Goal: Contribute content: Contribute content

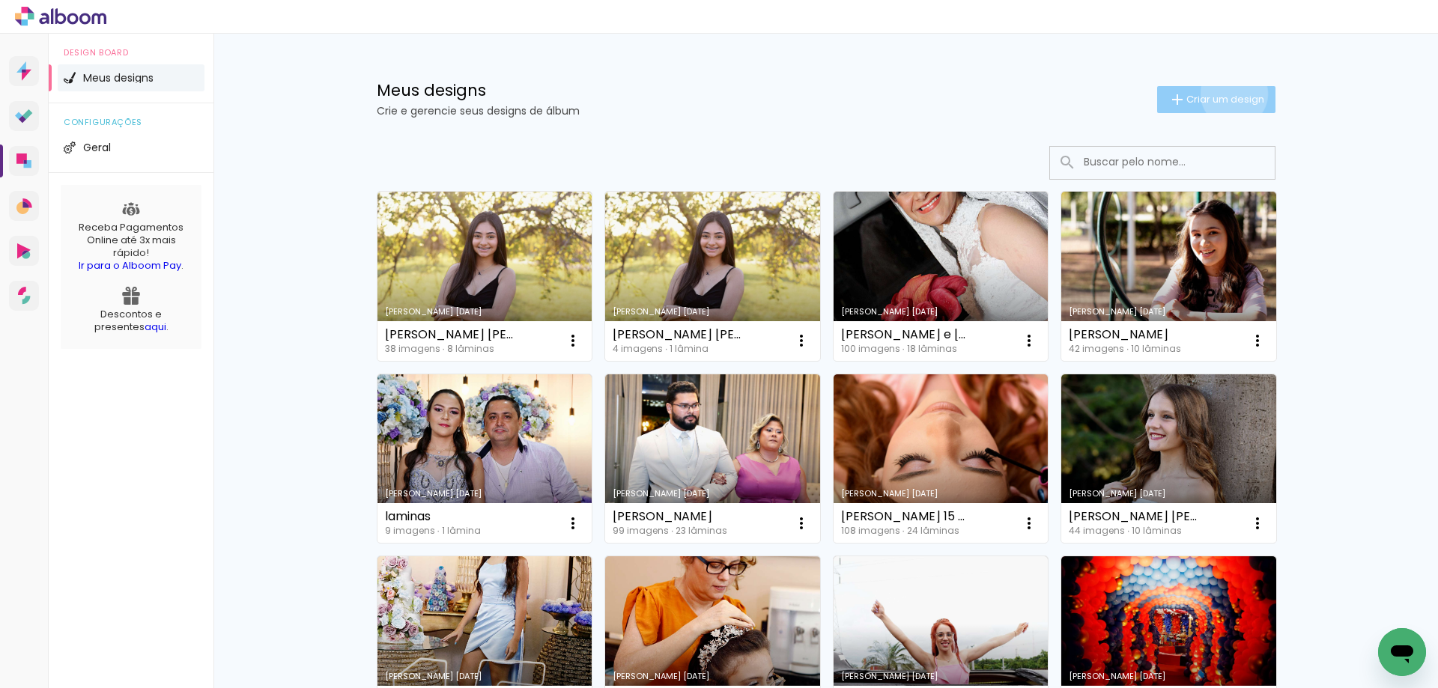
click at [1225, 94] on span "Criar um design" at bounding box center [1225, 99] width 78 height 10
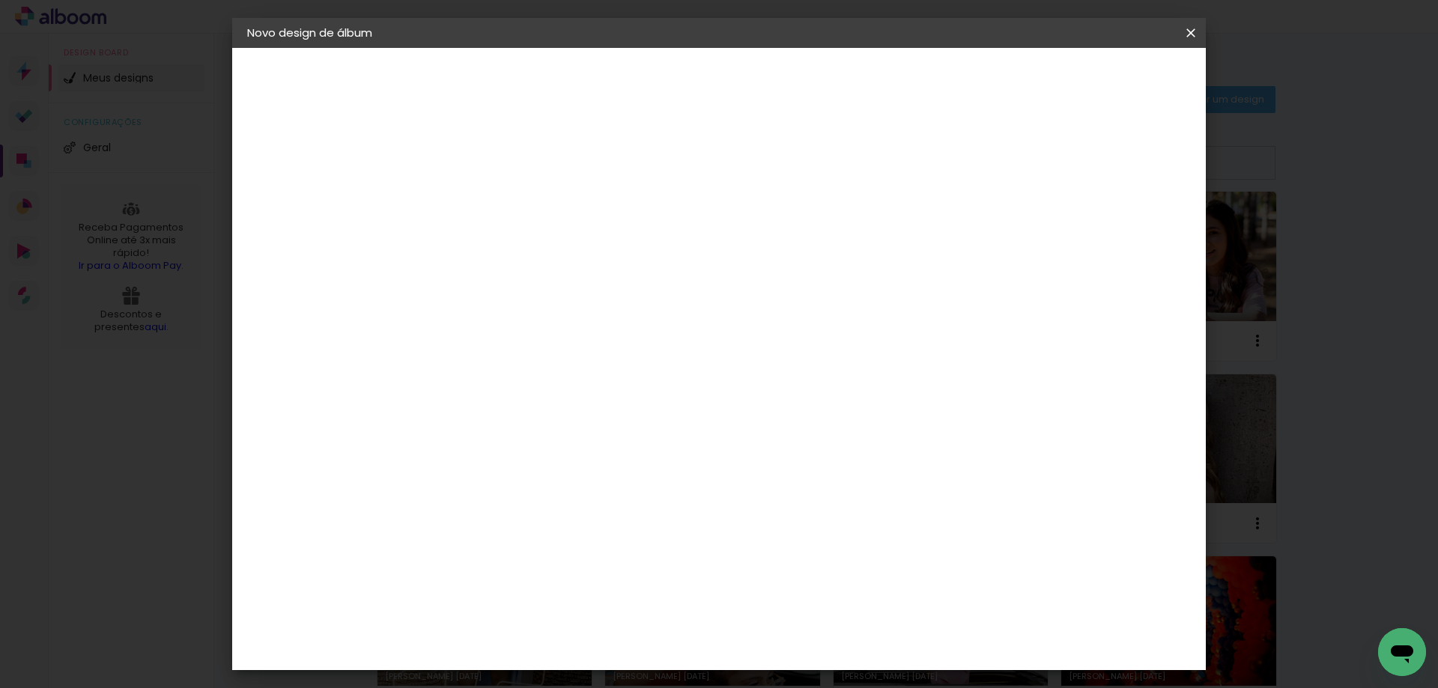
click at [492, 201] on input at bounding box center [492, 200] width 0 height 23
type input "Corina 70 Anos"
type paper-input "Corina 70 Anos"
click at [557, 175] on div "Informações Dê um título ao seu álbum. Avançar" at bounding box center [492, 111] width 130 height 127
click at [0, 0] on slot "Avançar" at bounding box center [0, 0] width 0 height 0
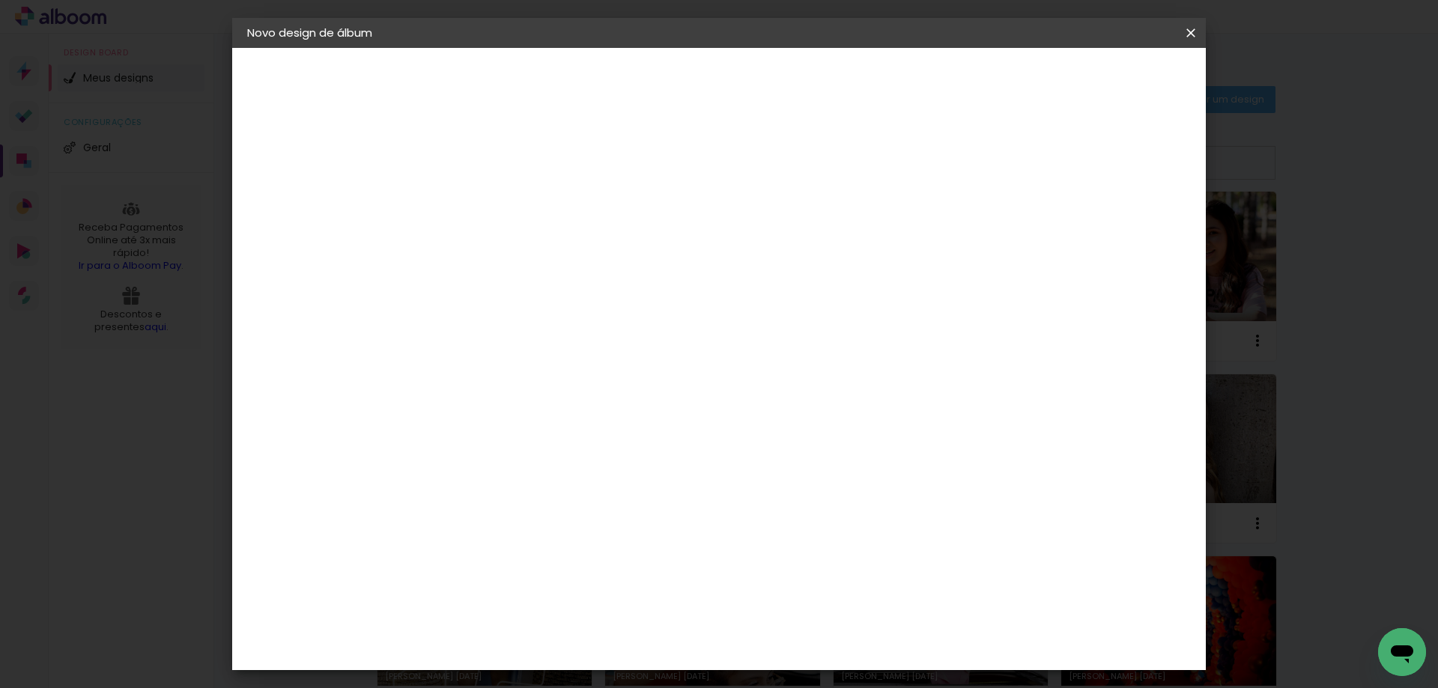
scroll to position [1048, 0]
click at [553, 371] on div "Duboni Photobooks" at bounding box center [517, 383] width 71 height 24
click at [0, 0] on slot "Avançar" at bounding box center [0, 0] width 0 height 0
click at [568, 252] on iron-icon at bounding box center [559, 261] width 18 height 18
click at [0, 0] on slot "Tradicional" at bounding box center [0, 0] width 0 height 0
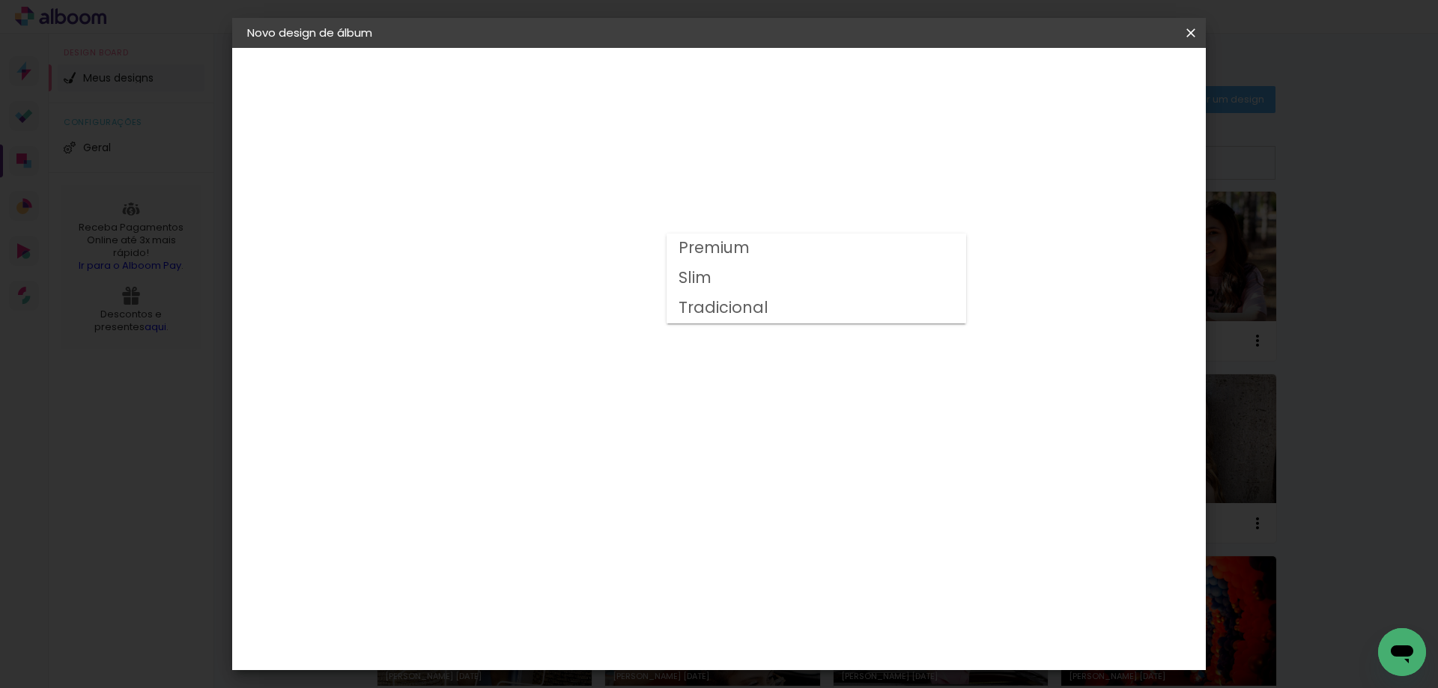
type input "Tradicional"
click at [593, 496] on span "25 × 60" at bounding box center [558, 511] width 70 height 31
click at [0, 0] on slot "Avançar" at bounding box center [0, 0] width 0 height 0
click at [1097, 79] on span "Iniciar design" at bounding box center [1063, 79] width 68 height 10
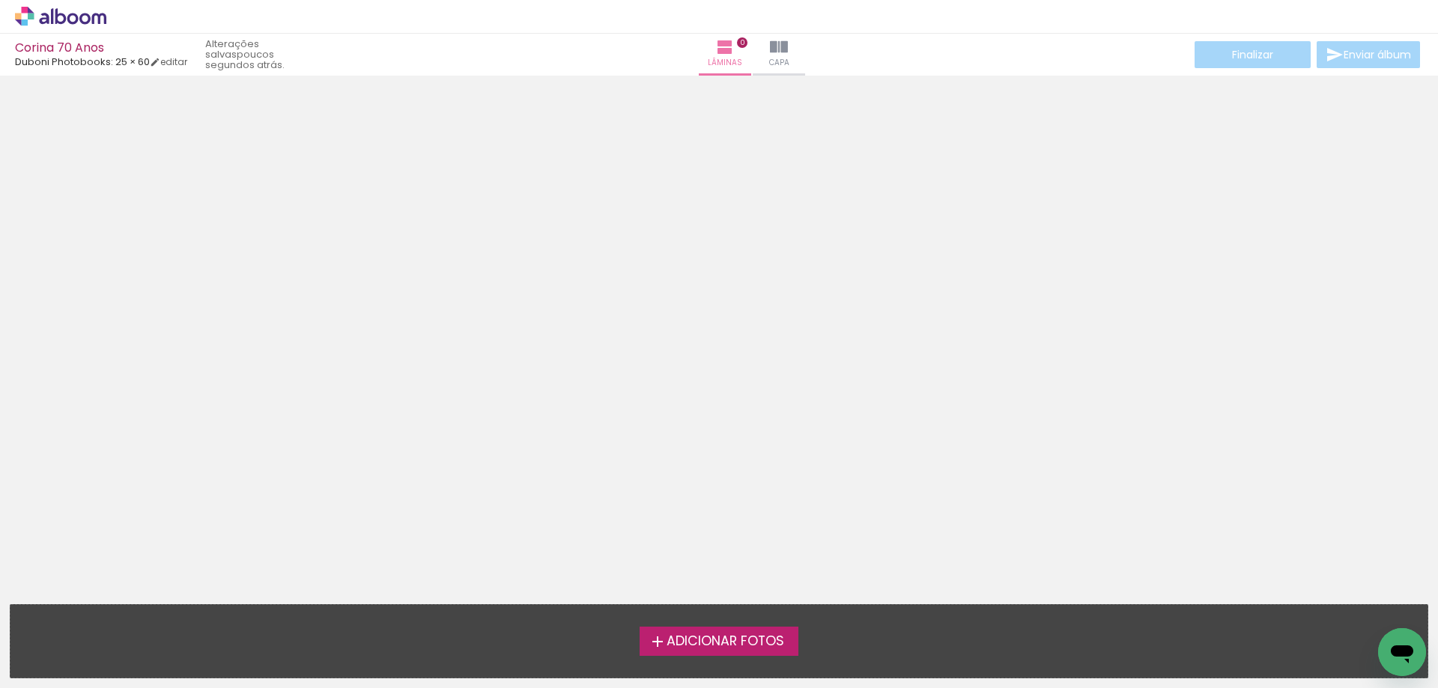
click at [702, 637] on span "Adicionar Fotos" at bounding box center [725, 641] width 118 height 13
click at [0, 0] on input "file" at bounding box center [0, 0] width 0 height 0
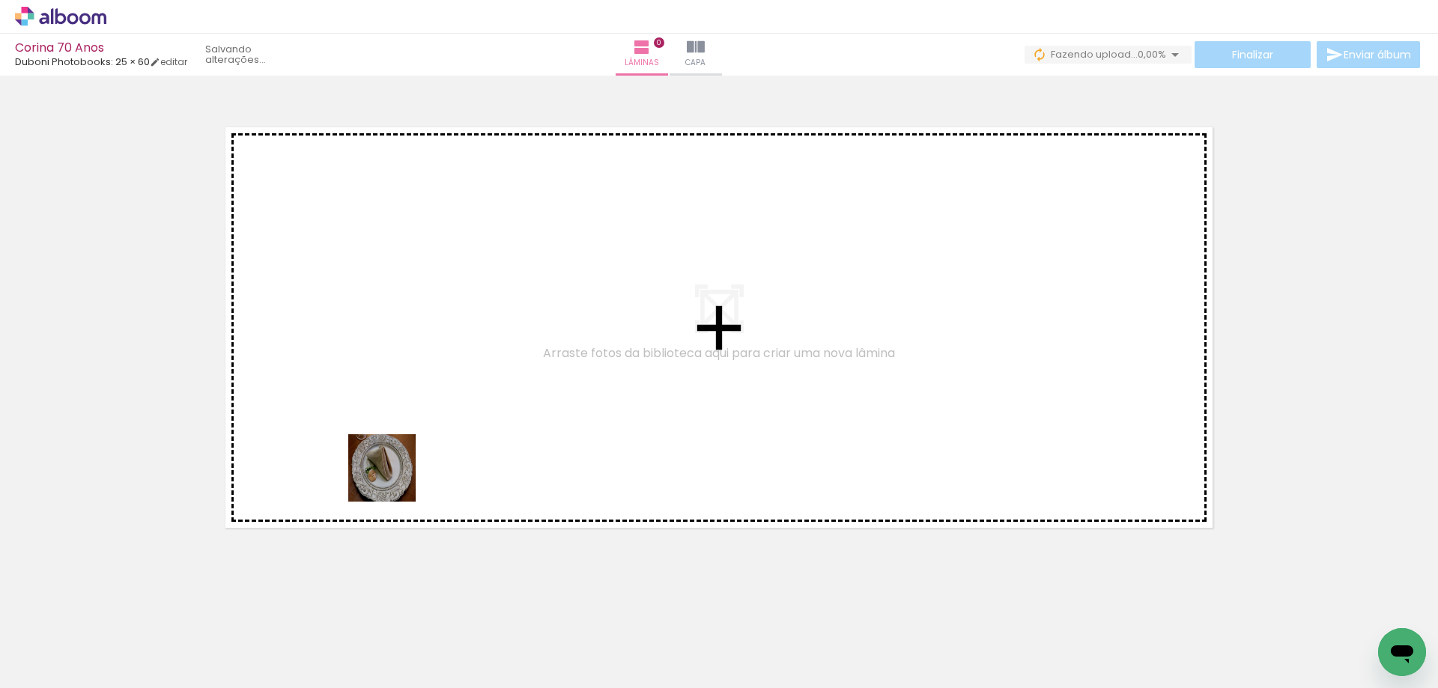
drag, startPoint x: 165, startPoint y: 643, endPoint x: 418, endPoint y: 463, distance: 309.8
click at [418, 463] on quentale-workspace at bounding box center [719, 344] width 1438 height 688
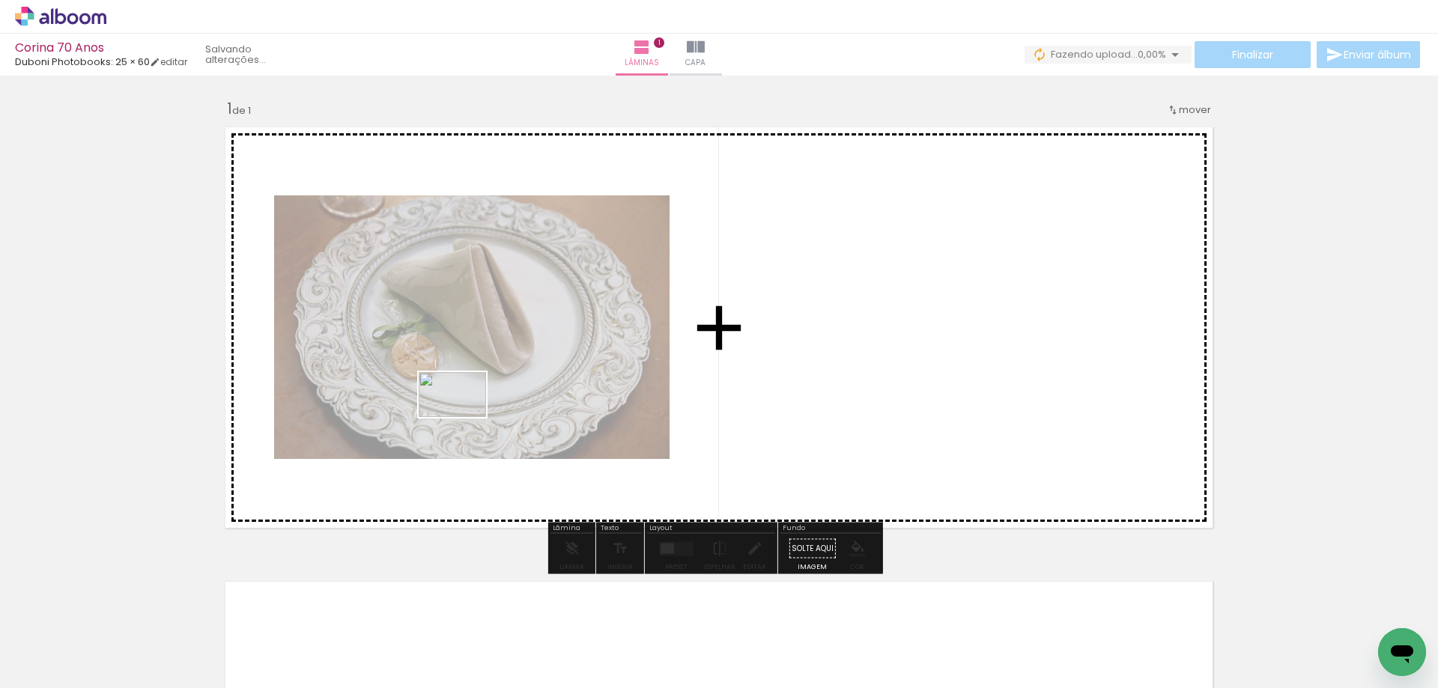
drag, startPoint x: 235, startPoint y: 645, endPoint x: 463, endPoint y: 417, distance: 322.9
click at [463, 417] on quentale-workspace at bounding box center [719, 344] width 1438 height 688
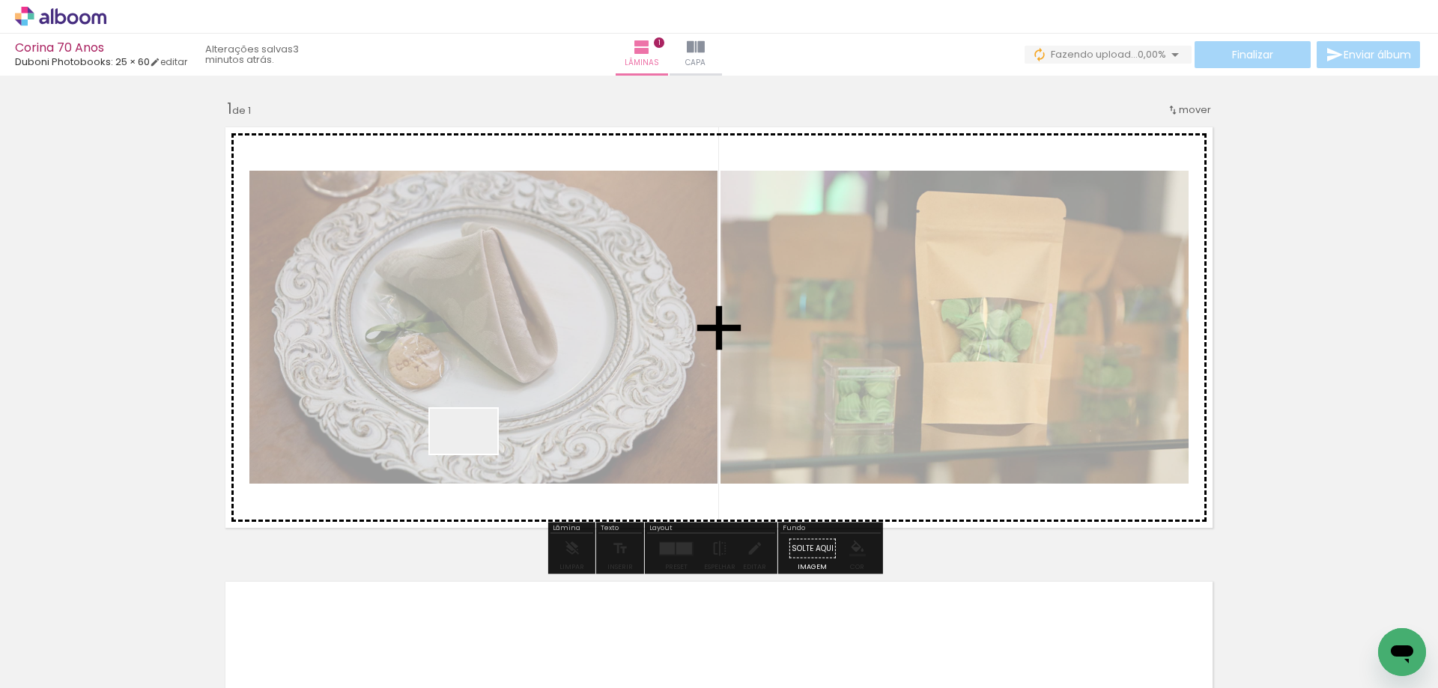
drag, startPoint x: 332, startPoint y: 634, endPoint x: 475, endPoint y: 454, distance: 230.2
click at [475, 454] on quentale-workspace at bounding box center [719, 344] width 1438 height 688
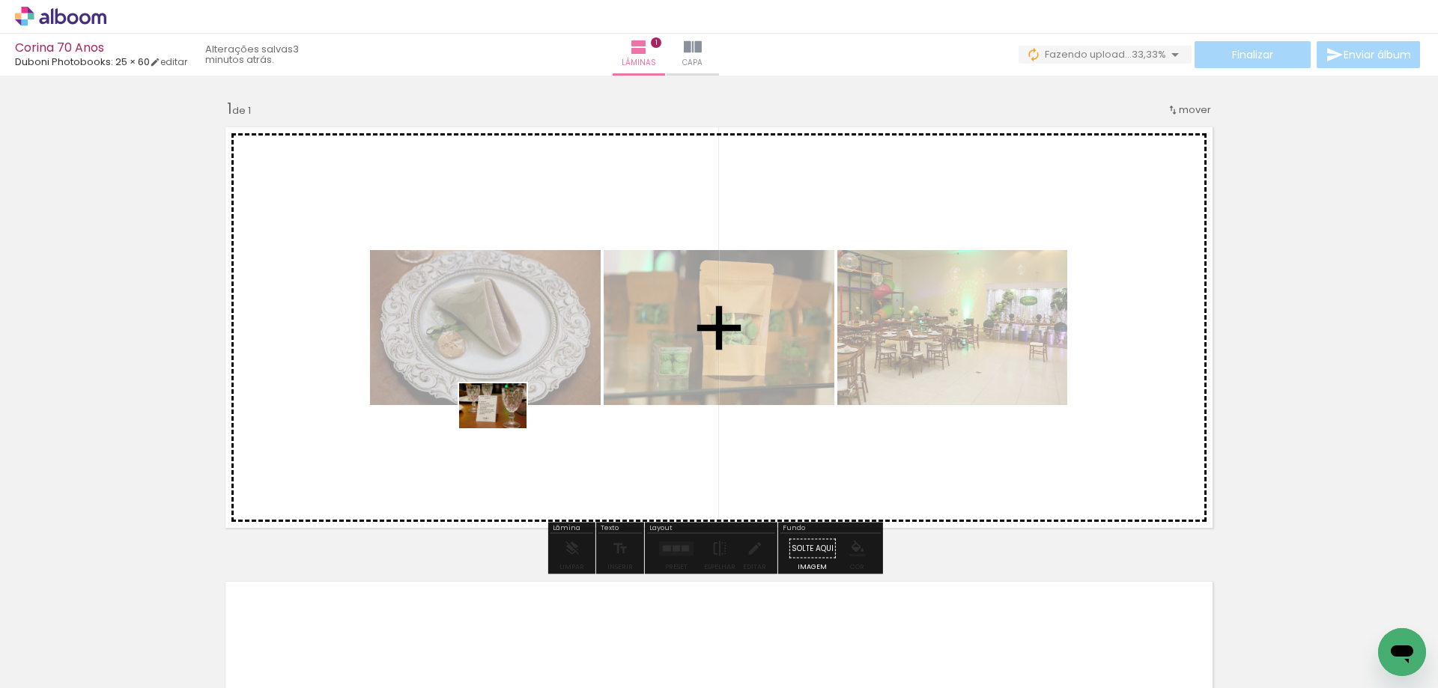
drag, startPoint x: 389, startPoint y: 640, endPoint x: 504, endPoint y: 428, distance: 241.2
click at [504, 428] on quentale-workspace at bounding box center [719, 344] width 1438 height 688
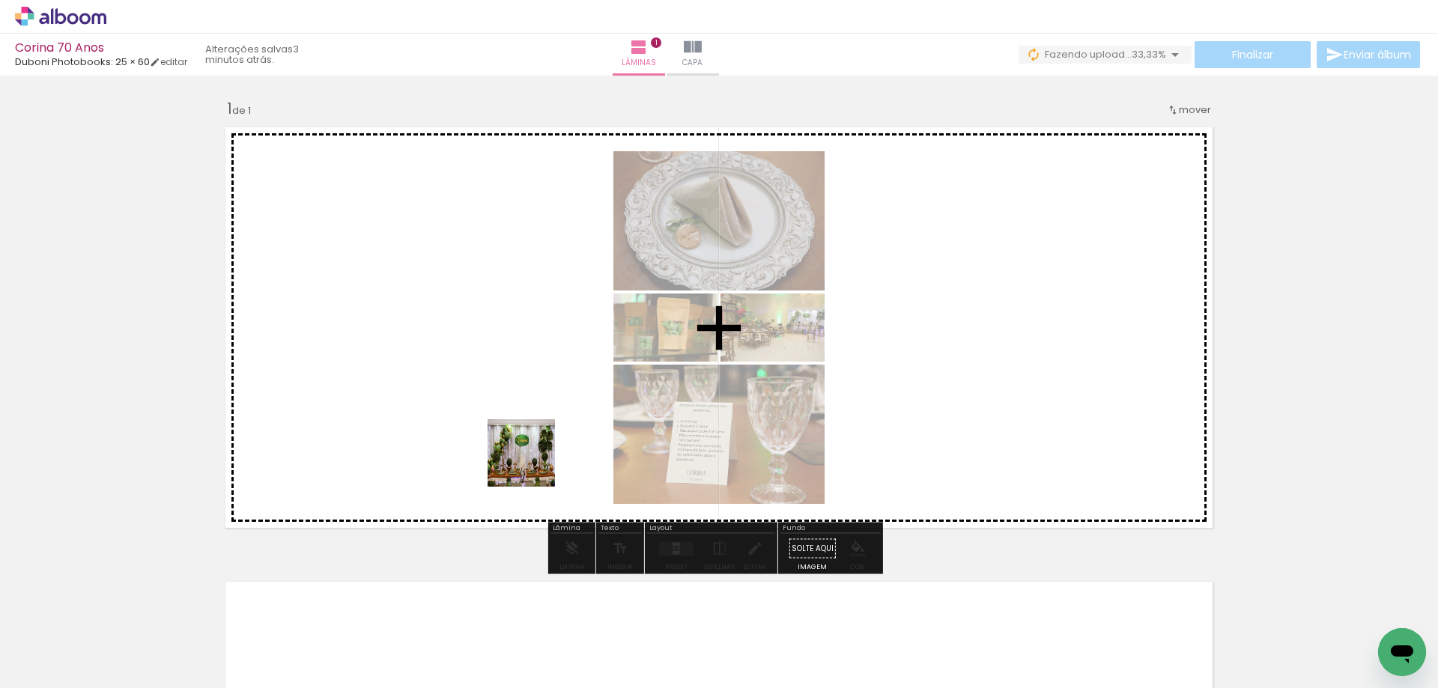
drag, startPoint x: 532, startPoint y: 464, endPoint x: 558, endPoint y: 530, distance: 70.6
click at [553, 393] on quentale-workspace at bounding box center [719, 344] width 1438 height 688
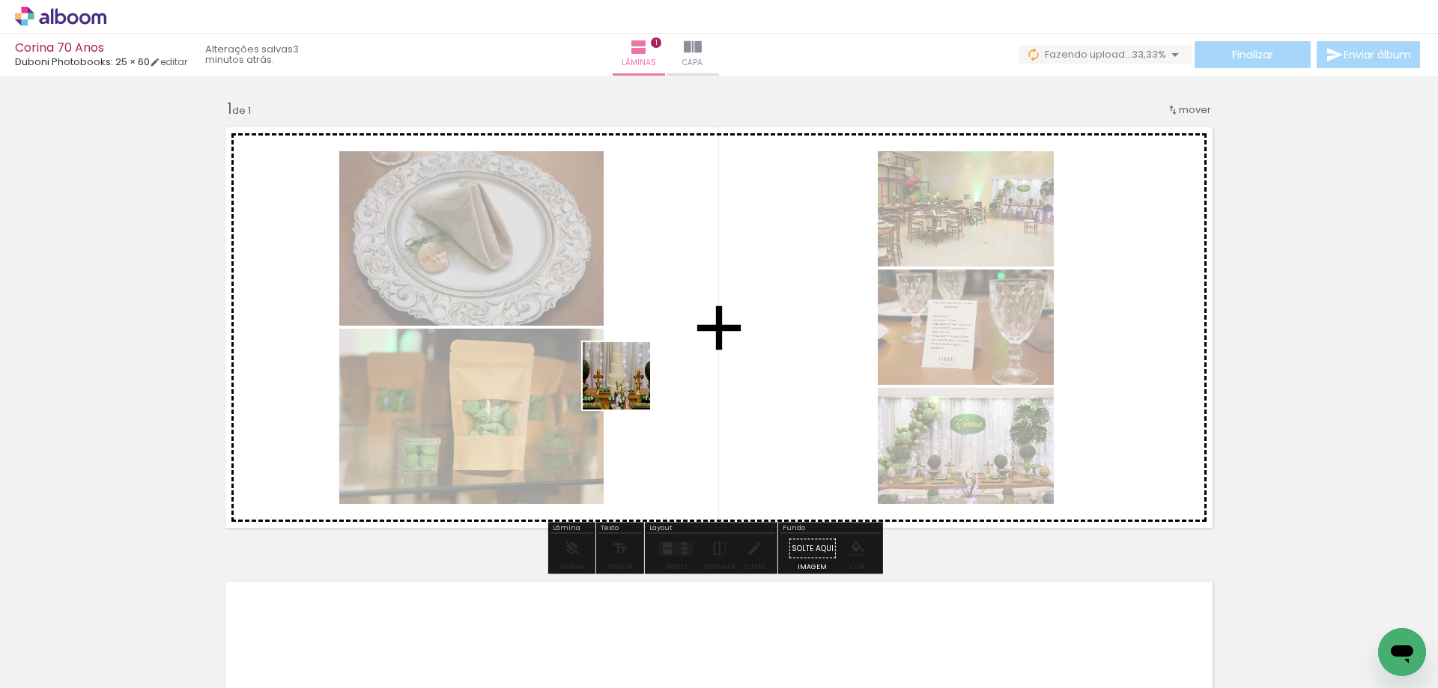
drag, startPoint x: 557, startPoint y: 647, endPoint x: 628, endPoint y: 385, distance: 271.5
click at [628, 385] on quentale-workspace at bounding box center [719, 344] width 1438 height 688
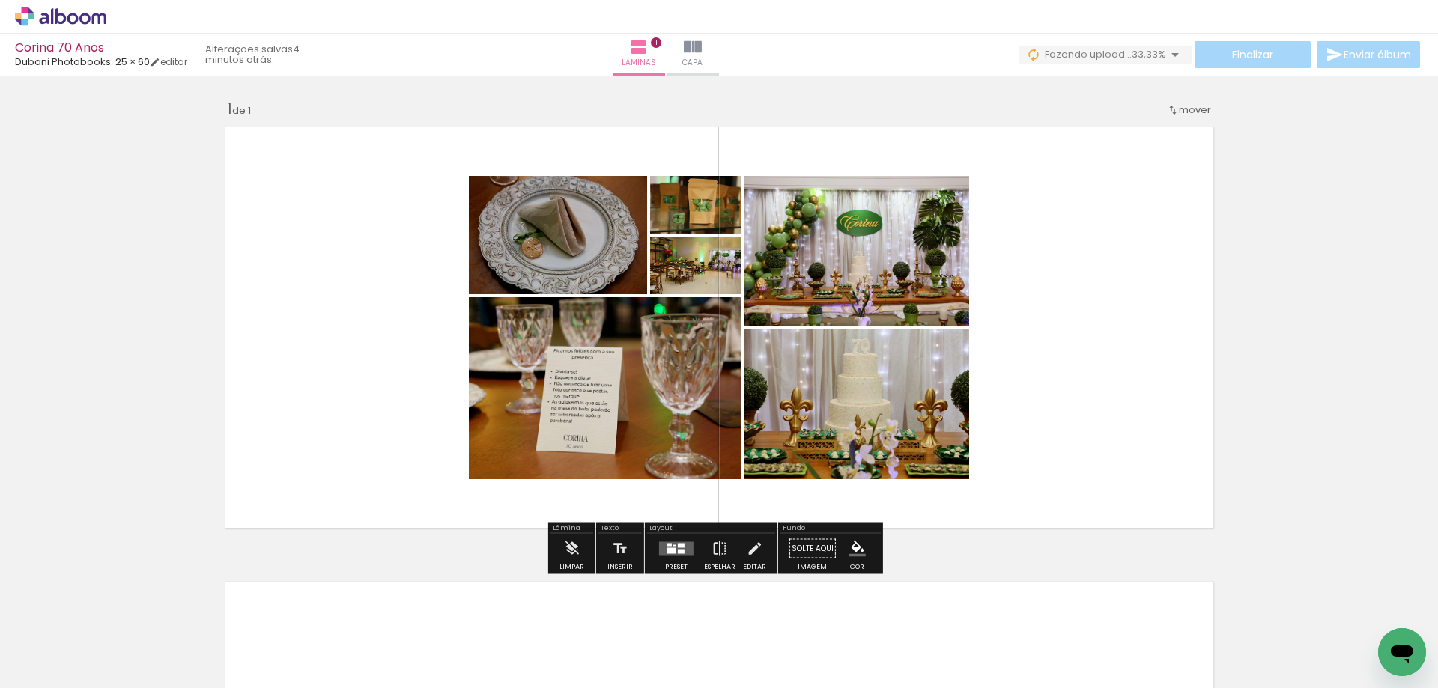
click at [677, 548] on quentale-layouter at bounding box center [676, 548] width 34 height 14
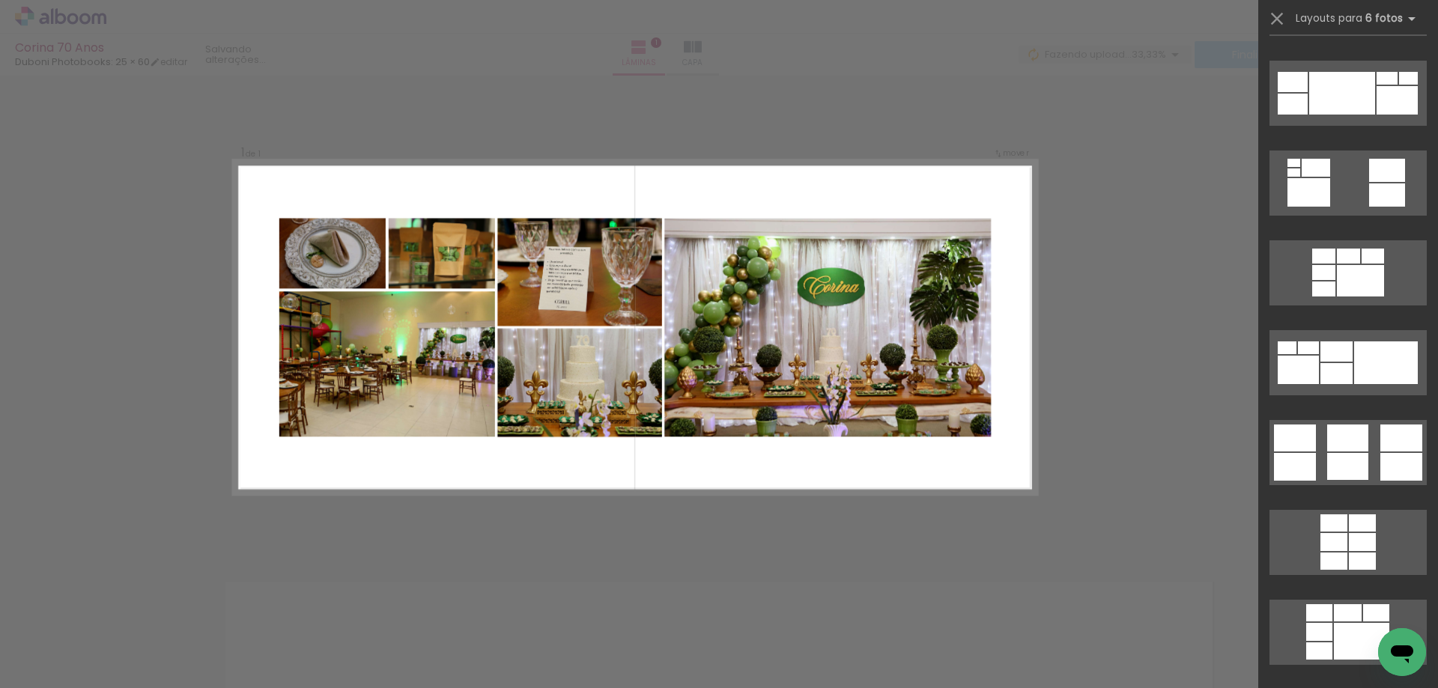
scroll to position [3294, 0]
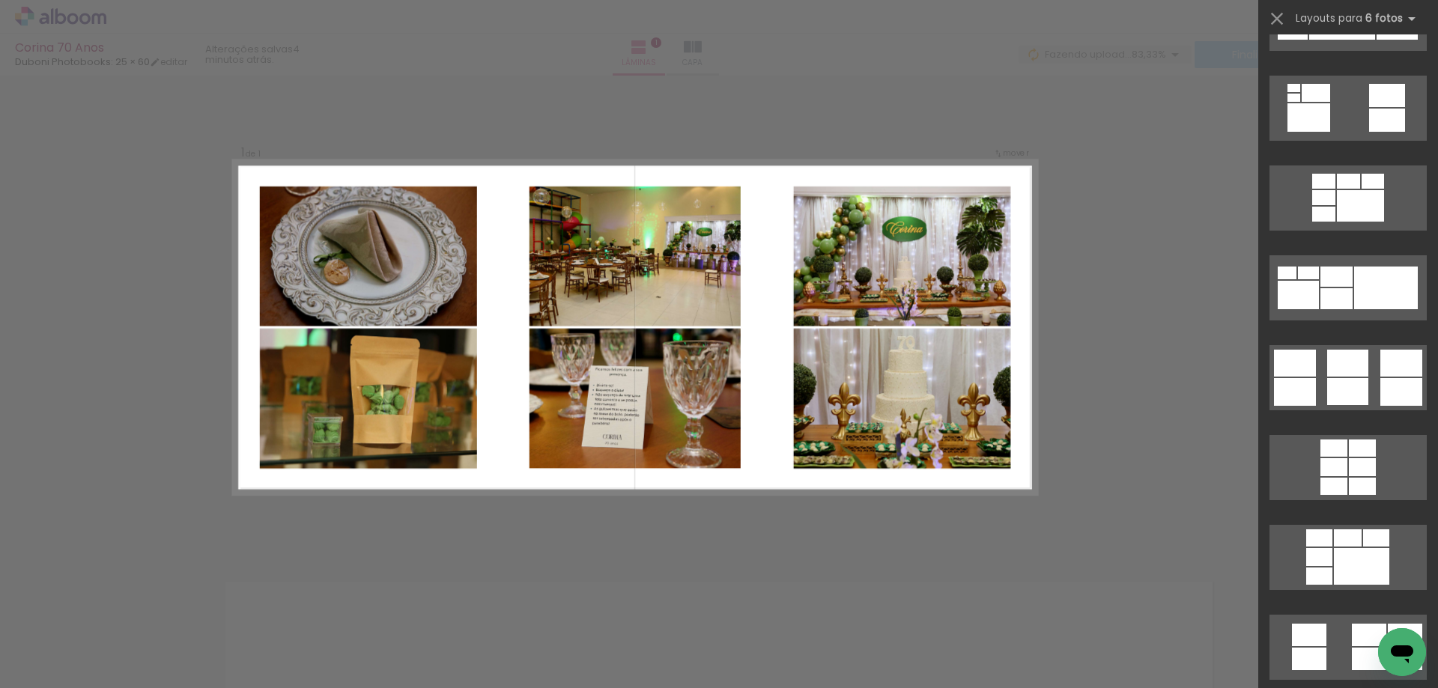
click at [1345, 369] on div at bounding box center [1347, 363] width 41 height 27
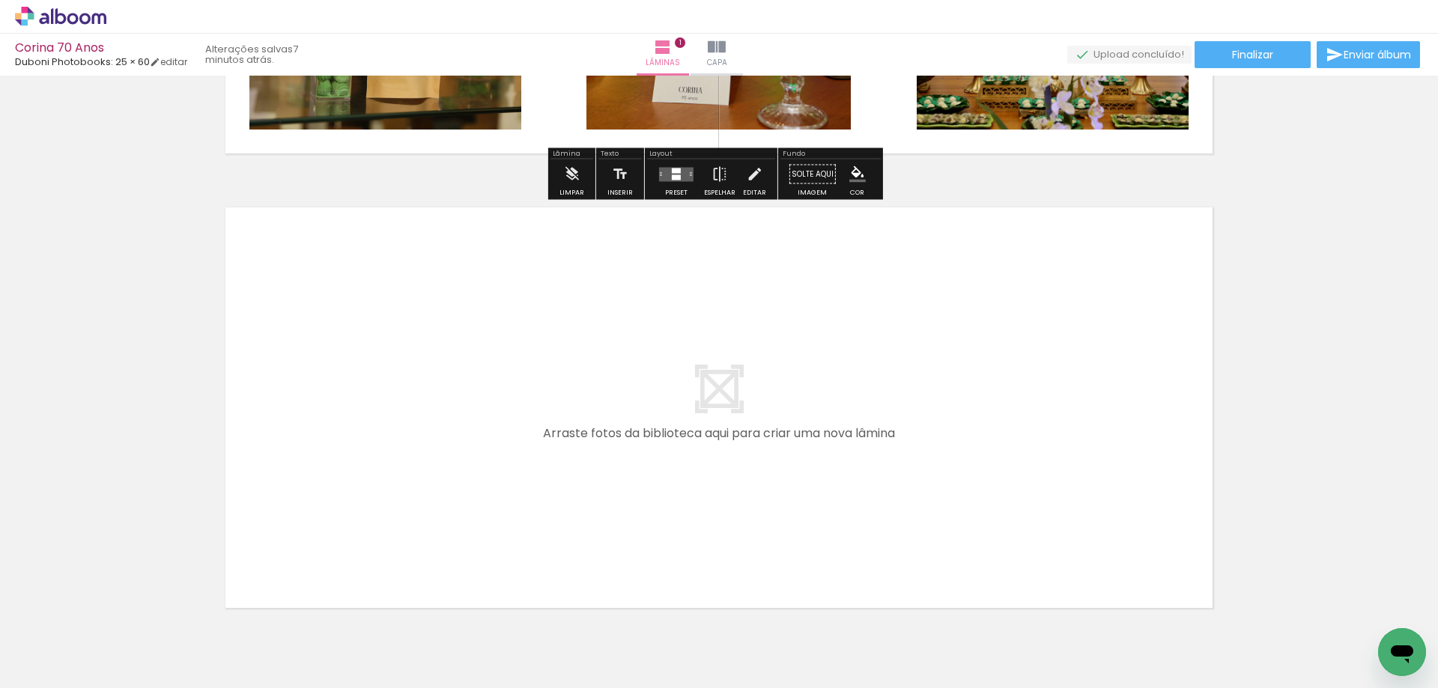
scroll to position [448, 0]
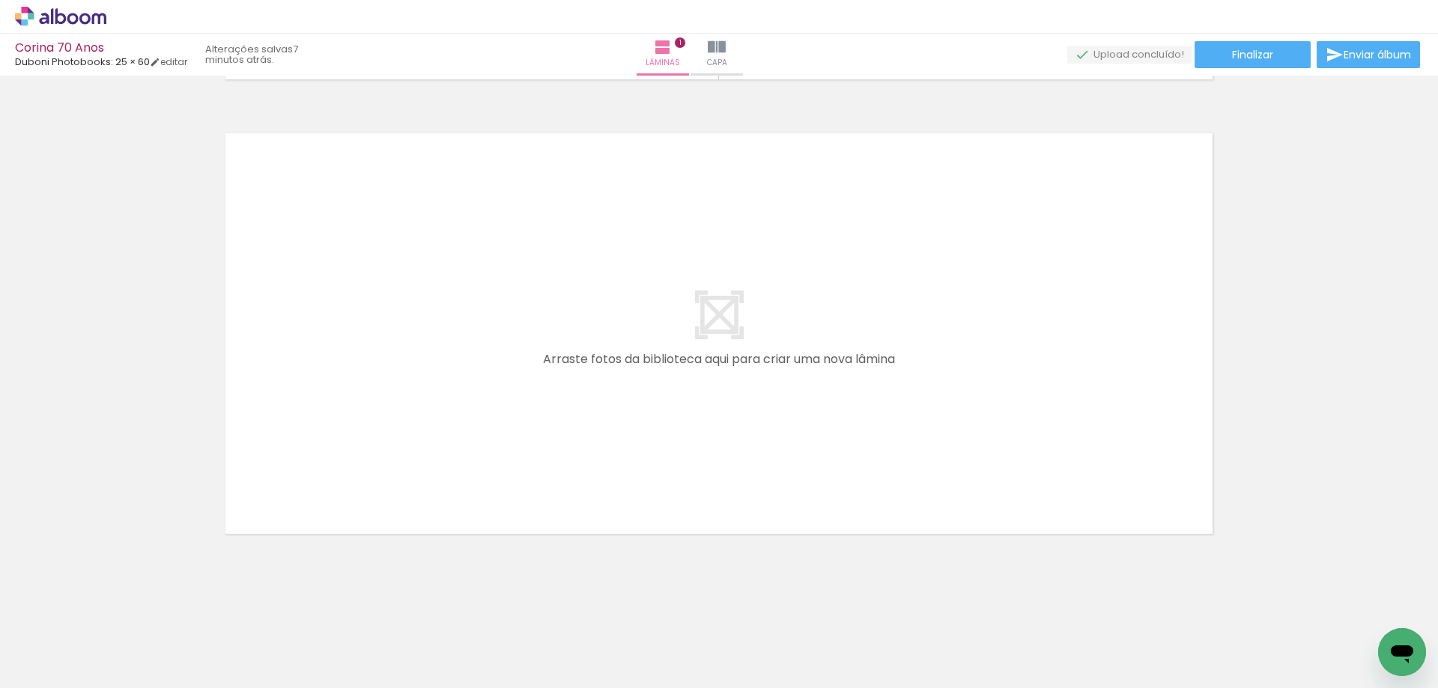
click at [67, 667] on span "Adicionar Fotos" at bounding box center [53, 668] width 45 height 16
click at [0, 0] on input "file" at bounding box center [0, 0] width 0 height 0
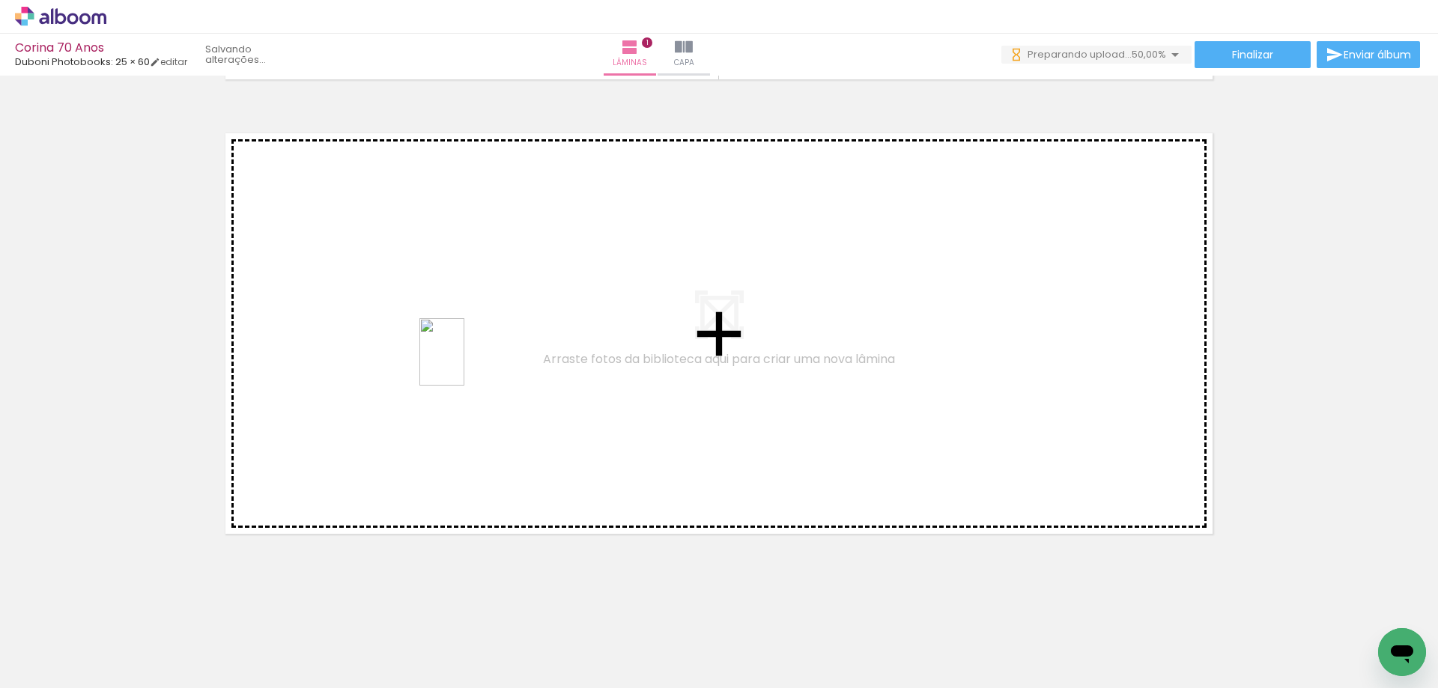
drag, startPoint x: 661, startPoint y: 644, endPoint x: 464, endPoint y: 363, distance: 342.9
click at [464, 363] on quentale-workspace at bounding box center [719, 344] width 1438 height 688
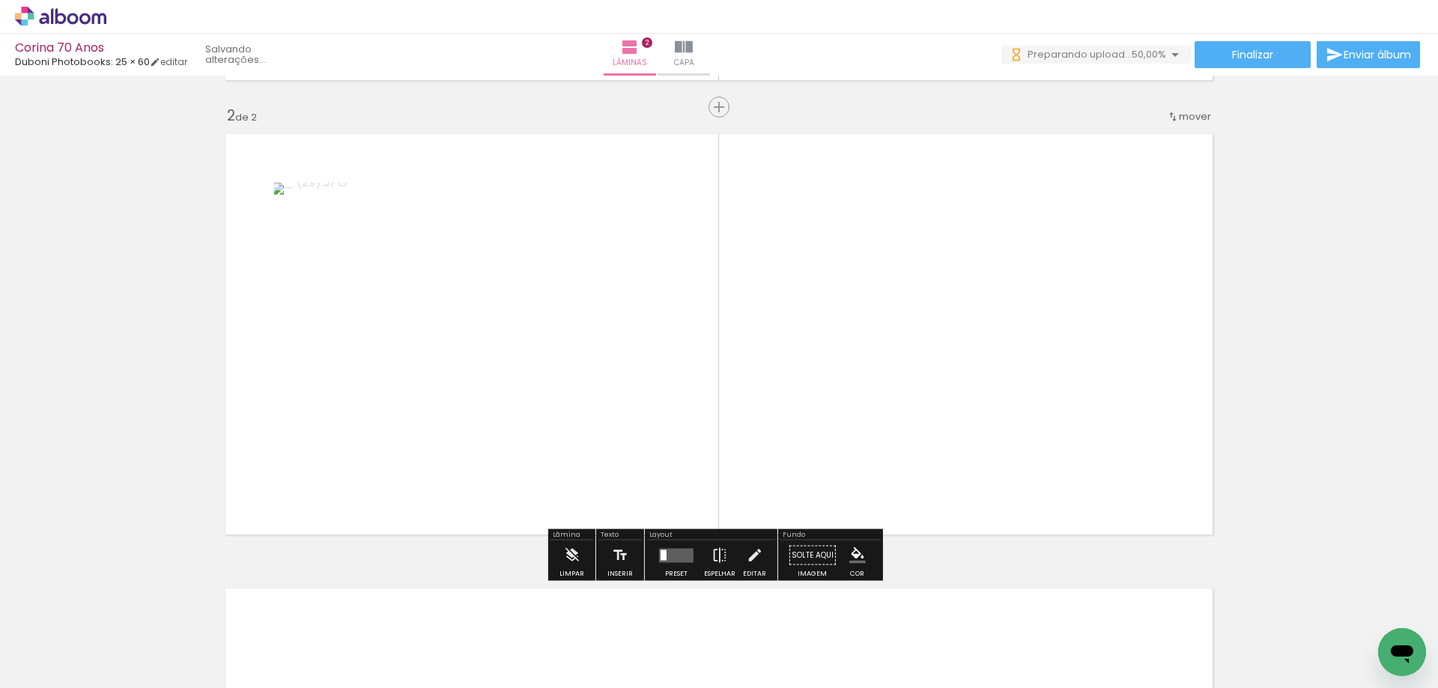
scroll to position [447, 0]
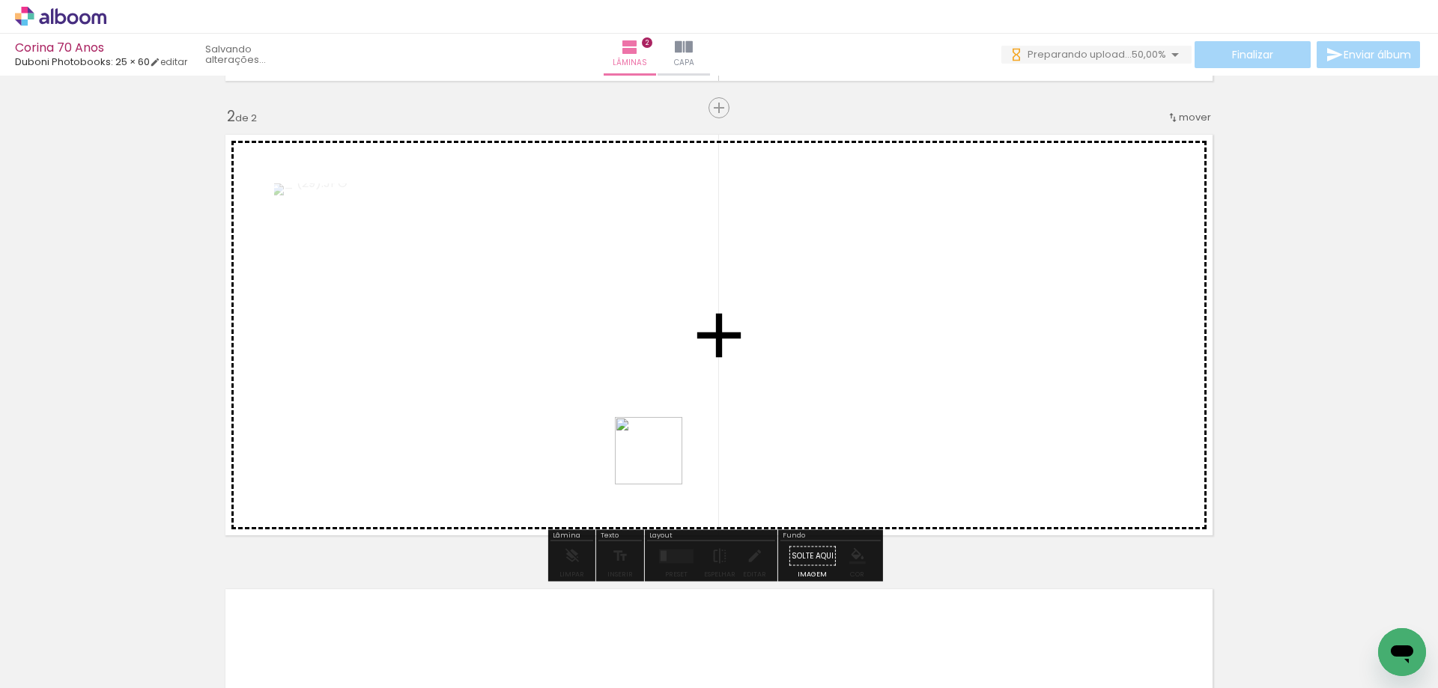
drag, startPoint x: 742, startPoint y: 636, endPoint x: 752, endPoint y: 517, distance: 118.7
click at [612, 404] on quentale-workspace at bounding box center [719, 344] width 1438 height 688
drag, startPoint x: 911, startPoint y: 626, endPoint x: 759, endPoint y: 376, distance: 292.6
click at [759, 376] on quentale-workspace at bounding box center [719, 344] width 1438 height 688
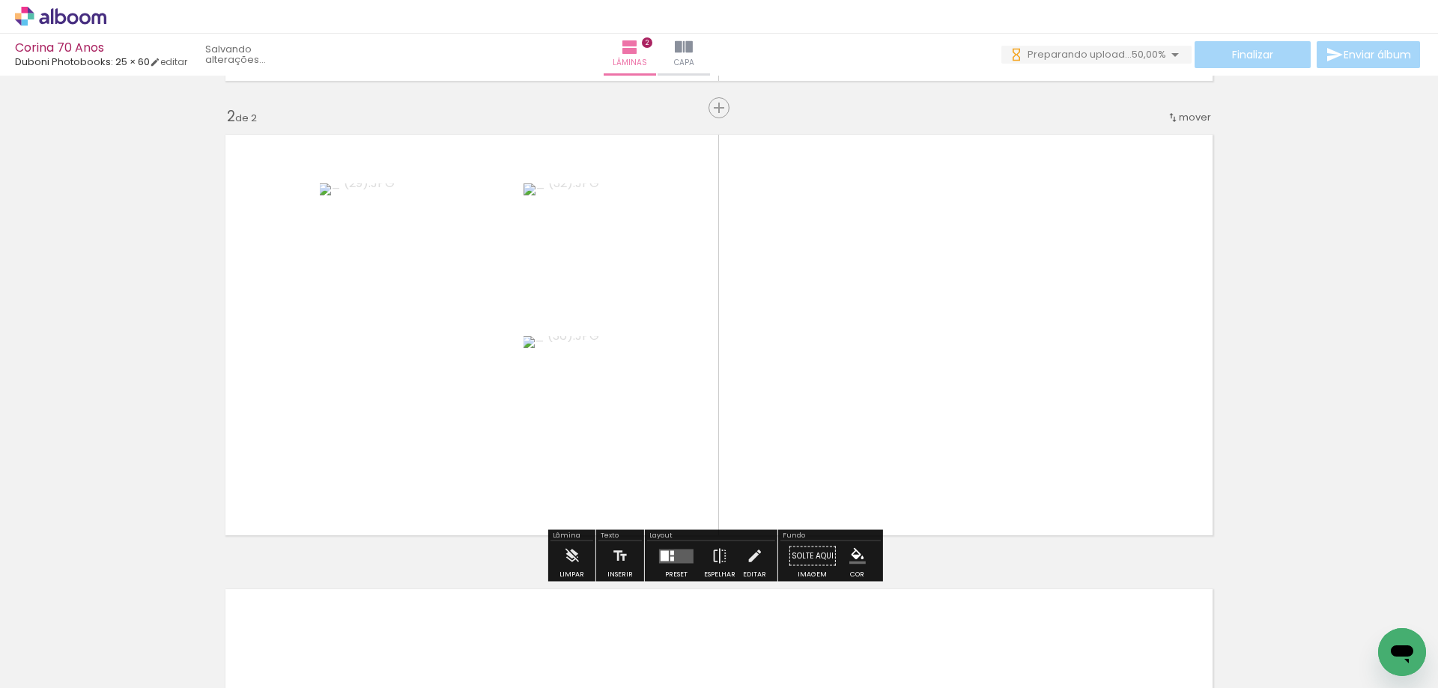
drag, startPoint x: 1083, startPoint y: 637, endPoint x: 864, endPoint y: 464, distance: 278.8
click at [851, 365] on quentale-workspace at bounding box center [719, 344] width 1438 height 688
click at [673, 555] on quentale-layouter at bounding box center [676, 556] width 34 height 14
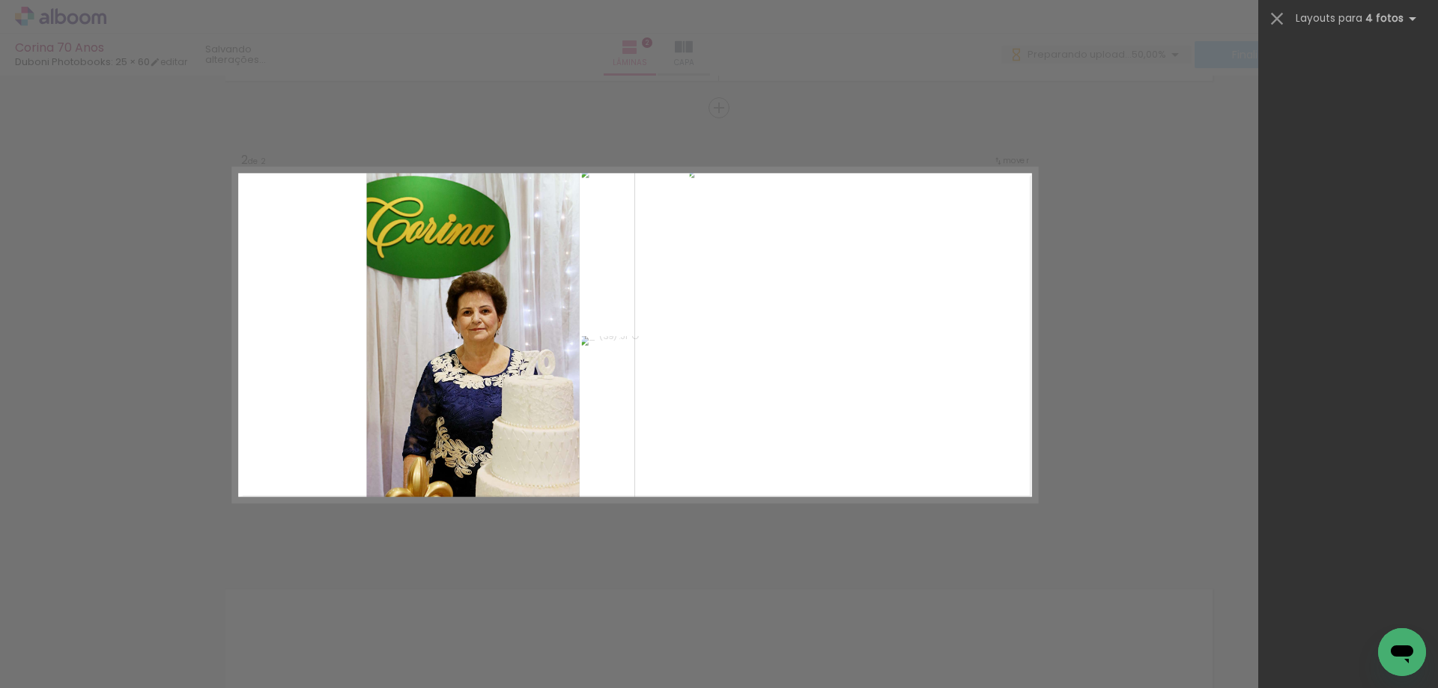
scroll to position [0, 0]
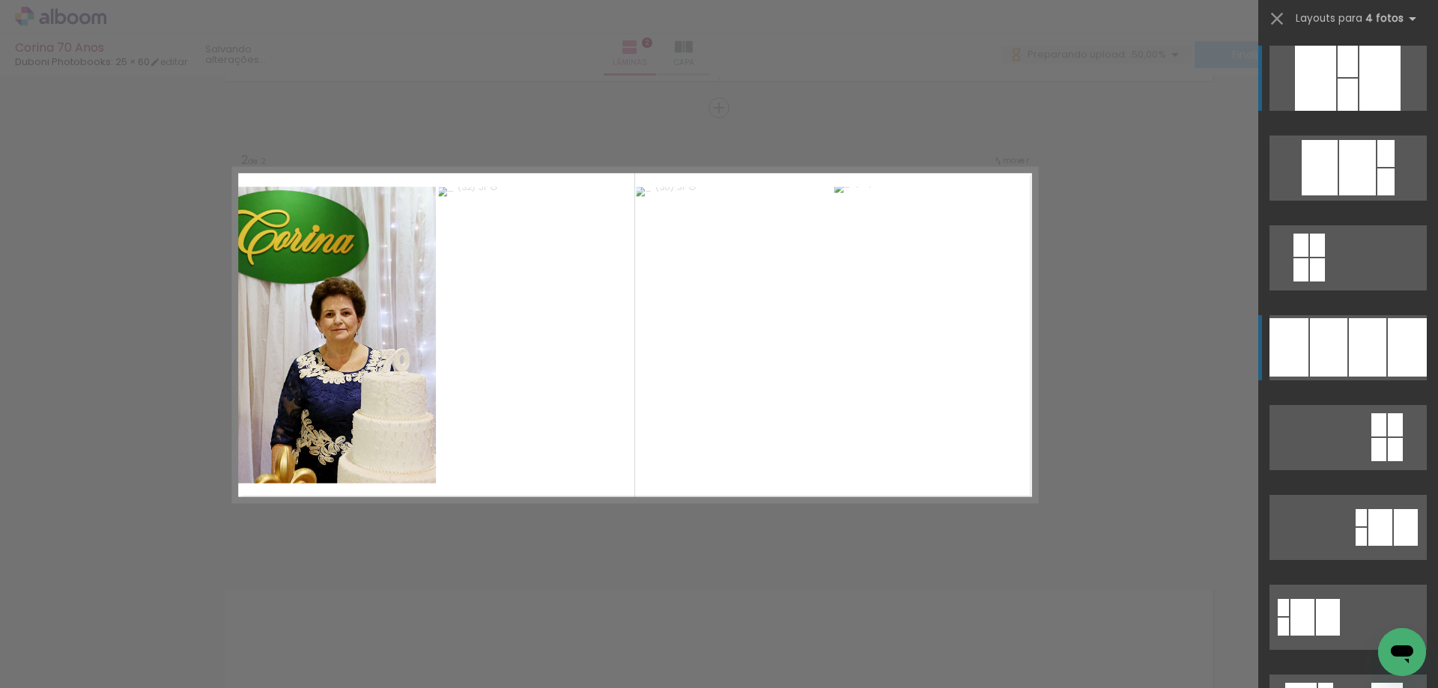
click at [1333, 346] on div at bounding box center [1328, 347] width 37 height 58
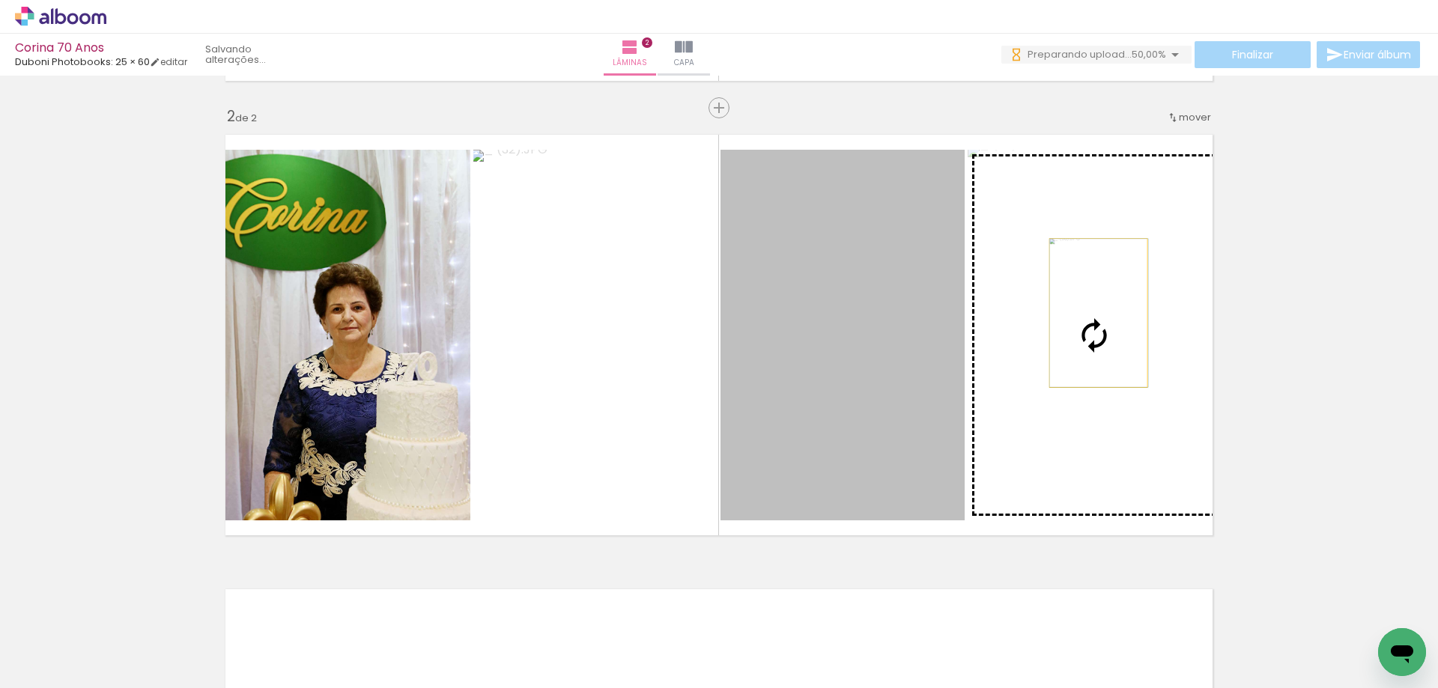
drag, startPoint x: 895, startPoint y: 343, endPoint x: 1092, endPoint y: 313, distance: 199.9
click at [0, 0] on slot at bounding box center [0, 0] width 0 height 0
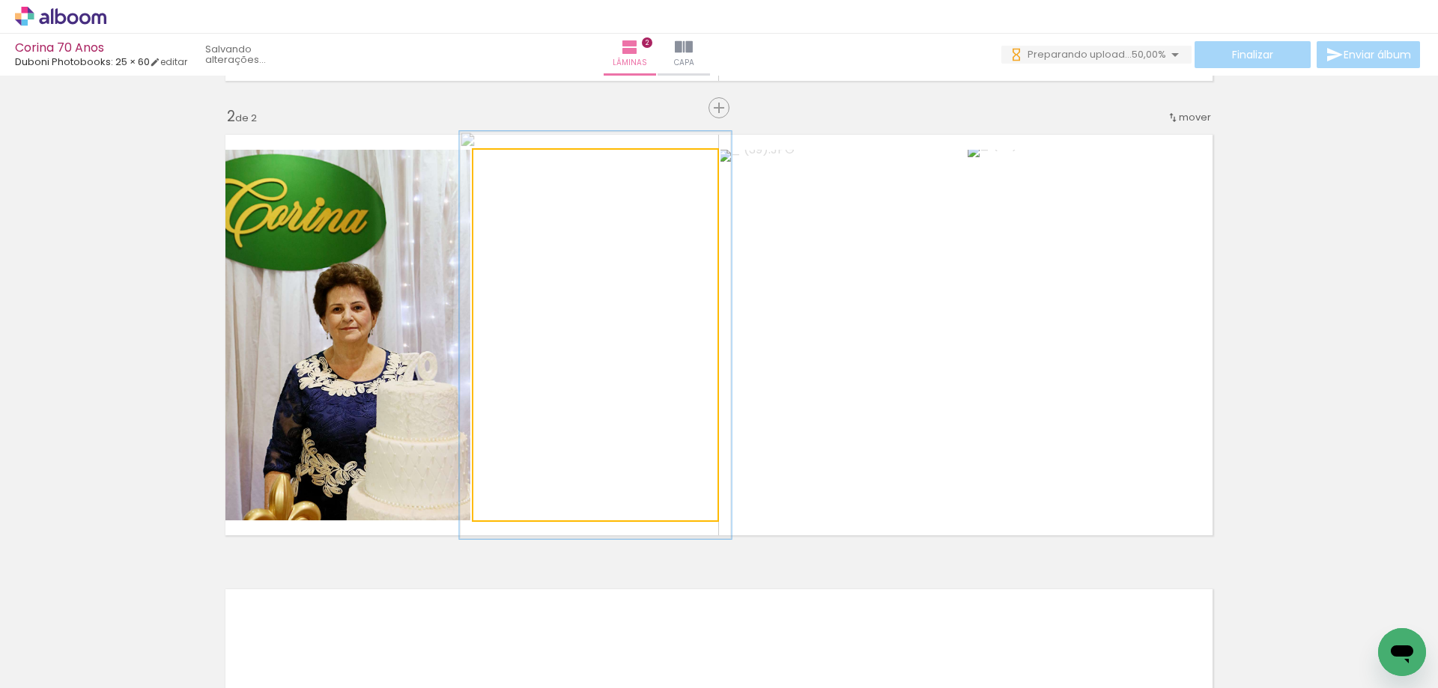
type paper-slider "110"
click at [515, 171] on div at bounding box center [514, 165] width 24 height 24
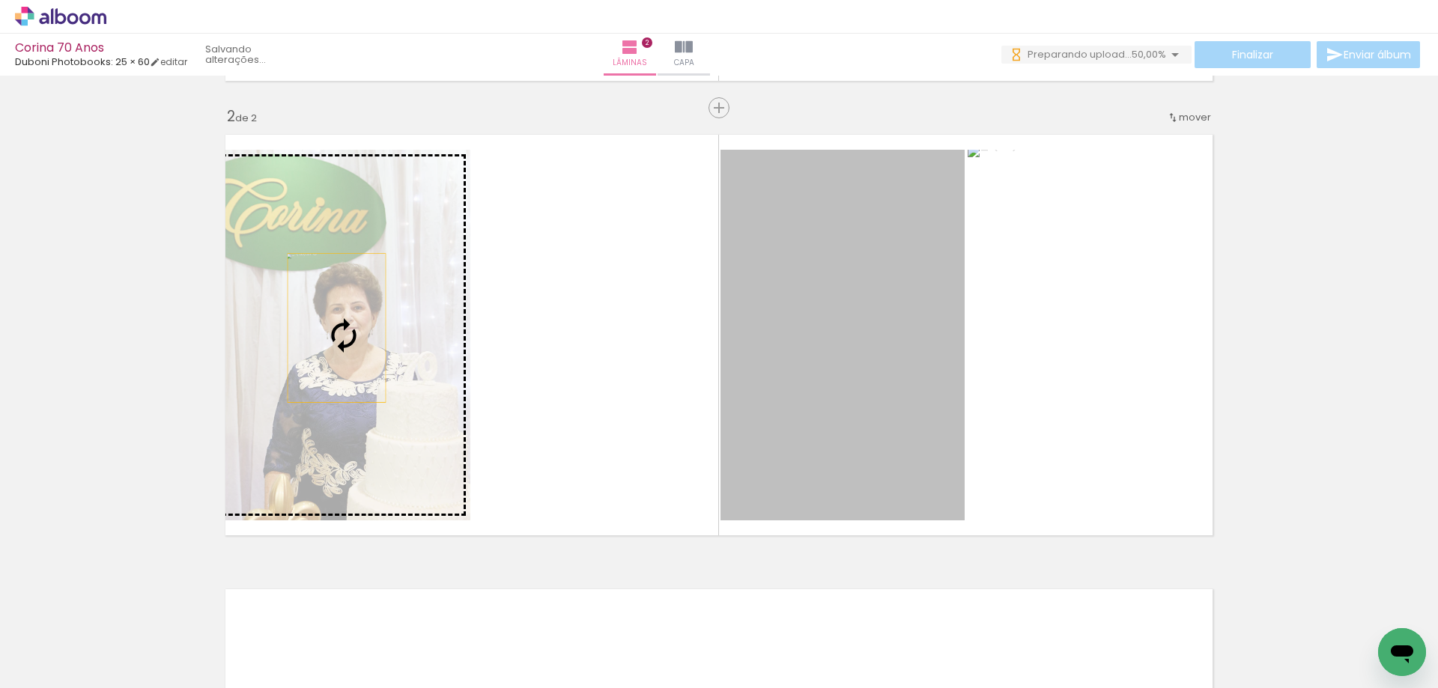
drag, startPoint x: 830, startPoint y: 357, endPoint x: 307, endPoint y: 328, distance: 523.4
click at [0, 0] on slot at bounding box center [0, 0] width 0 height 0
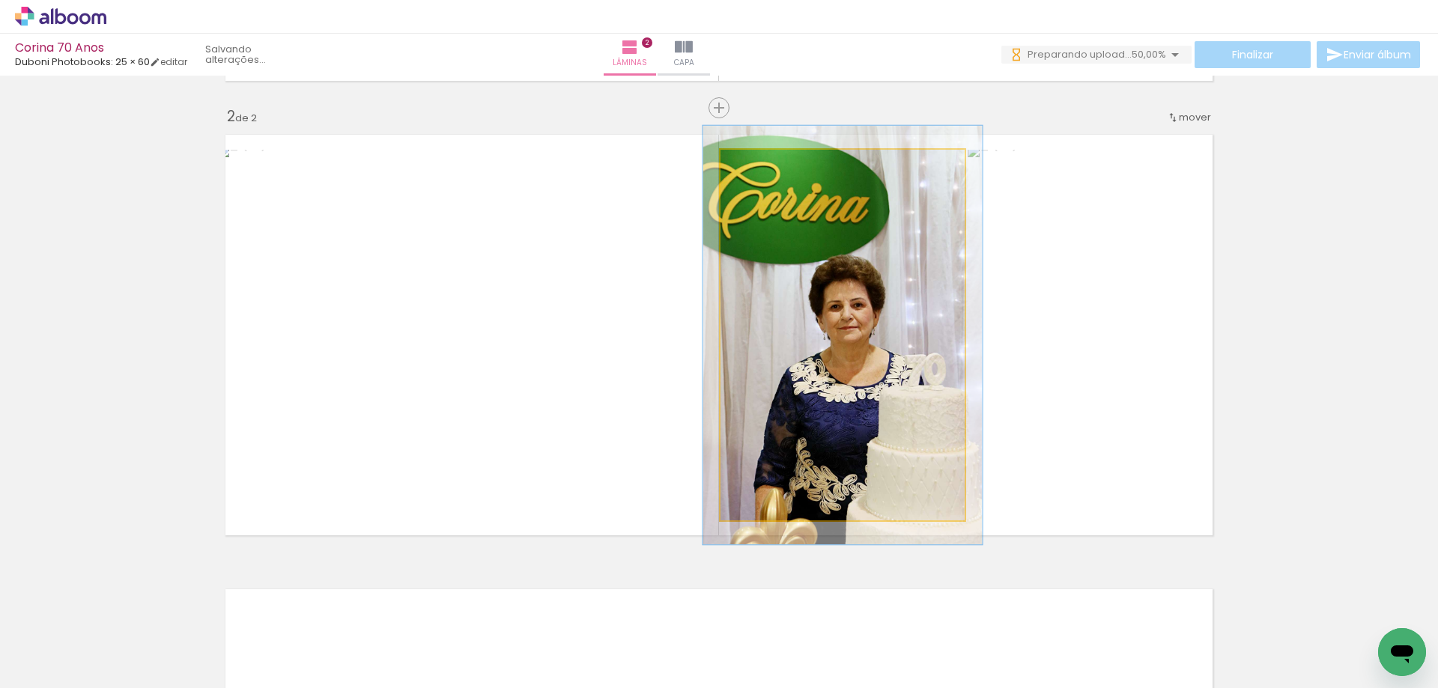
drag, startPoint x: 757, startPoint y: 163, endPoint x: 764, endPoint y: 171, distance: 10.6
type paper-slider "113"
click at [764, 171] on div at bounding box center [762, 165] width 24 height 24
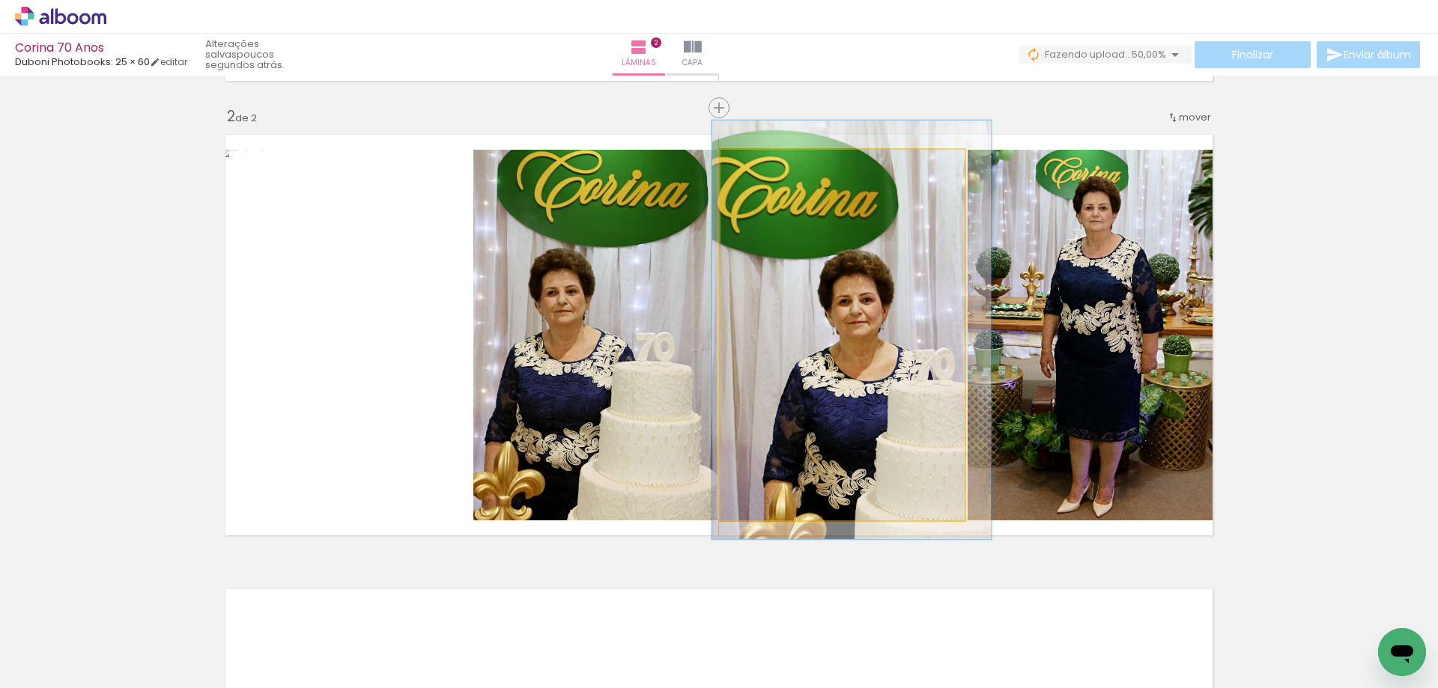
drag, startPoint x: 851, startPoint y: 371, endPoint x: 860, endPoint y: 365, distance: 10.4
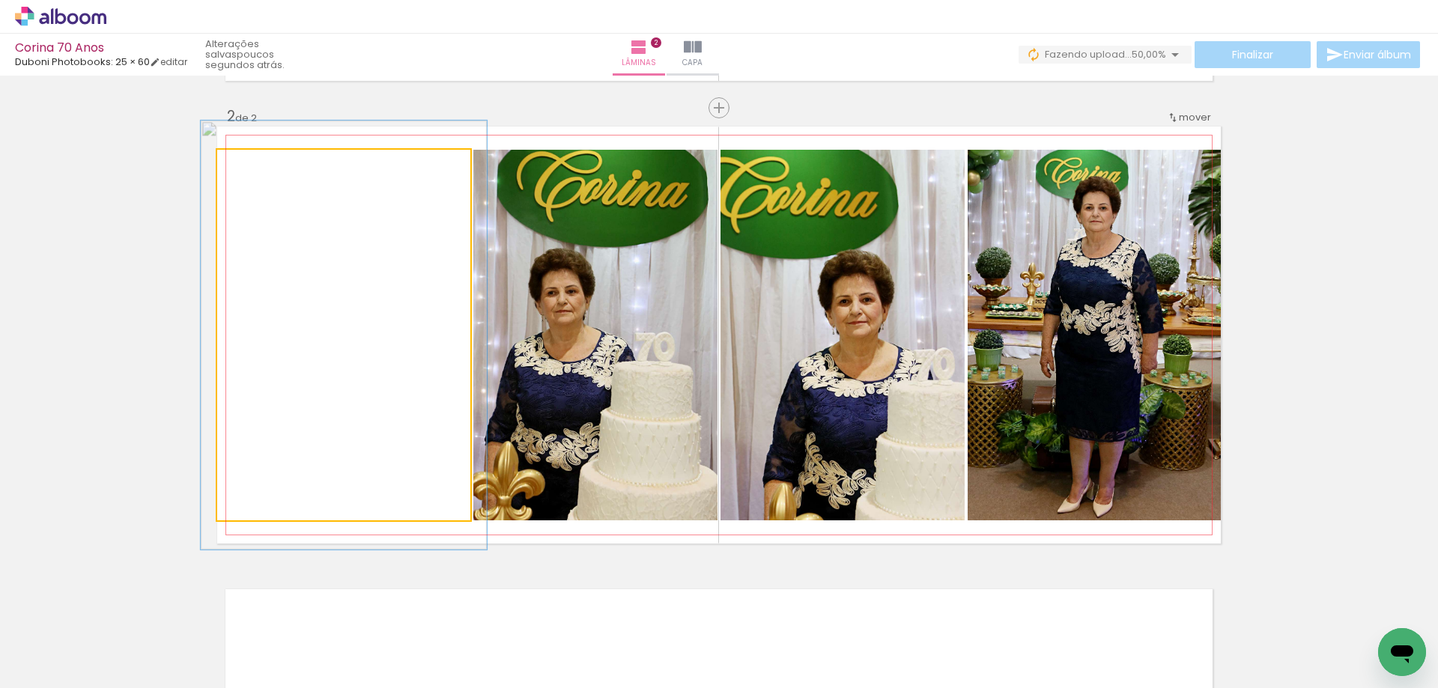
drag, startPoint x: 253, startPoint y: 169, endPoint x: 260, endPoint y: 173, distance: 7.7
type paper-slider "113"
click at [260, 173] on div at bounding box center [259, 165] width 24 height 24
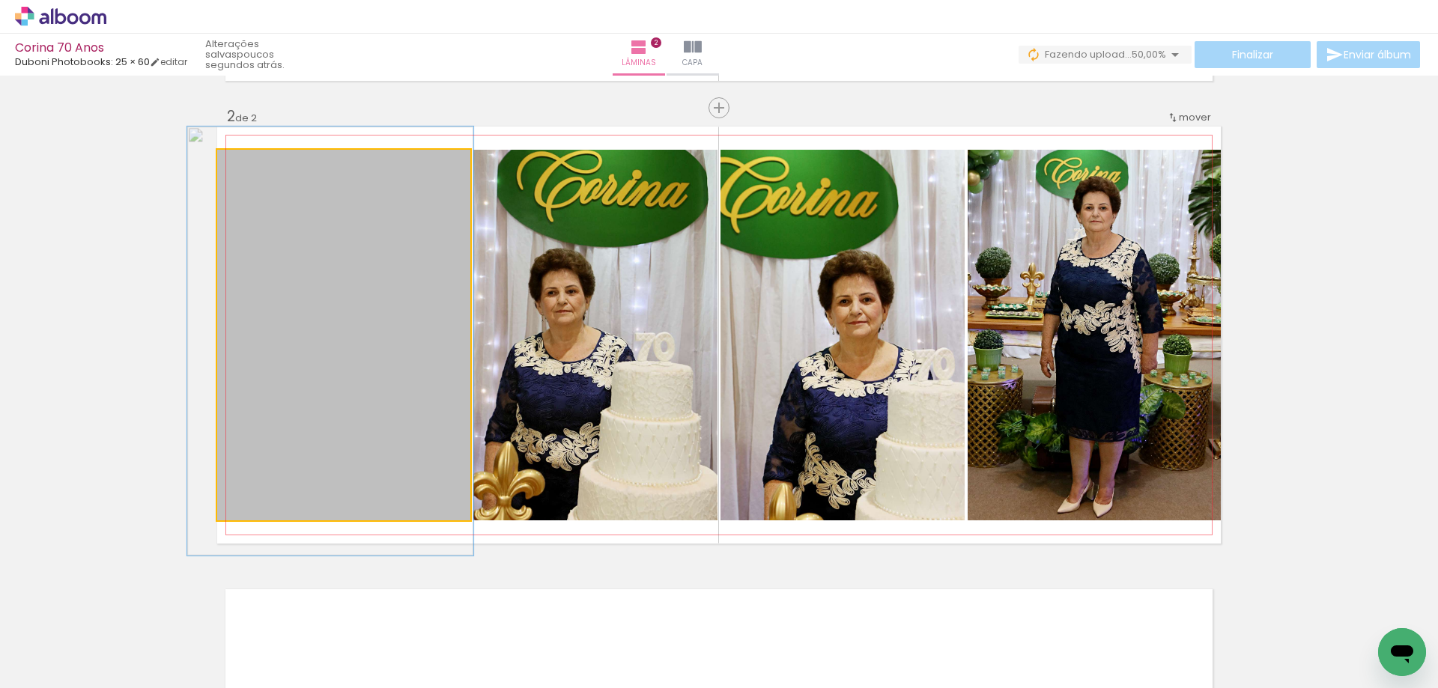
drag, startPoint x: 344, startPoint y: 285, endPoint x: 332, endPoint y: 289, distance: 12.8
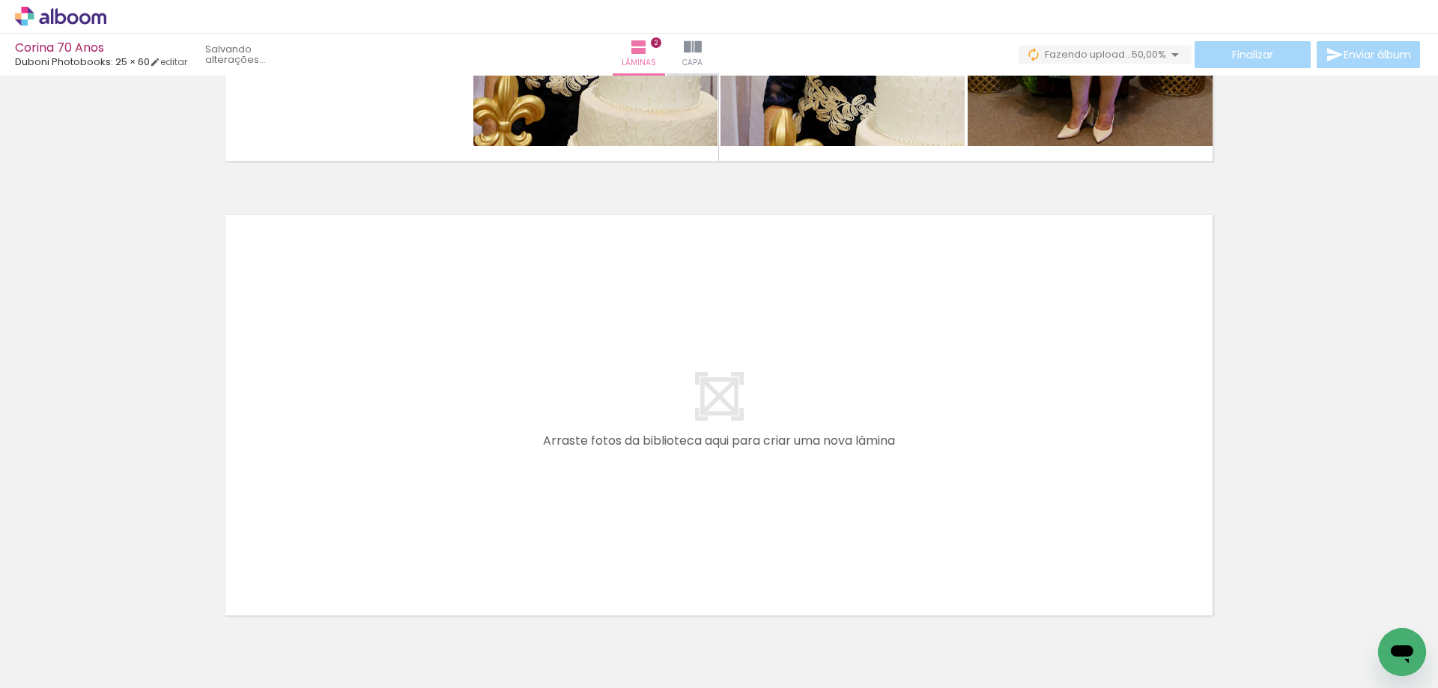
scroll to position [896, 0]
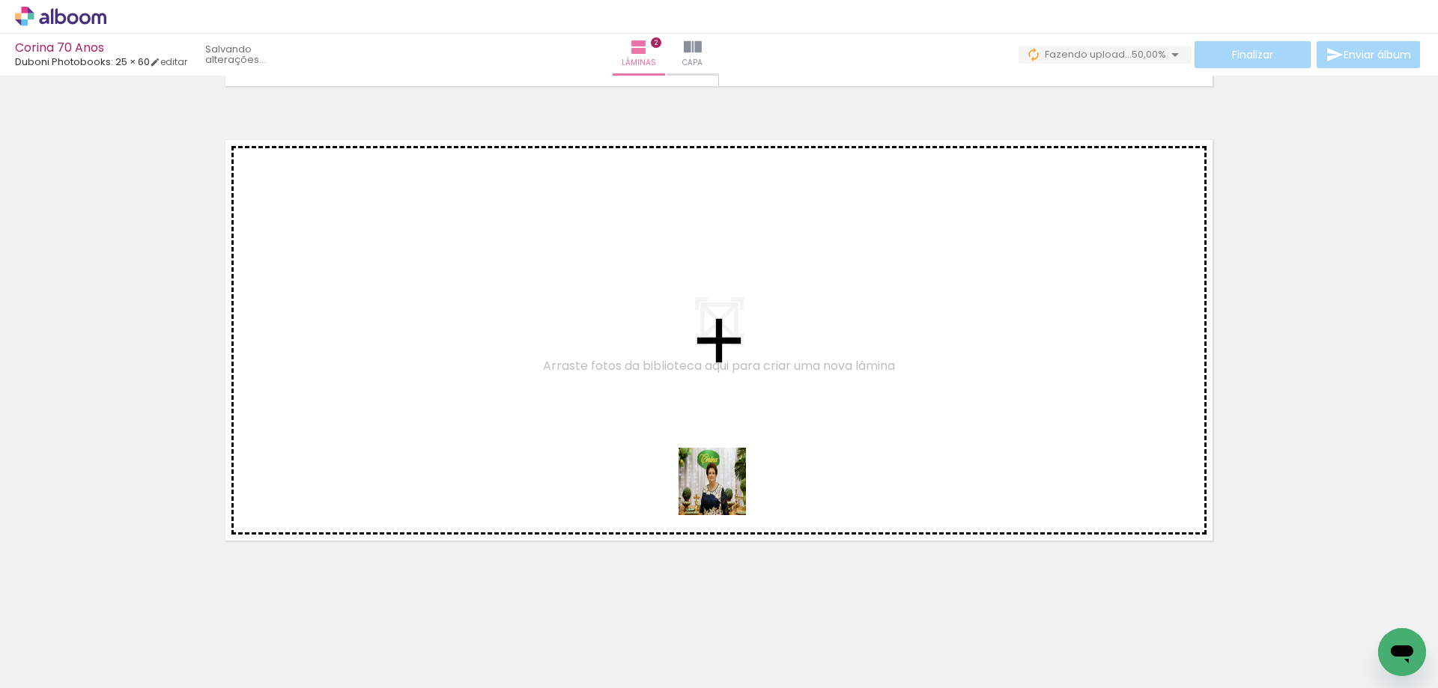
drag, startPoint x: 818, startPoint y: 641, endPoint x: 876, endPoint y: 592, distance: 76.0
click at [665, 448] on quentale-workspace at bounding box center [719, 344] width 1438 height 688
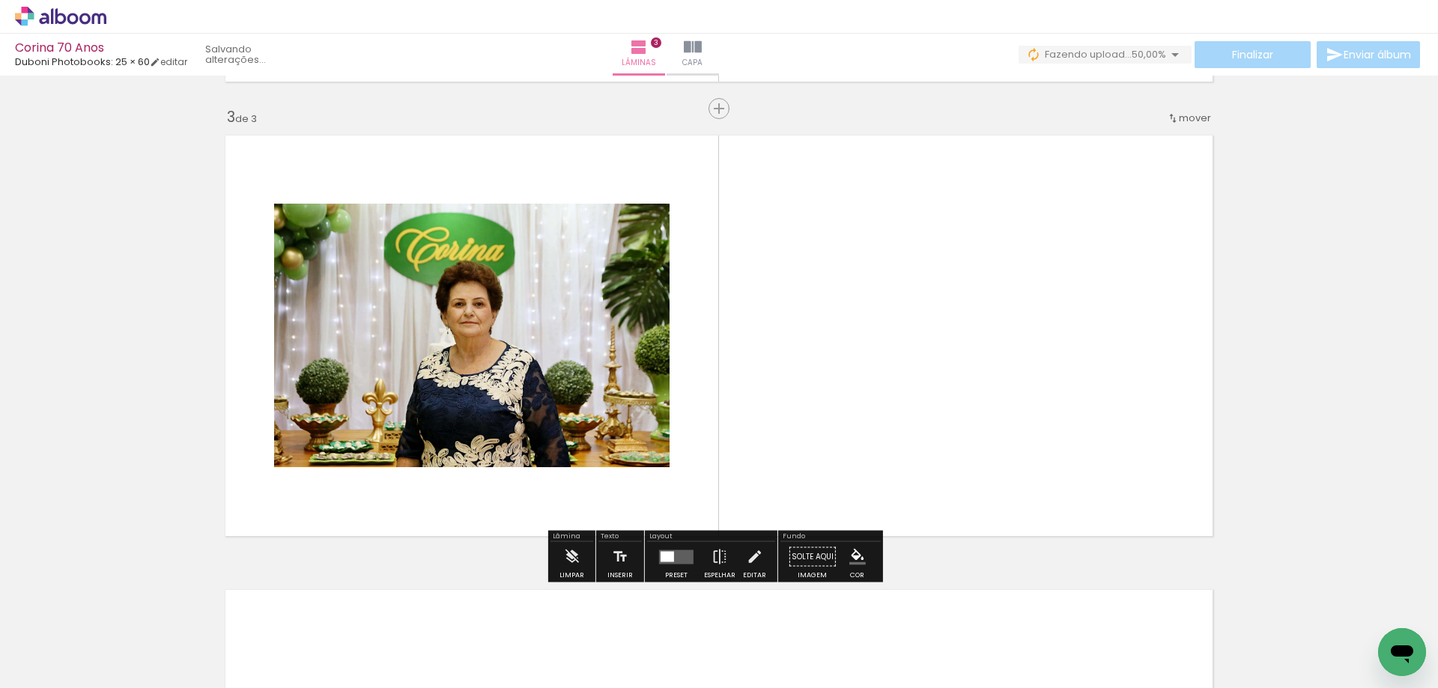
scroll to position [901, 0]
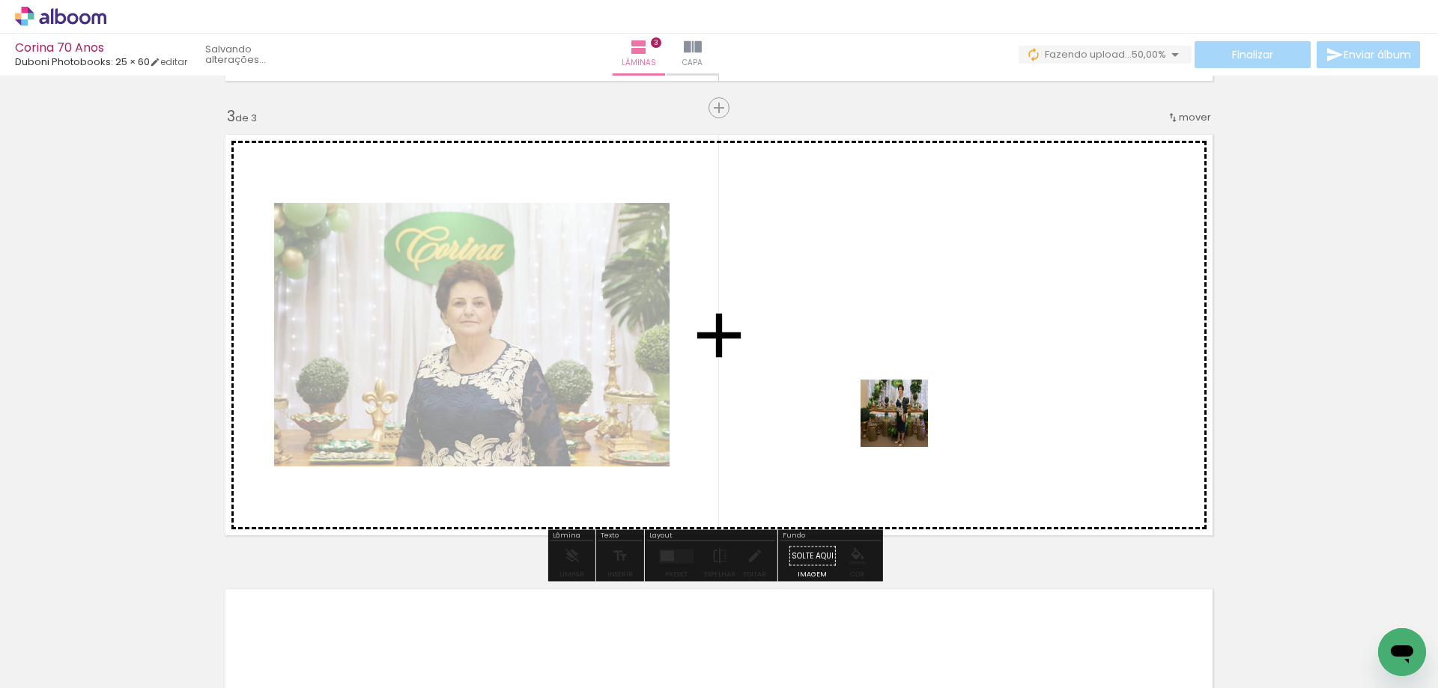
drag, startPoint x: 1000, startPoint y: 645, endPoint x: 904, endPoint y: 424, distance: 240.8
click at [904, 424] on quentale-workspace at bounding box center [719, 344] width 1438 height 688
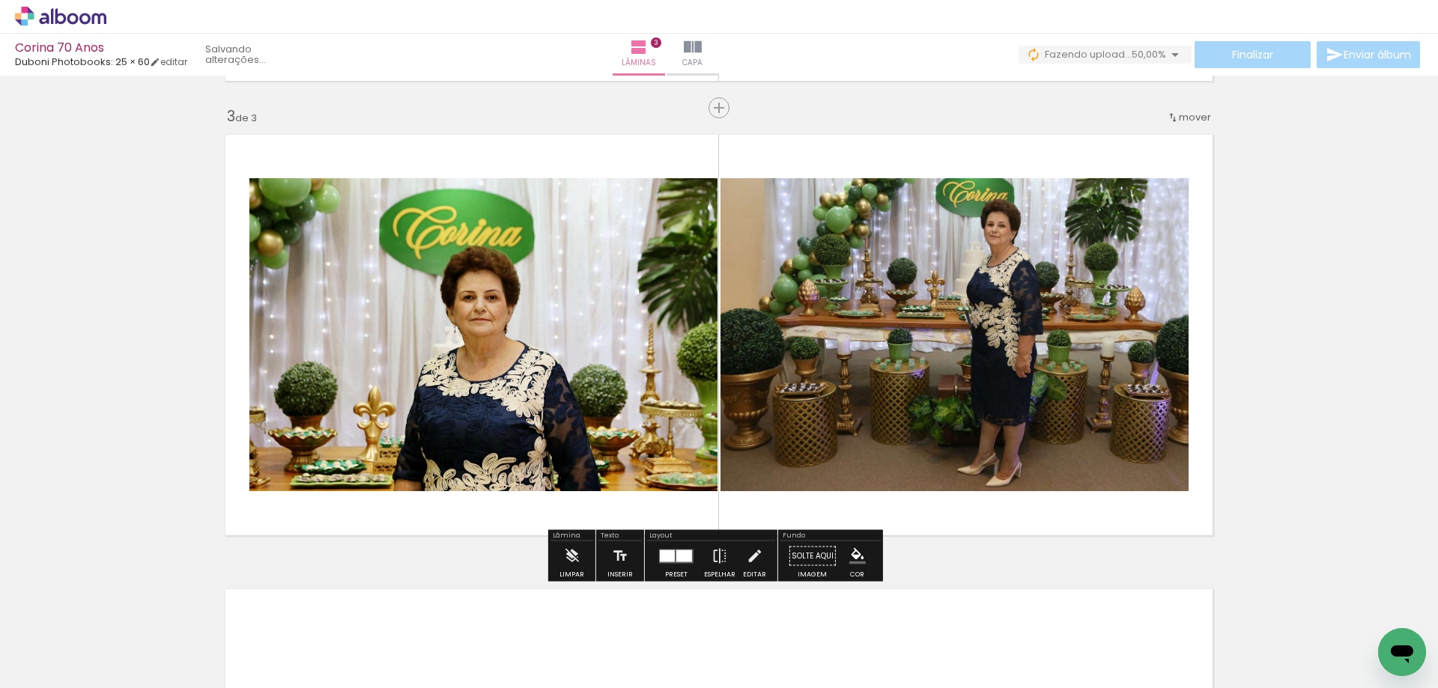
click at [671, 552] on div at bounding box center [667, 556] width 15 height 12
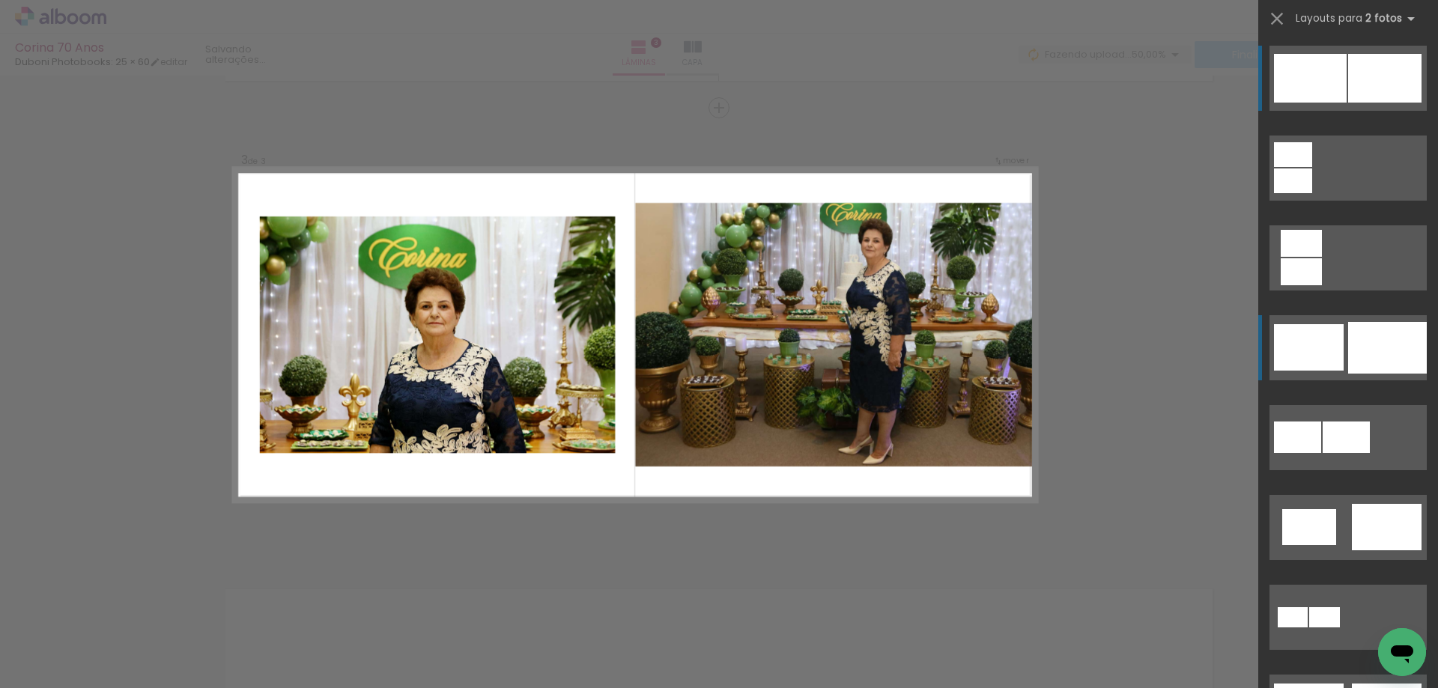
click at [1372, 337] on div at bounding box center [1387, 348] width 79 height 52
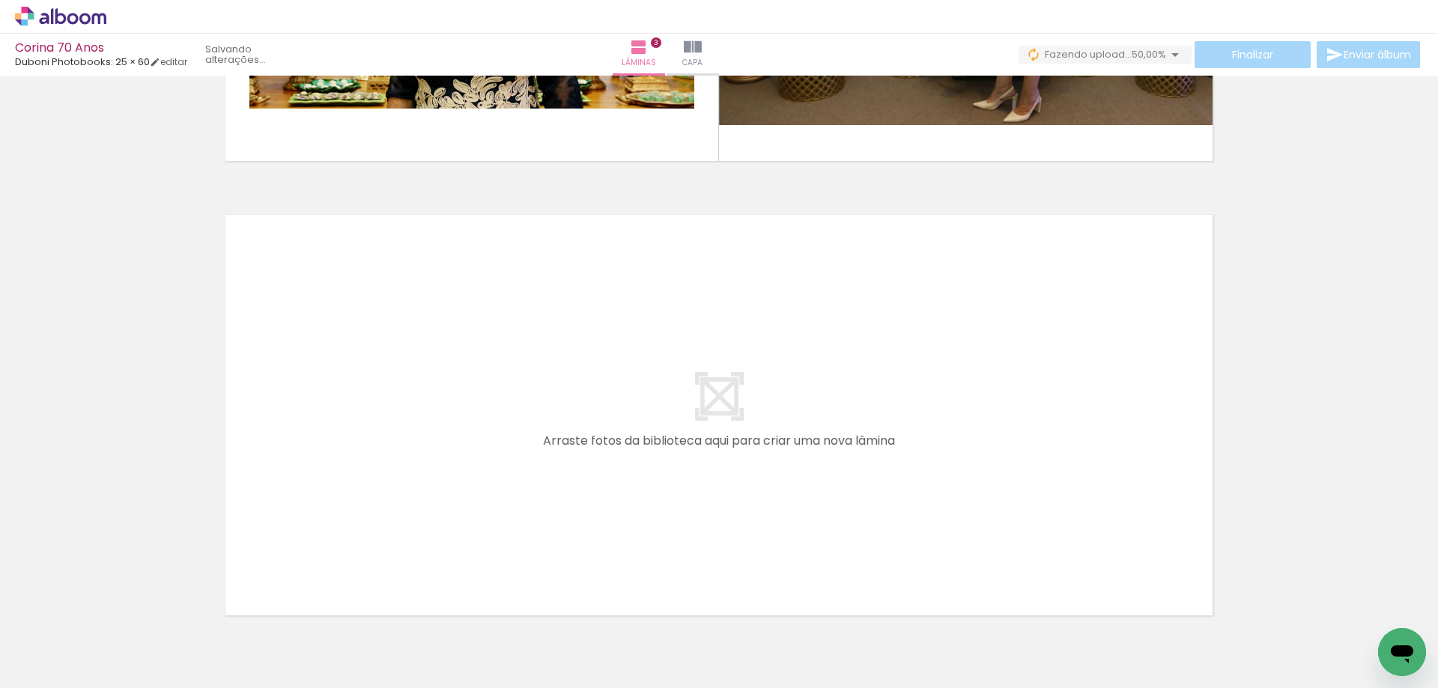
scroll to position [1351, 0]
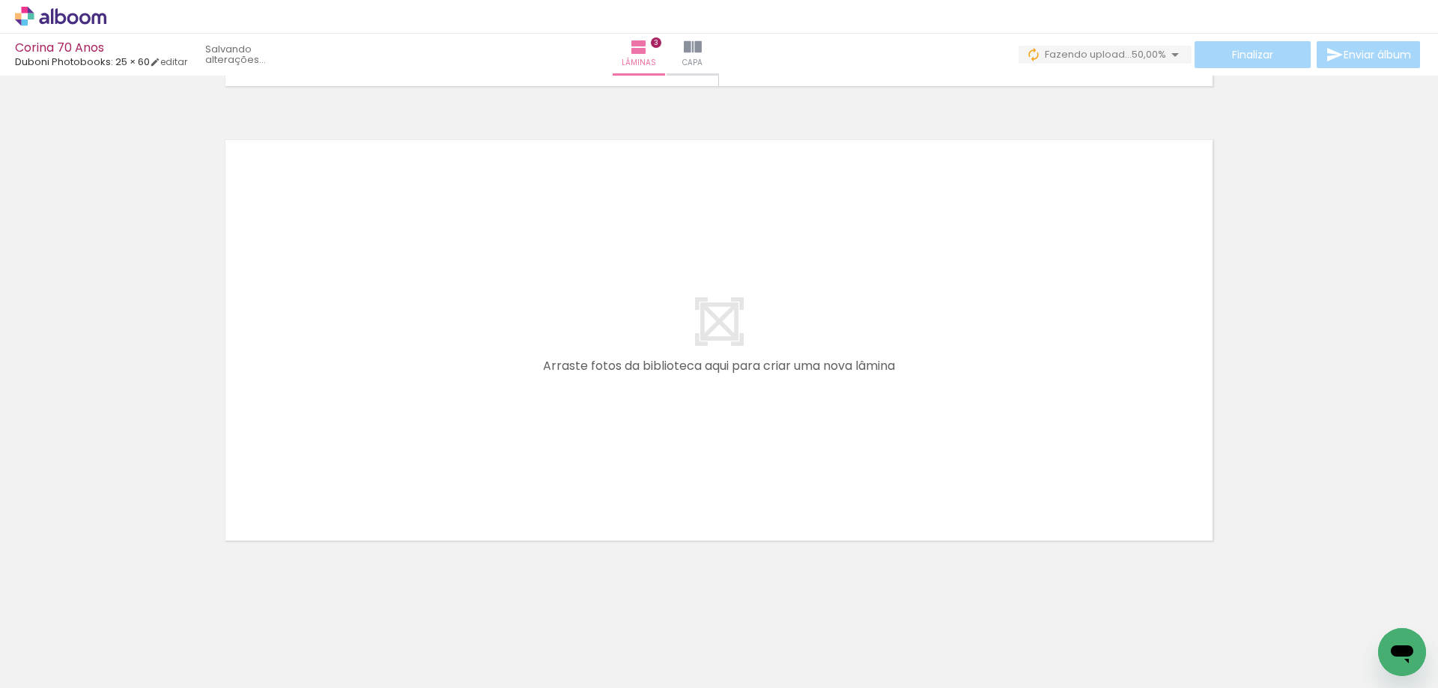
click at [52, 666] on span "Adicionar Fotos" at bounding box center [53, 668] width 45 height 16
click at [0, 0] on input "file" at bounding box center [0, 0] width 0 height 0
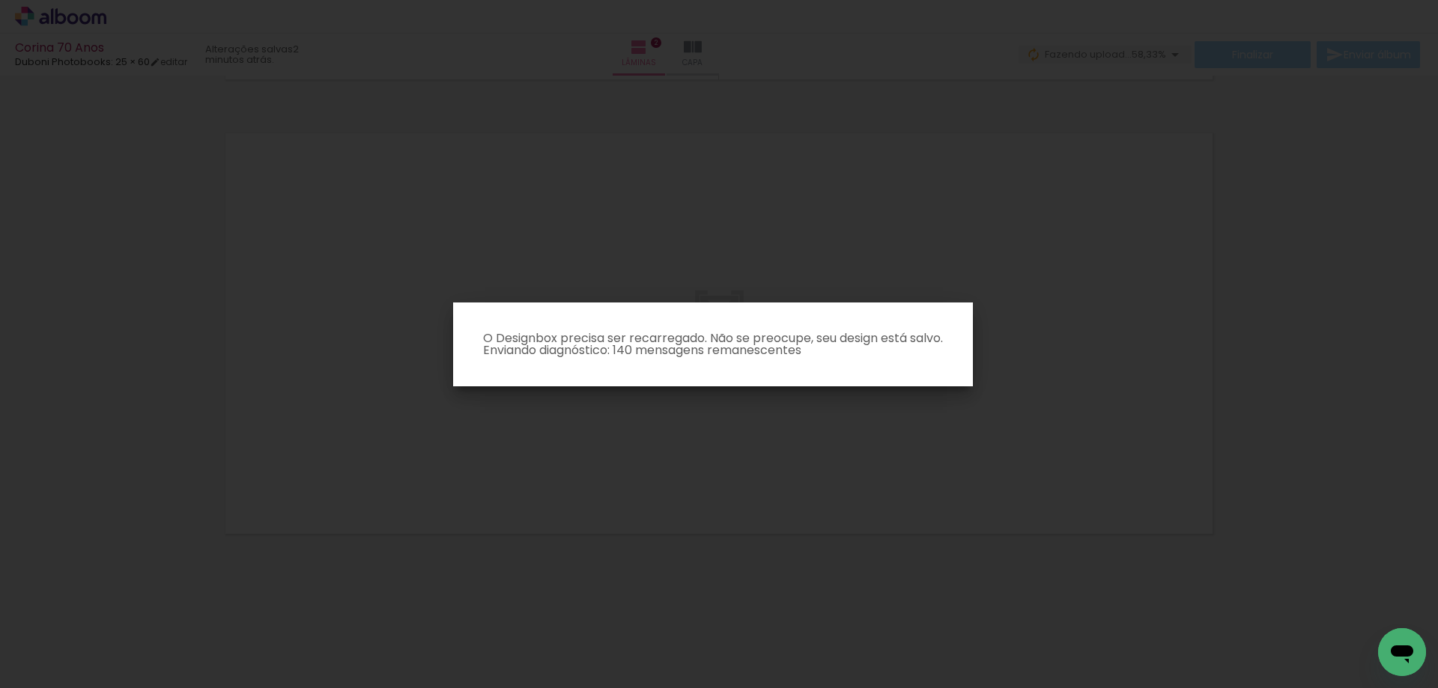
scroll to position [896, 0]
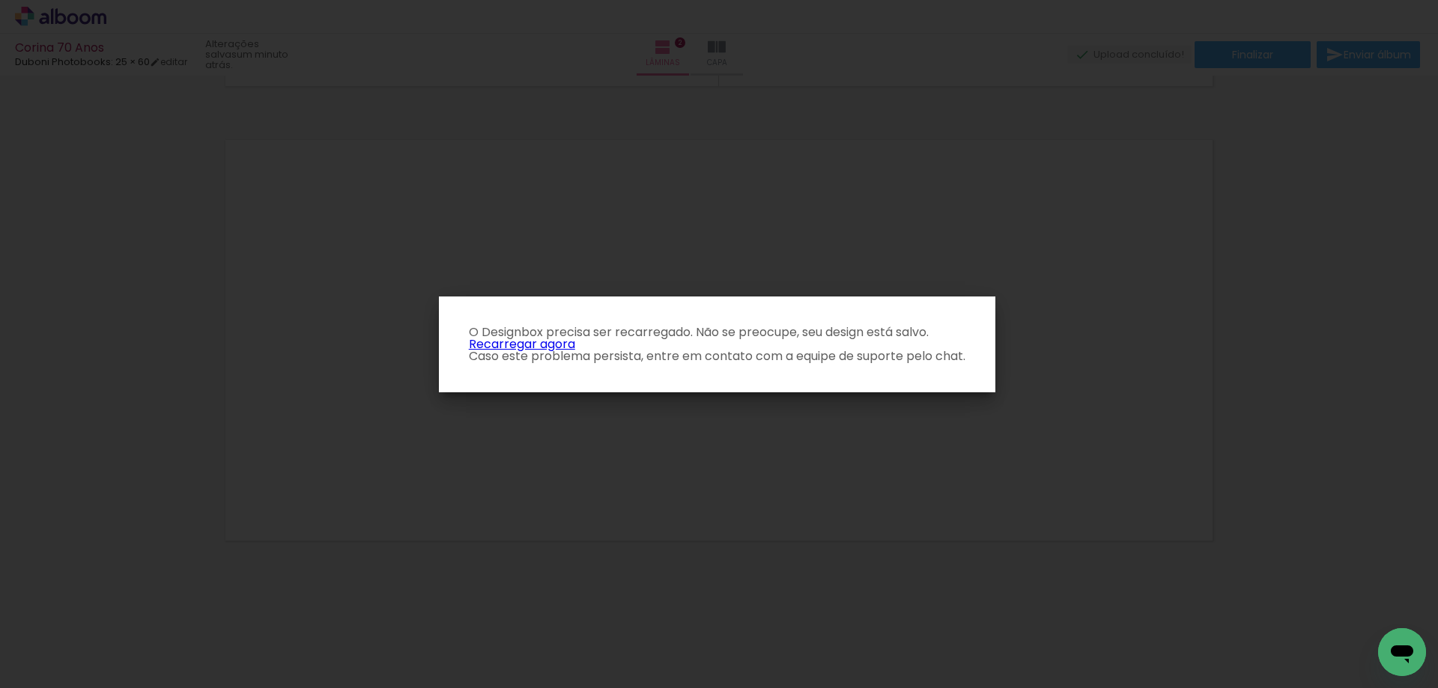
click at [547, 344] on link "Recarregar agora" at bounding box center [522, 343] width 106 height 17
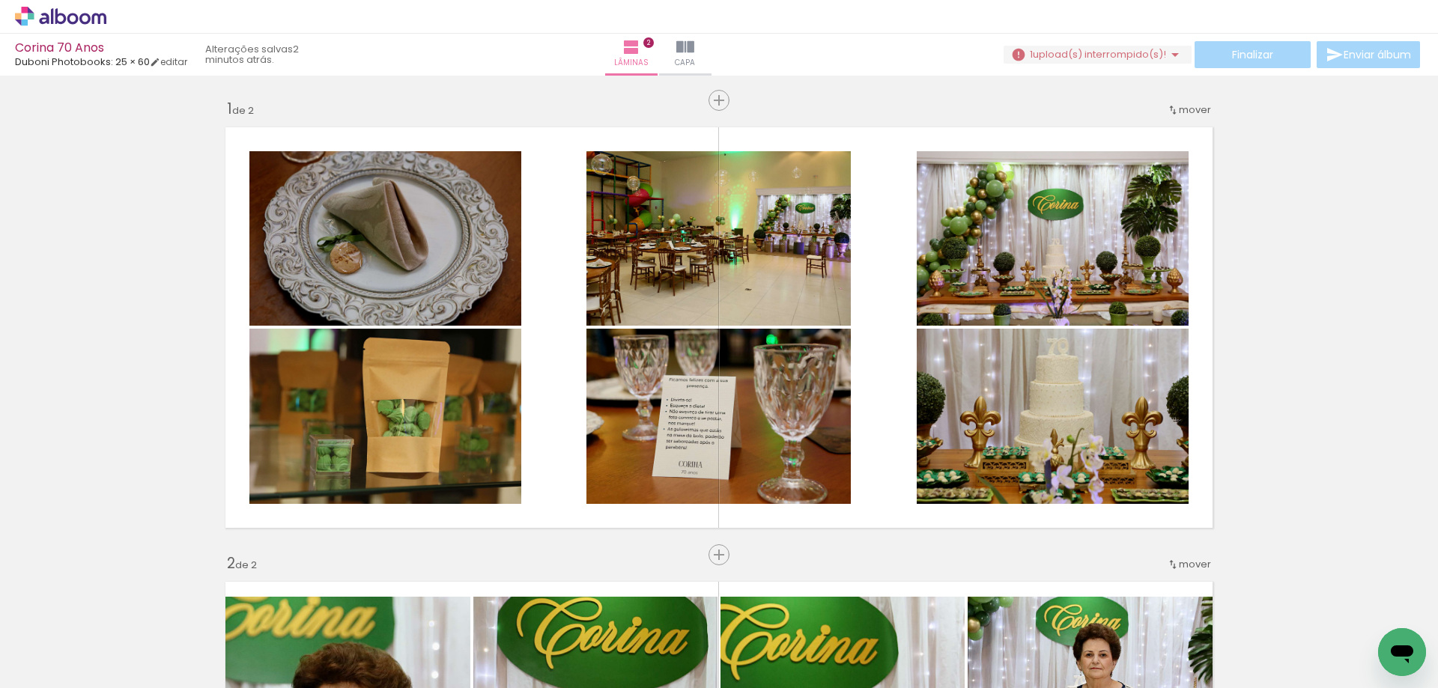
click at [1172, 56] on iron-icon at bounding box center [1175, 55] width 18 height 18
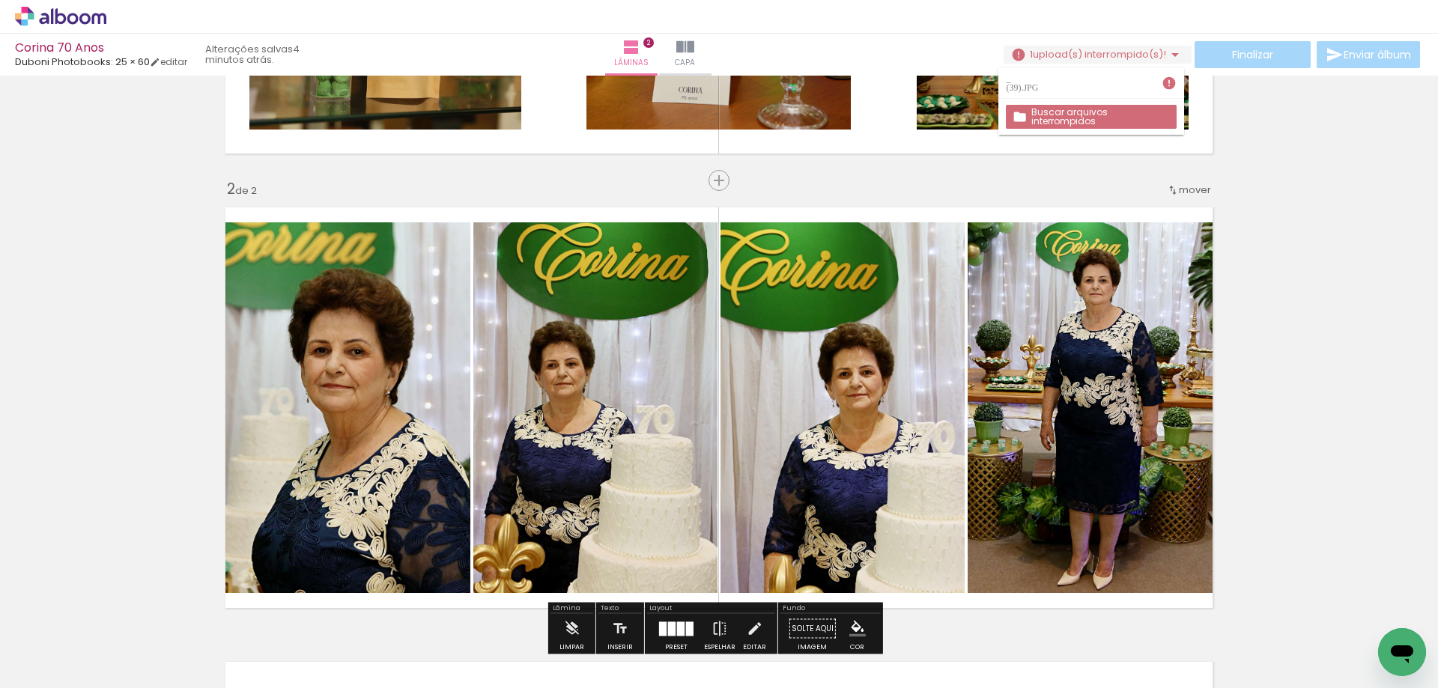
scroll to position [449, 0]
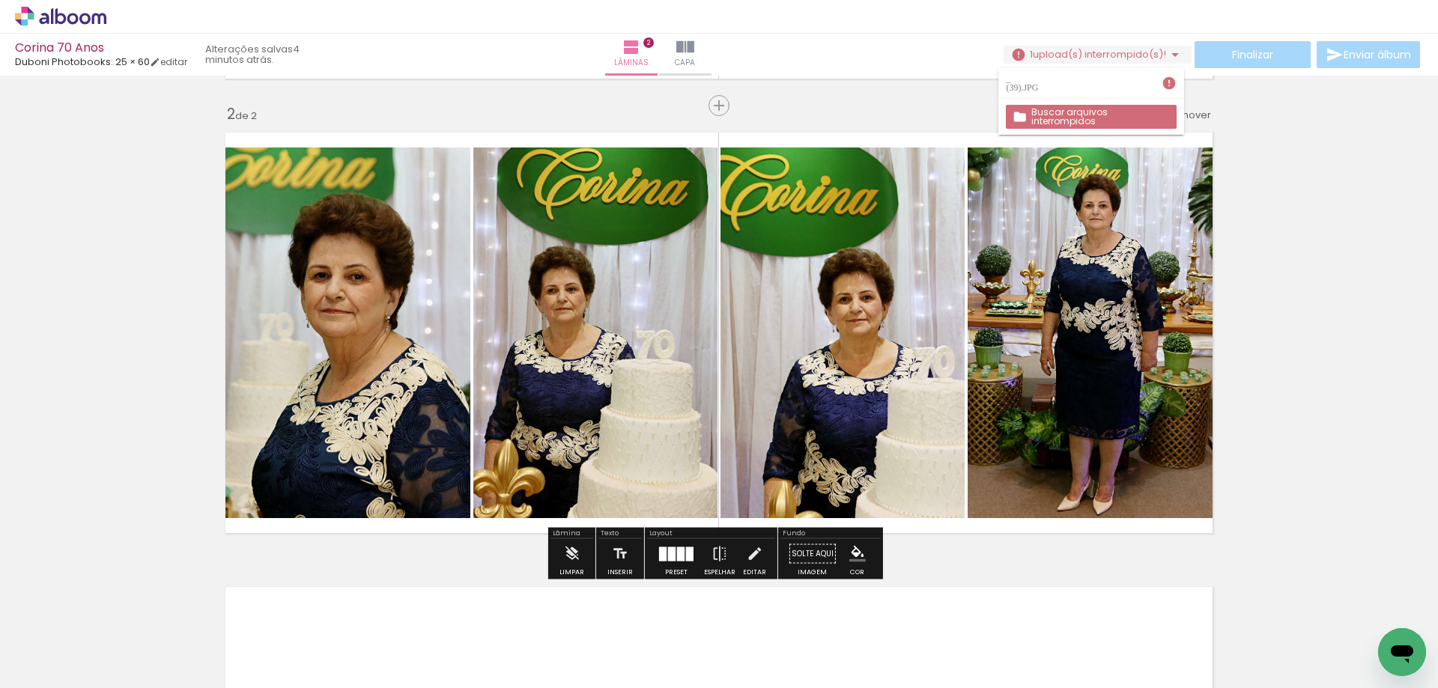
click at [43, 665] on span "Adicionar Fotos" at bounding box center [53, 668] width 45 height 16
click at [0, 0] on input "file" at bounding box center [0, 0] width 0 height 0
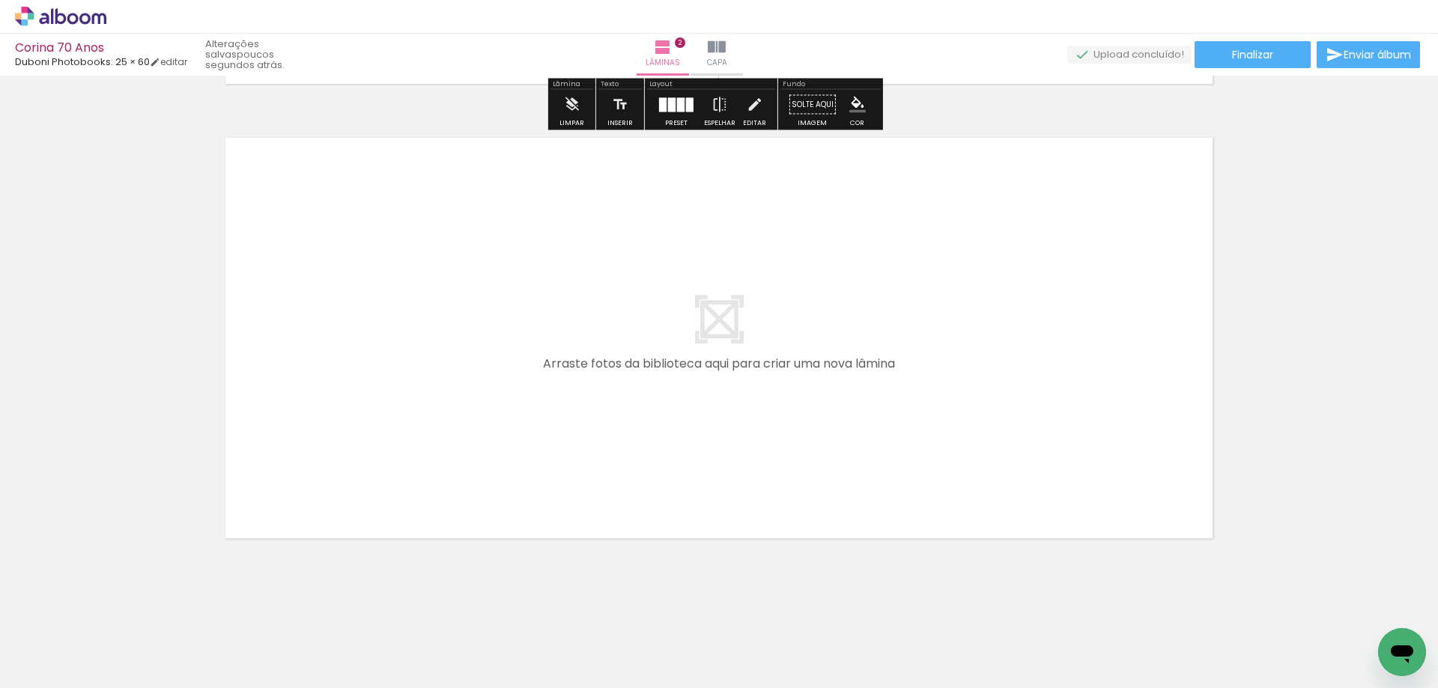
scroll to position [903, 0]
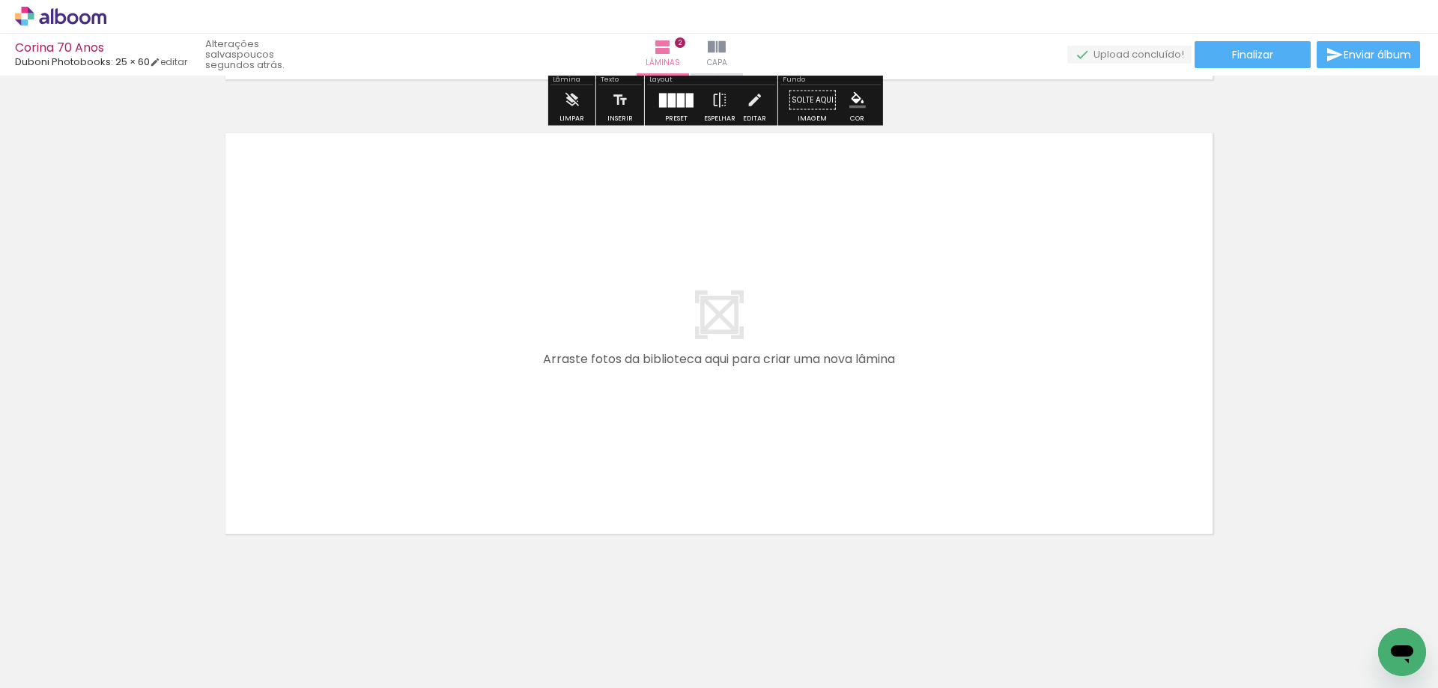
click at [47, 672] on span "Adicionar Fotos" at bounding box center [53, 668] width 45 height 16
click at [0, 0] on input "file" at bounding box center [0, 0] width 0 height 0
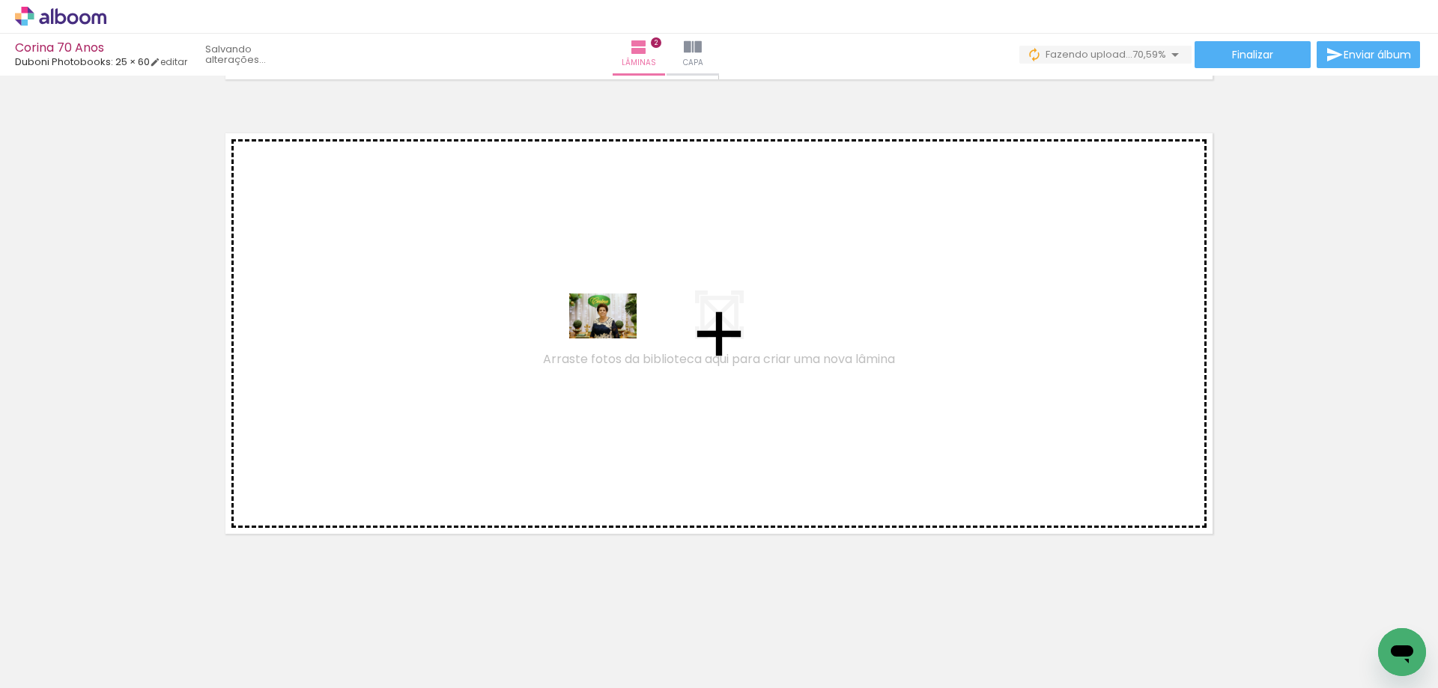
drag, startPoint x: 830, startPoint y: 642, endPoint x: 614, endPoint y: 338, distance: 372.1
click at [614, 338] on quentale-workspace at bounding box center [719, 344] width 1438 height 688
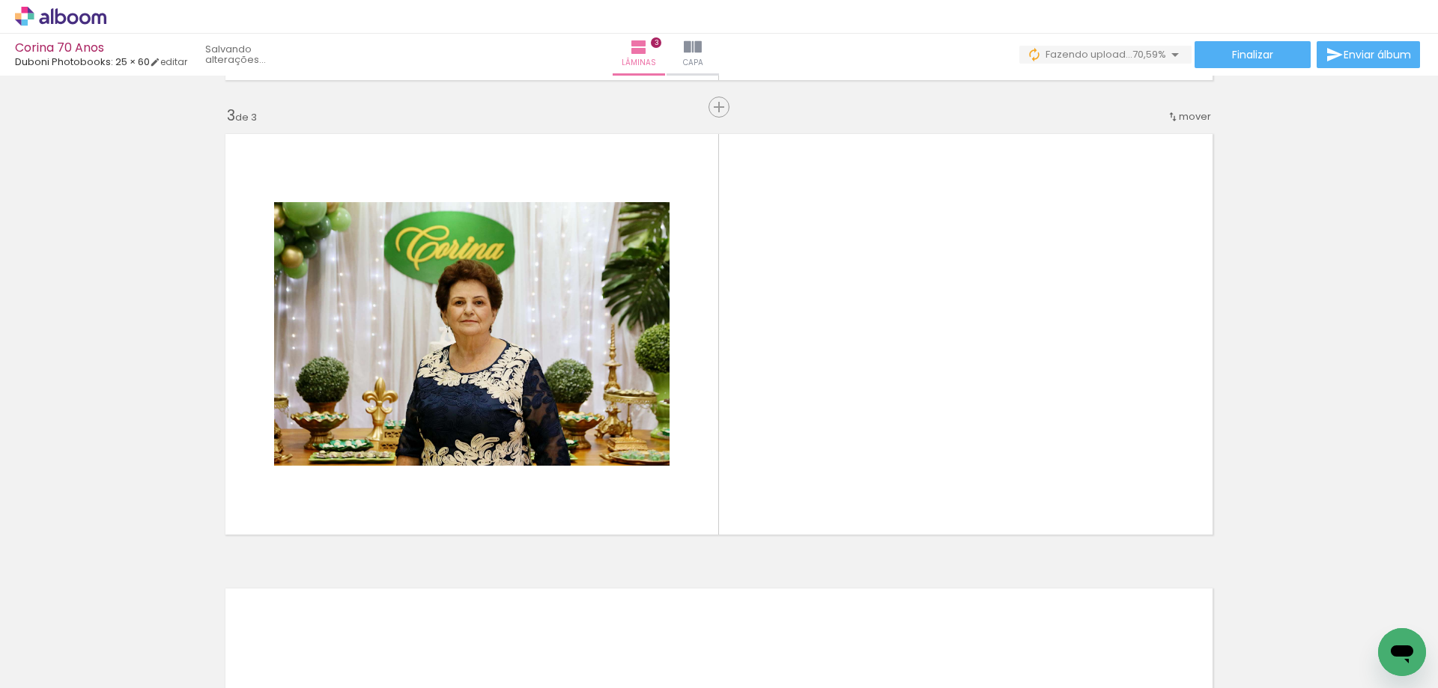
scroll to position [901, 0]
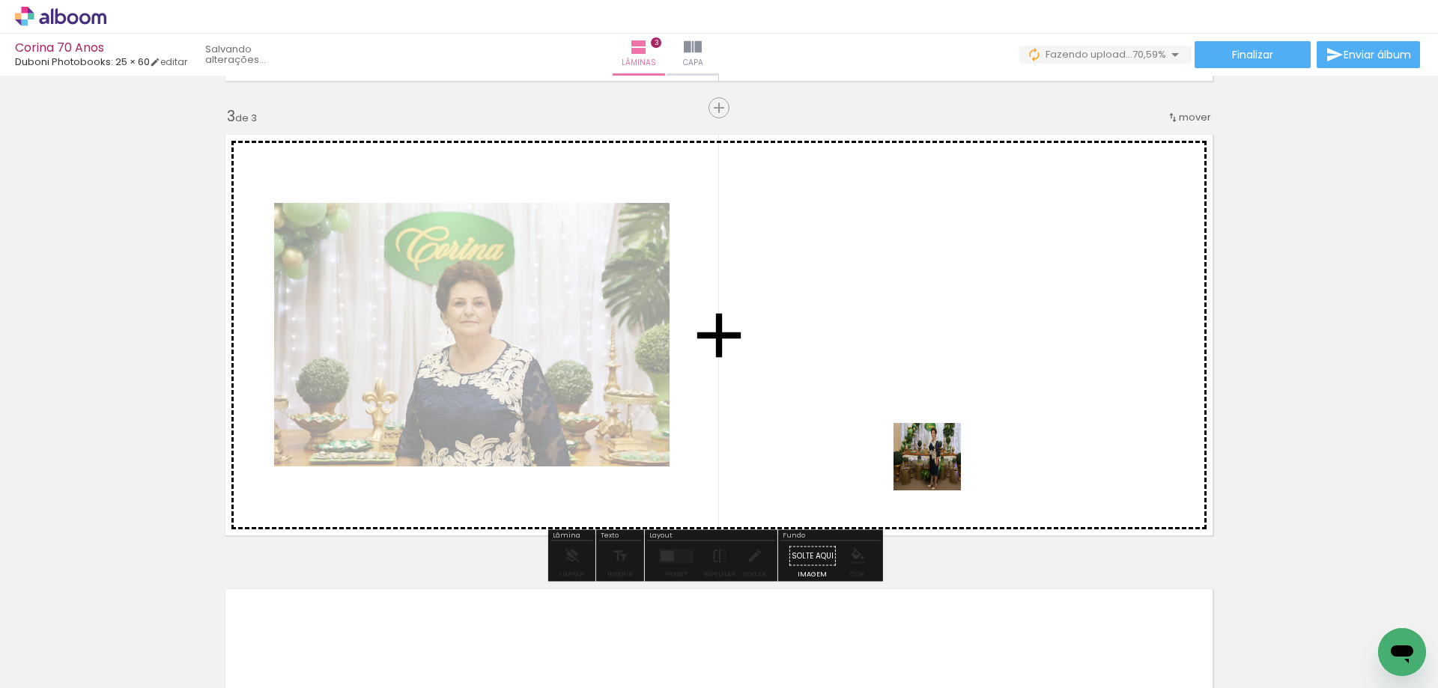
drag, startPoint x: 938, startPoint y: 468, endPoint x: 881, endPoint y: 375, distance: 108.9
click at [881, 375] on quentale-workspace at bounding box center [719, 344] width 1438 height 688
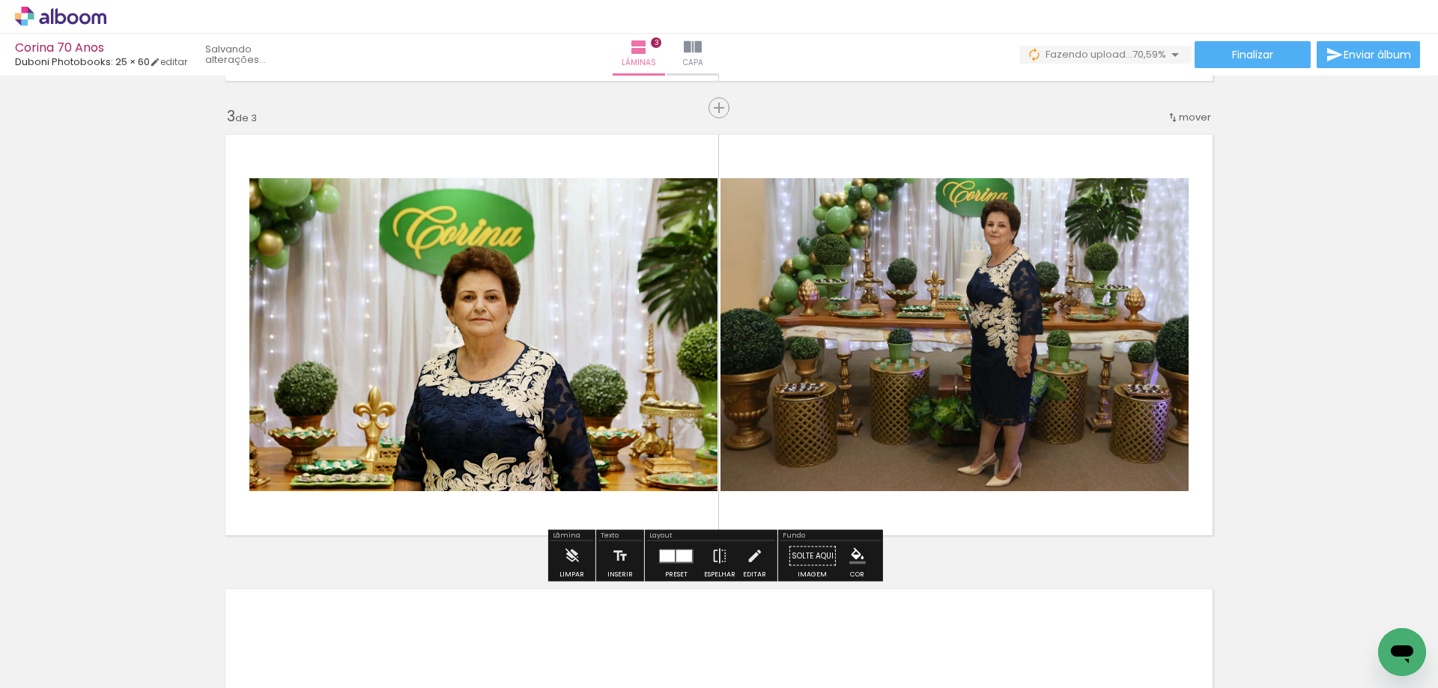
click at [664, 555] on div at bounding box center [667, 556] width 15 height 12
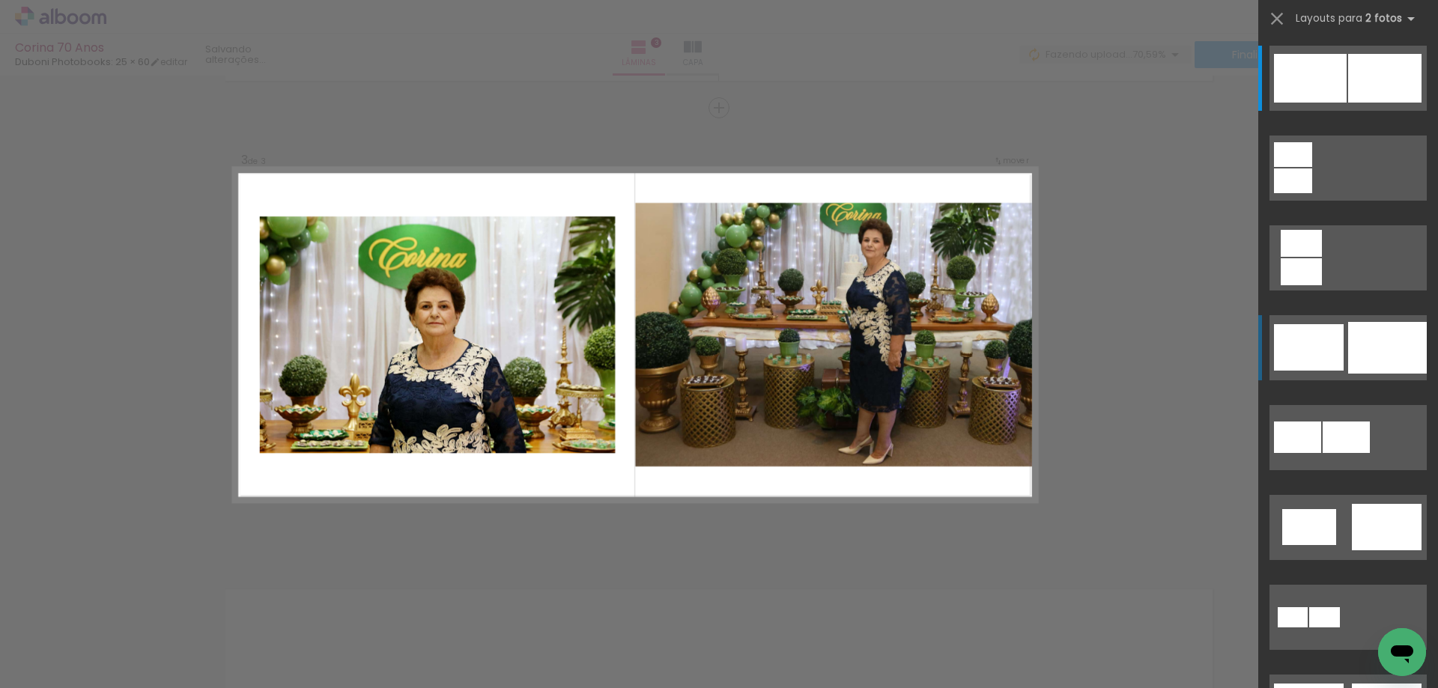
click at [1334, 352] on div at bounding box center [1309, 347] width 70 height 46
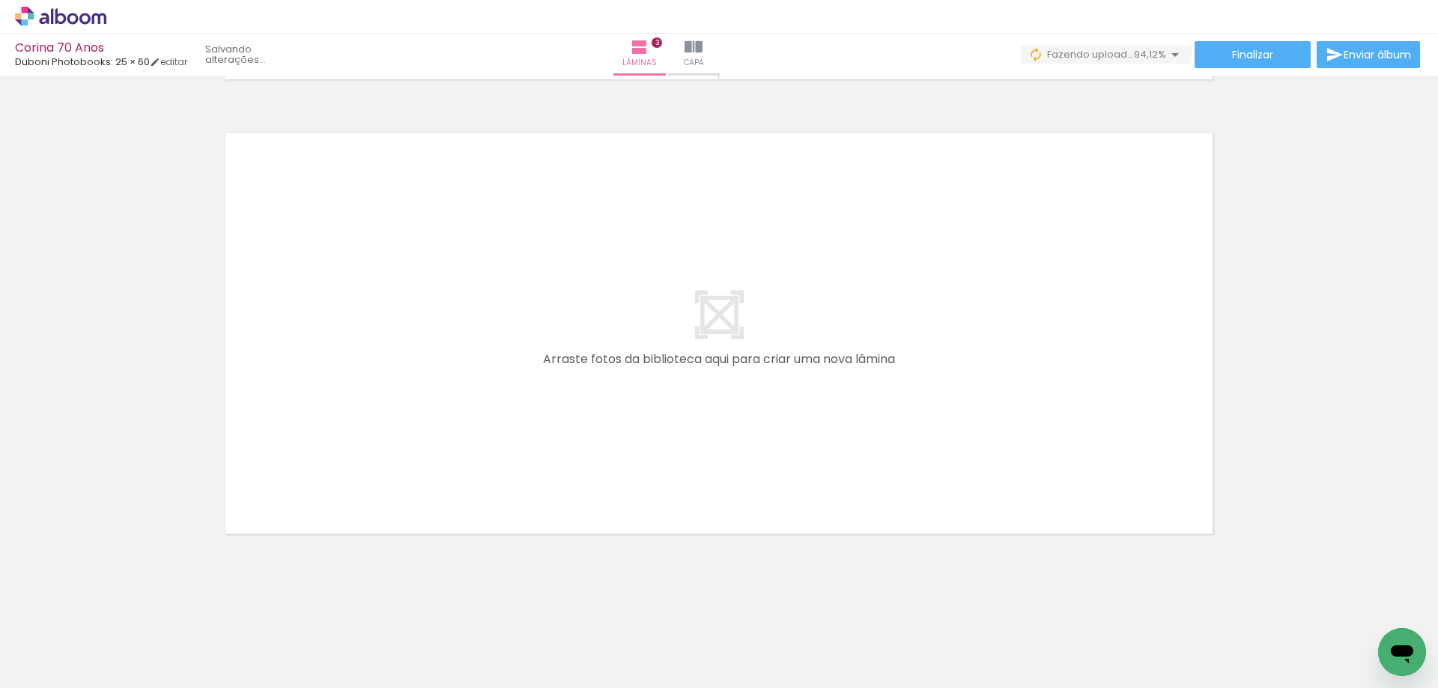
scroll to position [0, 115]
drag, startPoint x: 1146, startPoint y: 681, endPoint x: 15, endPoint y: 43, distance: 1299.1
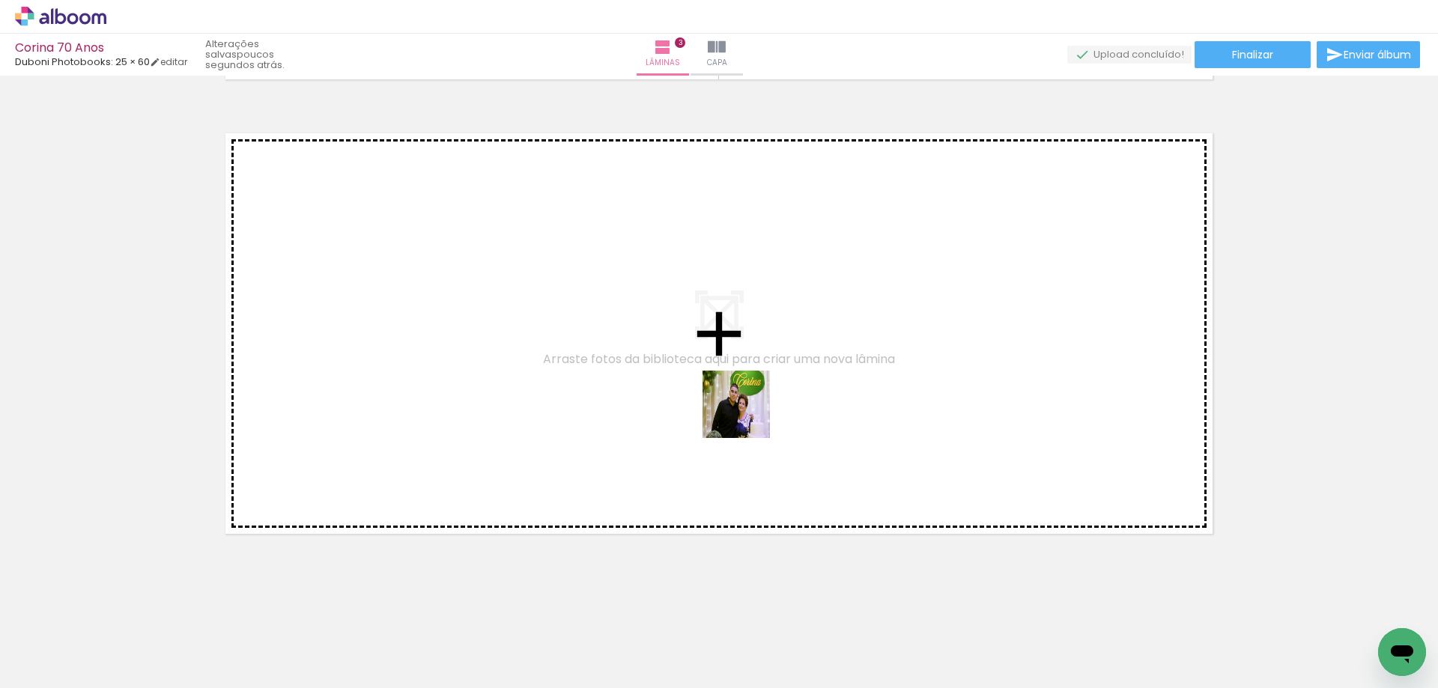
drag, startPoint x: 1041, startPoint y: 640, endPoint x: 1044, endPoint y: 650, distance: 10.2
click at [749, 415] on quentale-workspace at bounding box center [719, 344] width 1438 height 688
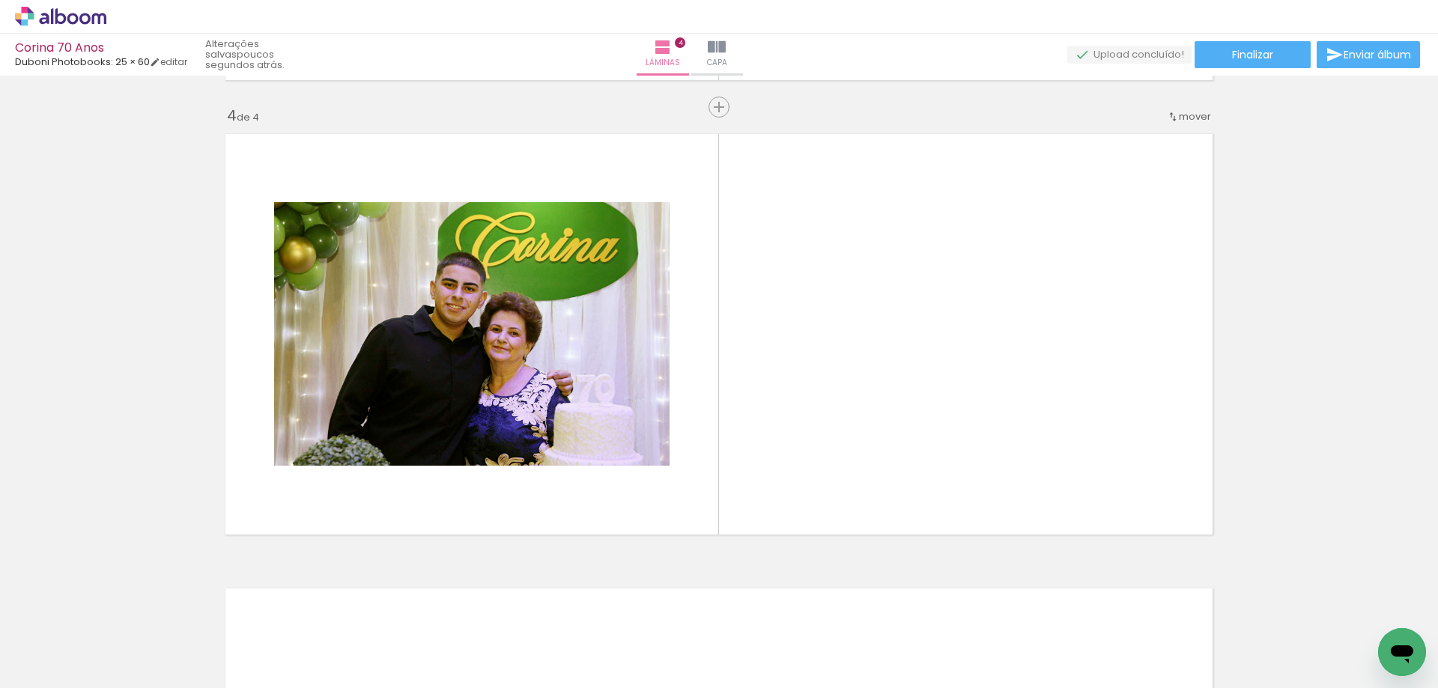
scroll to position [1356, 0]
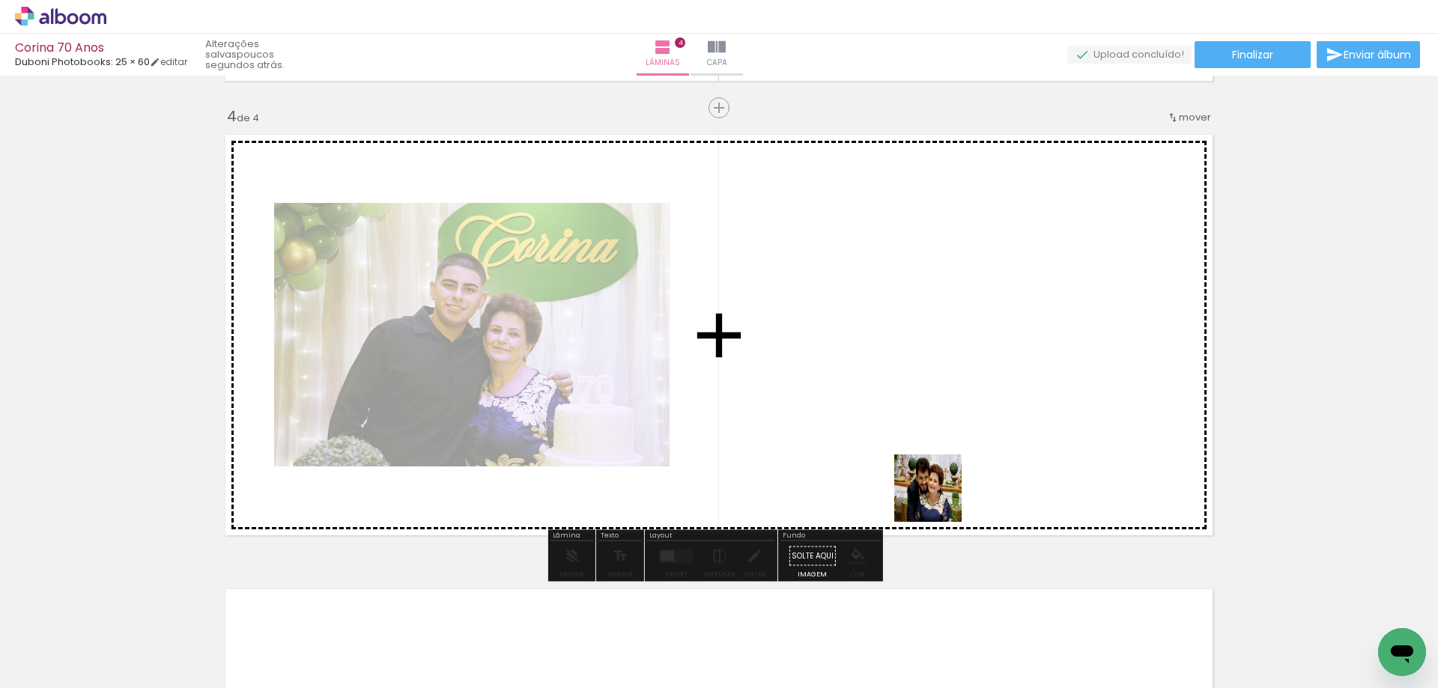
drag, startPoint x: 939, startPoint y: 499, endPoint x: 843, endPoint y: 452, distance: 106.8
click at [843, 452] on quentale-workspace at bounding box center [719, 344] width 1438 height 688
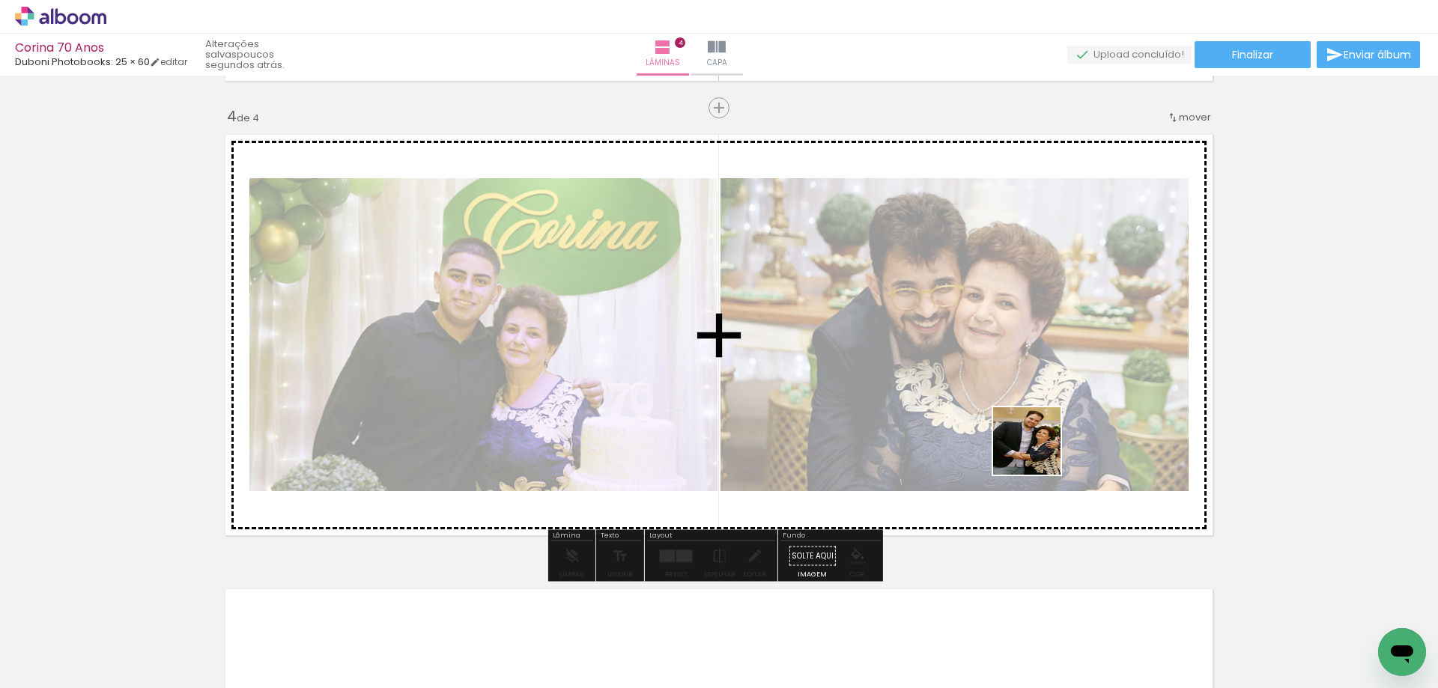
drag, startPoint x: 1193, startPoint y: 630, endPoint x: 962, endPoint y: 410, distance: 319.3
click at [962, 410] on quentale-workspace at bounding box center [719, 344] width 1438 height 688
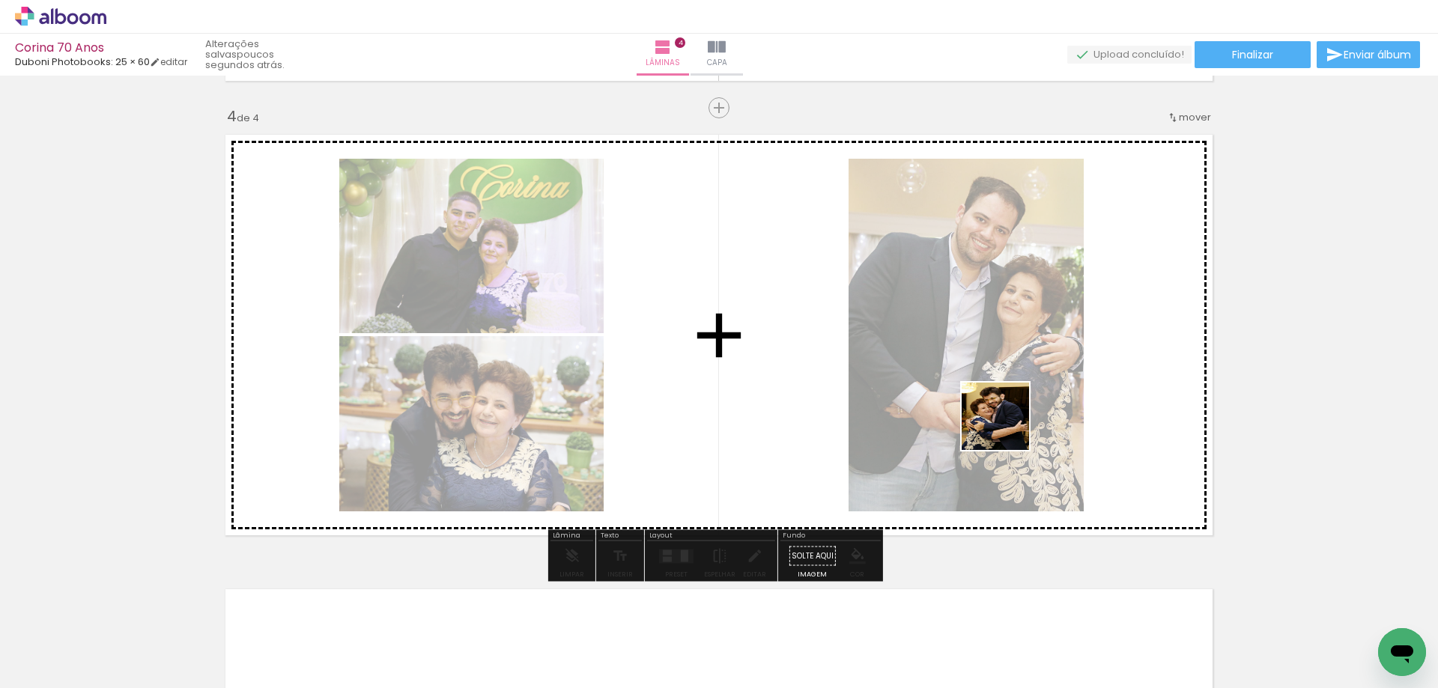
drag, startPoint x: 1029, startPoint y: 440, endPoint x: 1237, endPoint y: 577, distance: 248.6
click at [956, 404] on quentale-workspace at bounding box center [719, 344] width 1438 height 688
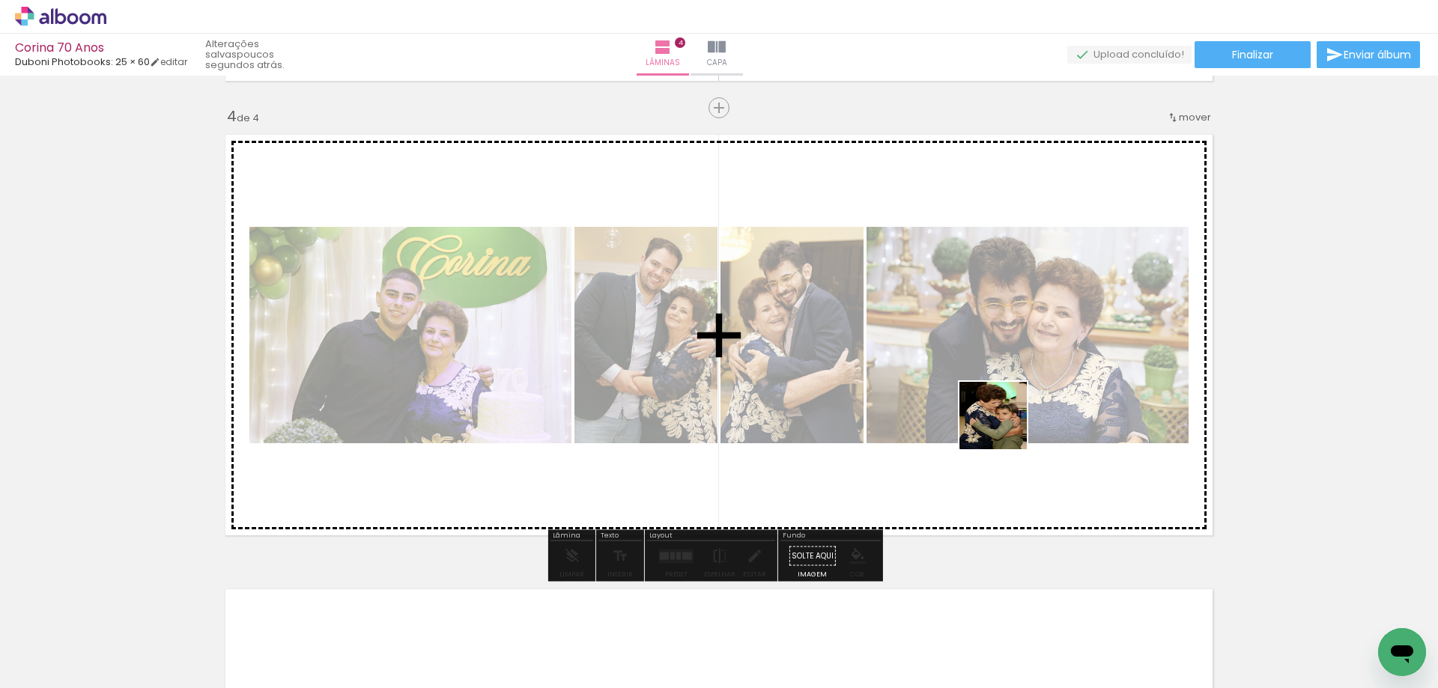
drag, startPoint x: 1162, startPoint y: 505, endPoint x: 931, endPoint y: 394, distance: 255.8
click at [931, 394] on quentale-workspace at bounding box center [719, 344] width 1438 height 688
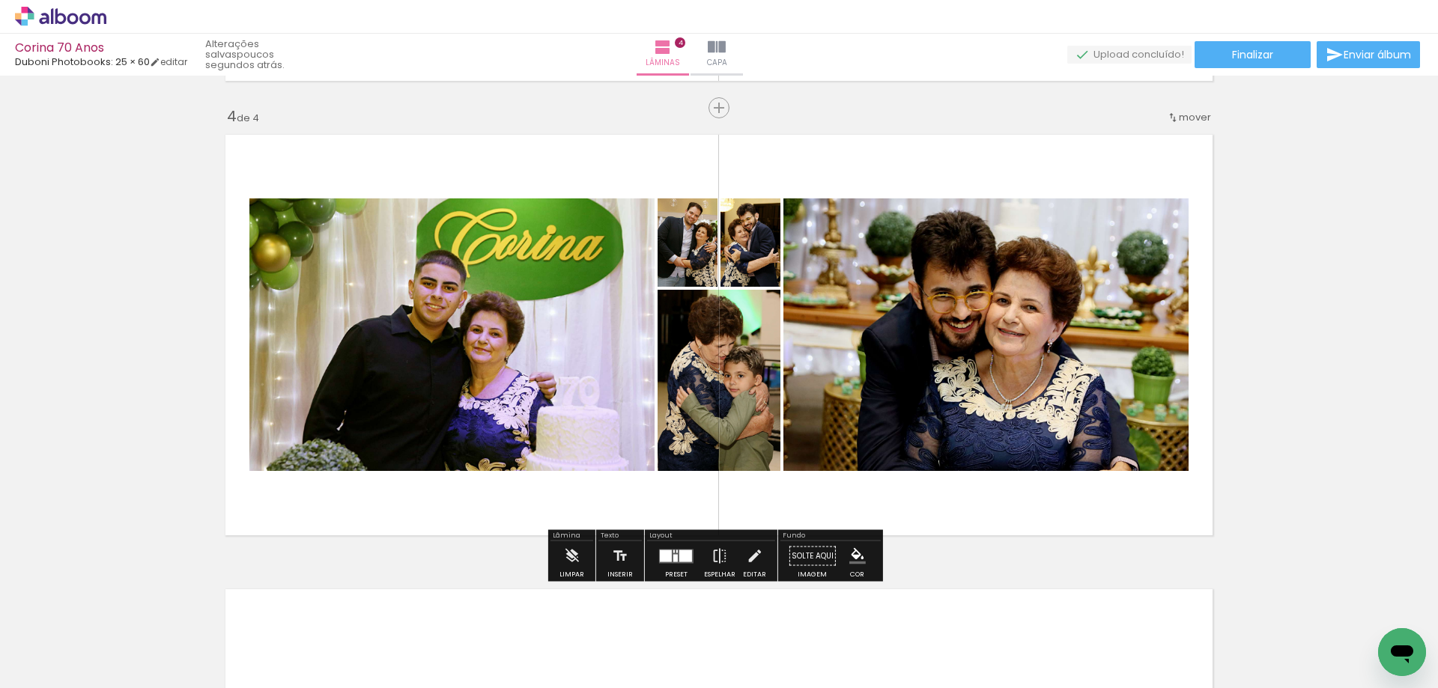
drag, startPoint x: 666, startPoint y: 553, endPoint x: 797, endPoint y: 527, distance: 132.9
click at [666, 554] on div at bounding box center [666, 556] width 12 height 12
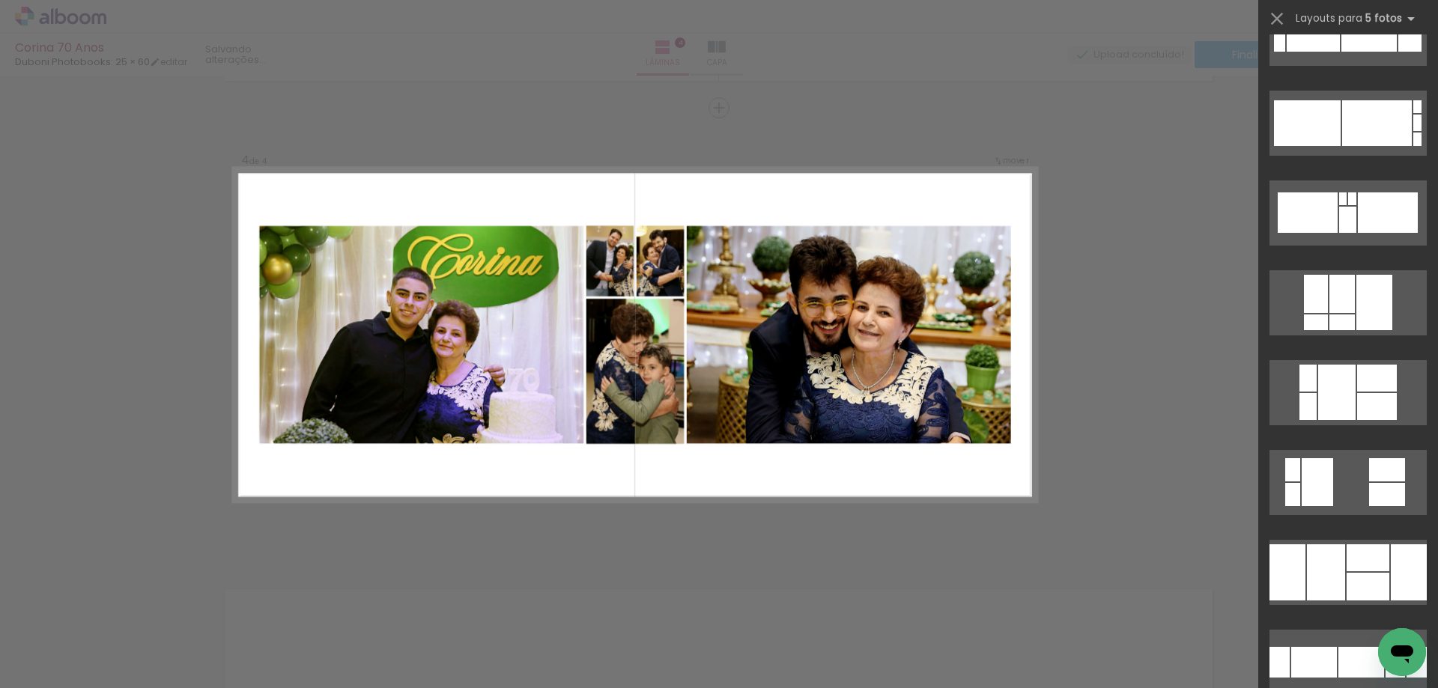
scroll to position [749, 0]
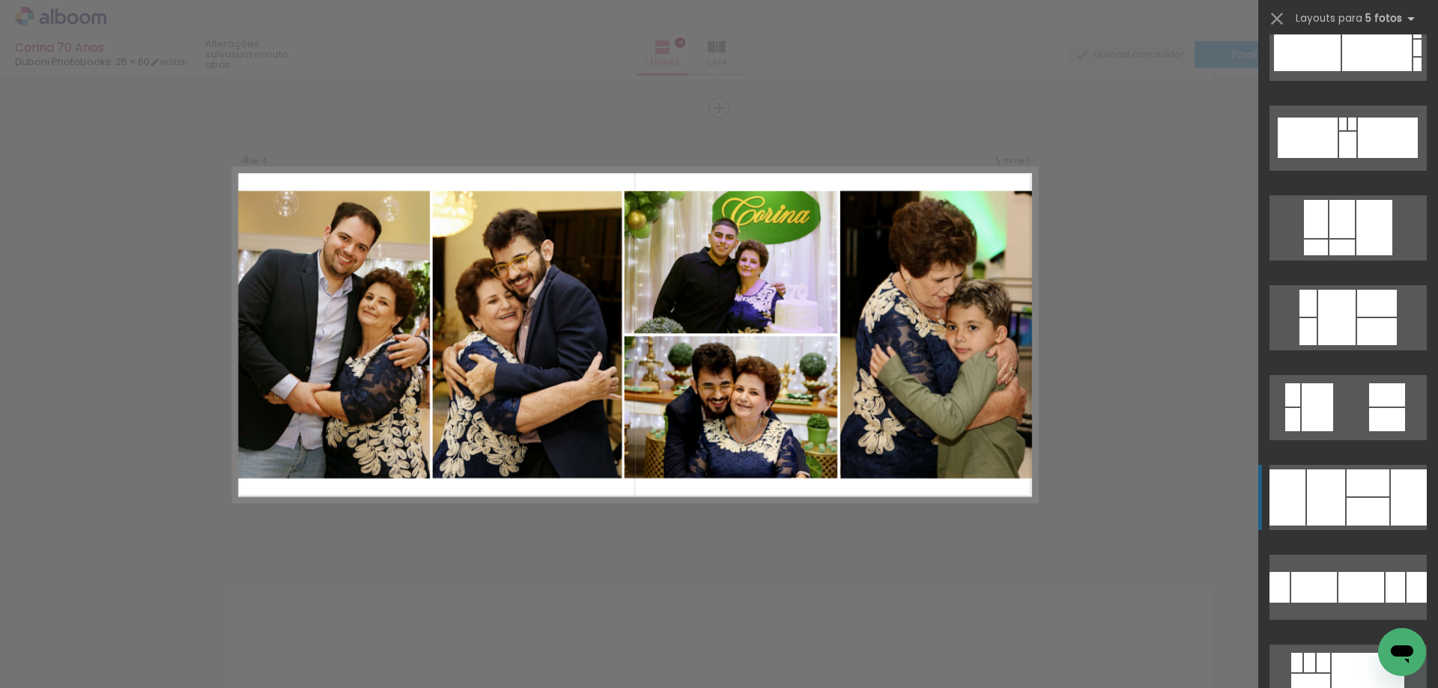
click at [1354, 497] on quentale-layouter at bounding box center [1347, 497] width 157 height 65
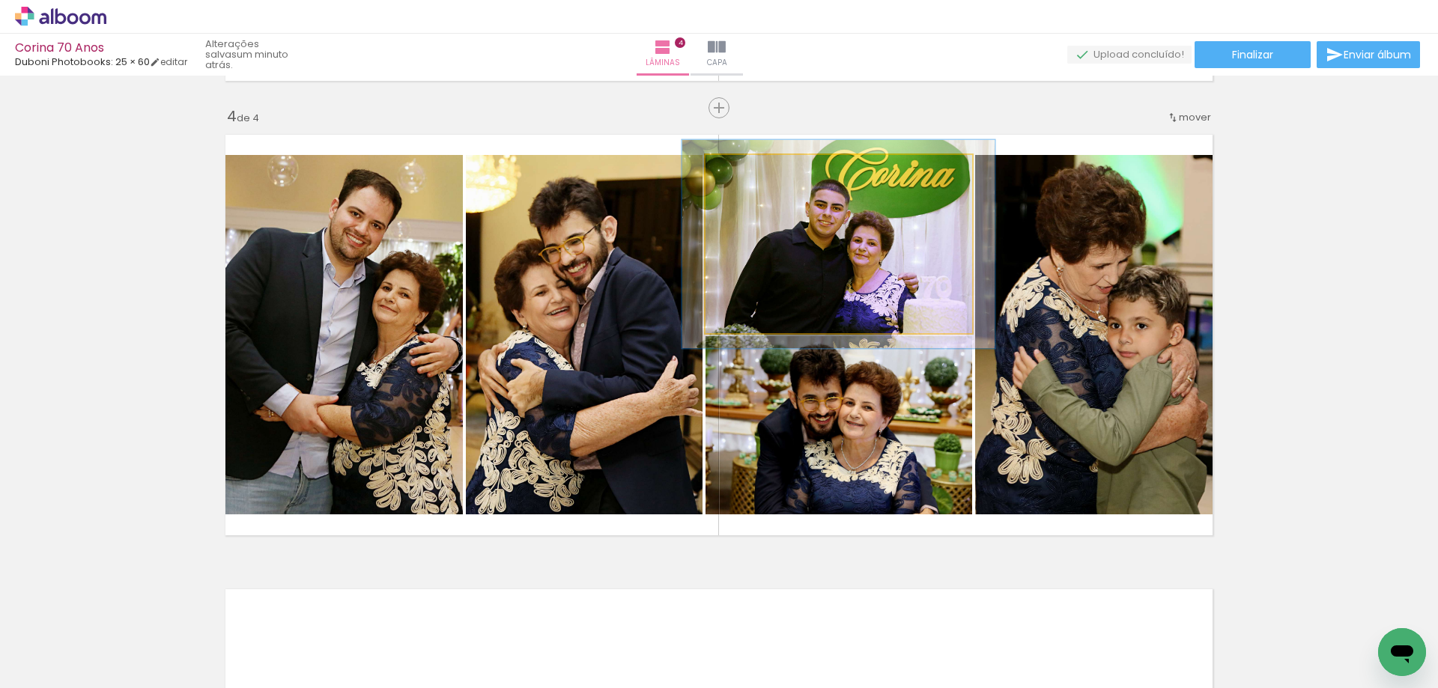
drag, startPoint x: 739, startPoint y: 173, endPoint x: 748, endPoint y: 181, distance: 12.2
type paper-slider "117"
click at [748, 181] on div at bounding box center [749, 171] width 24 height 24
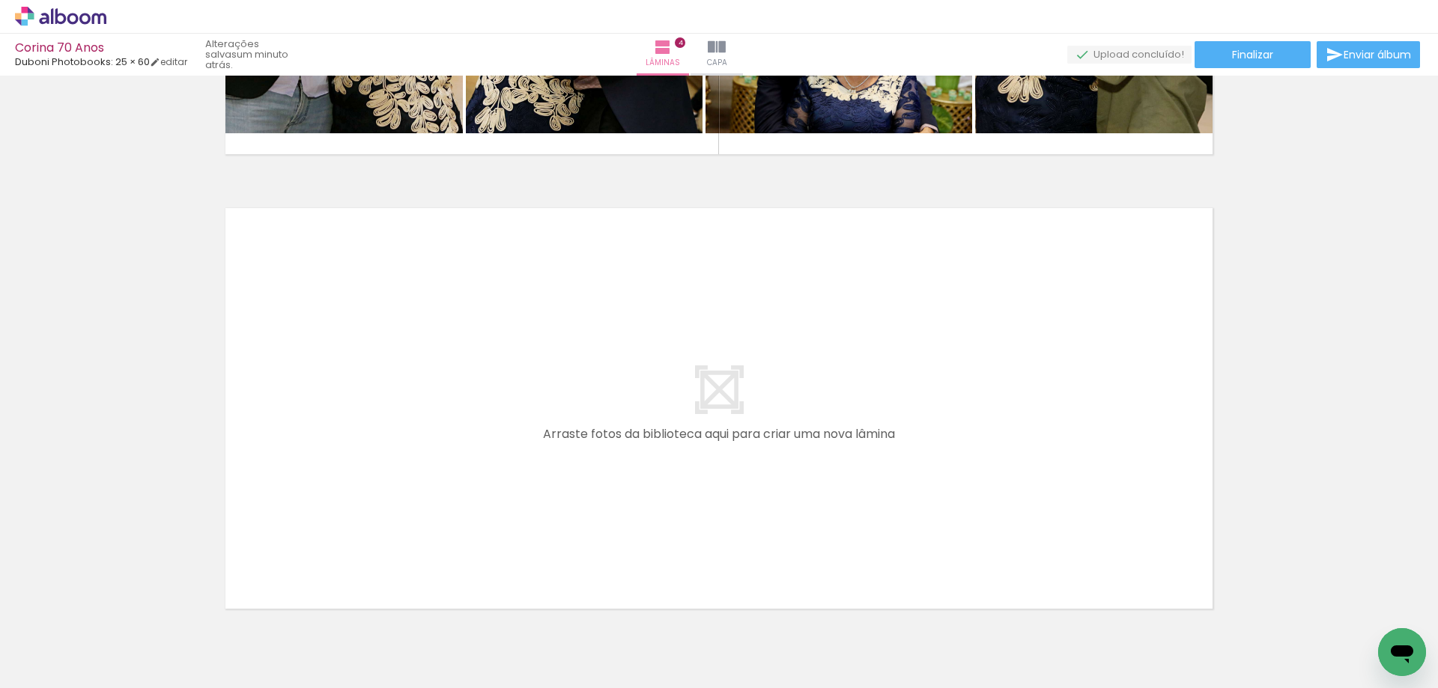
scroll to position [1812, 0]
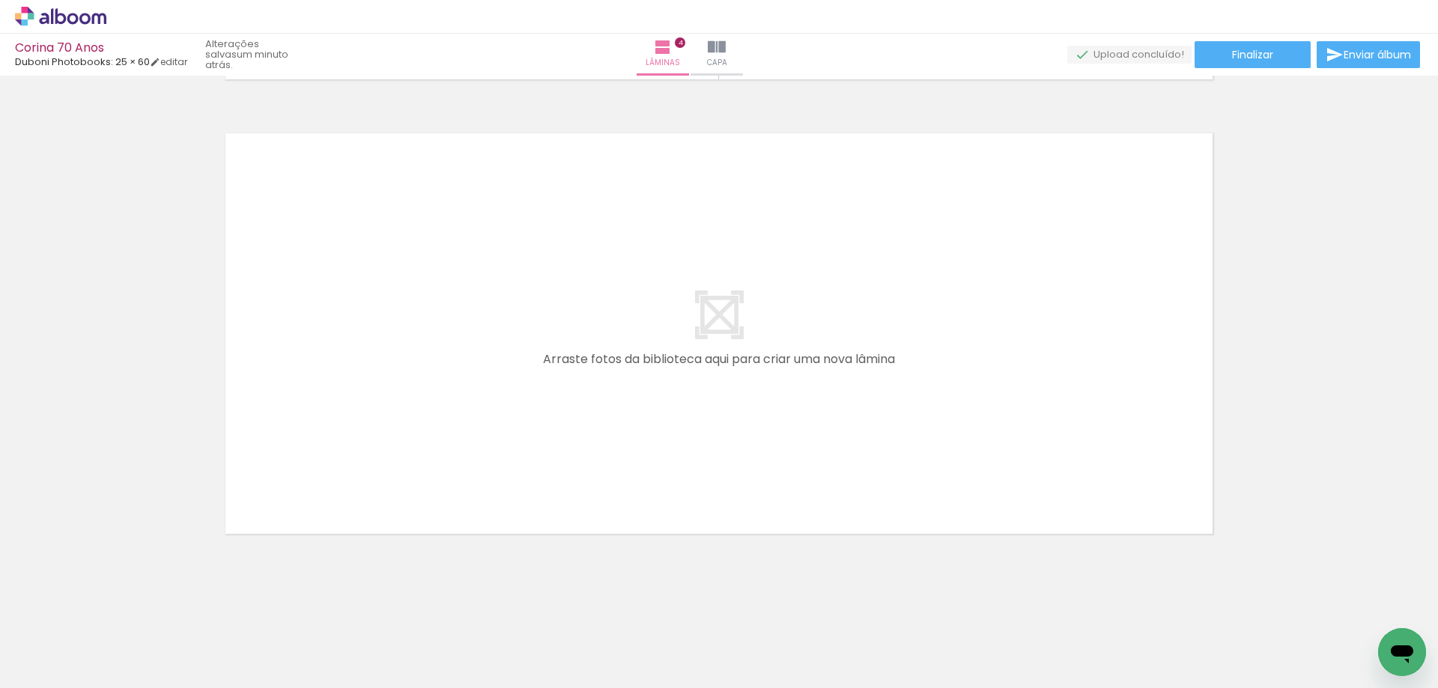
click at [52, 673] on span "Adicionar Fotos" at bounding box center [53, 668] width 45 height 16
click at [0, 0] on input "file" at bounding box center [0, 0] width 0 height 0
drag, startPoint x: 850, startPoint y: 676, endPoint x: 916, endPoint y: 680, distance: 66.7
click at [123, 680] on iron-horizontal-list at bounding box center [108, 641] width 30 height 94
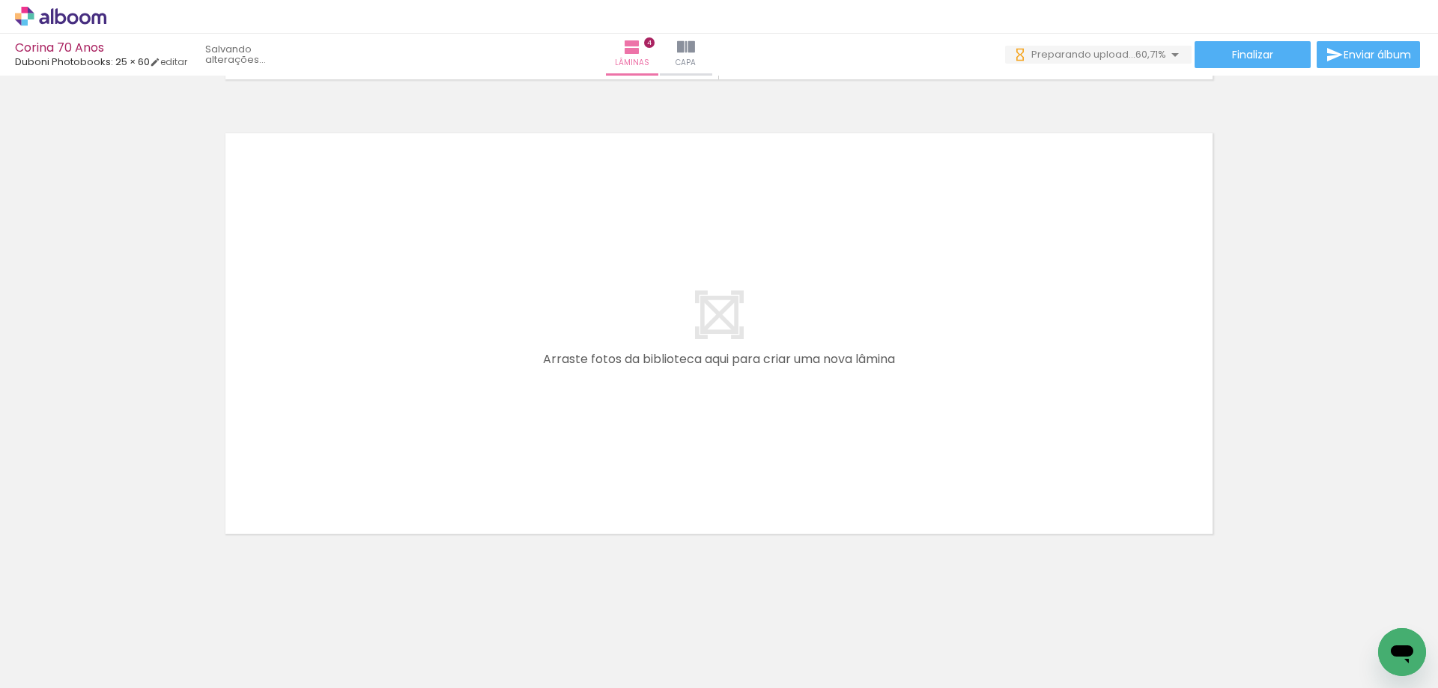
scroll to position [0, 1038]
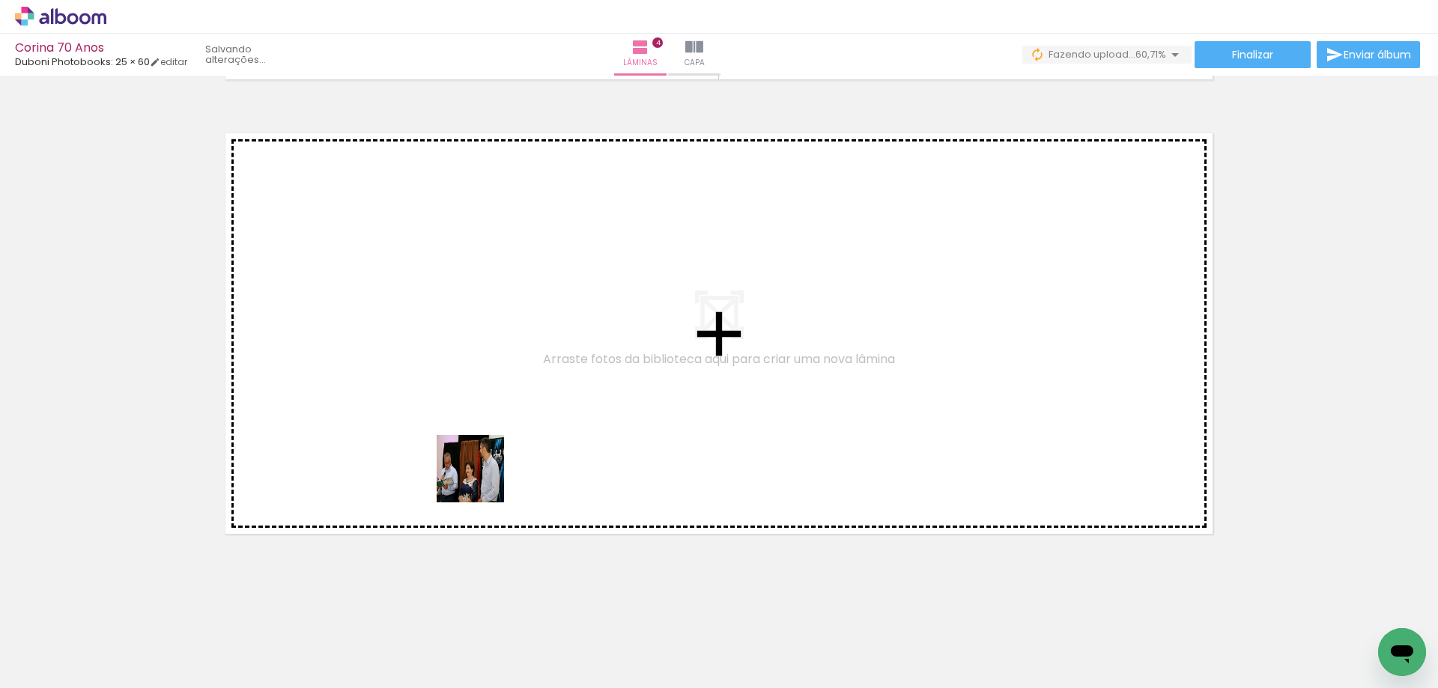
drag, startPoint x: 523, startPoint y: 577, endPoint x: 520, endPoint y: 554, distance: 23.4
click at [452, 401] on quentale-workspace at bounding box center [719, 344] width 1438 height 688
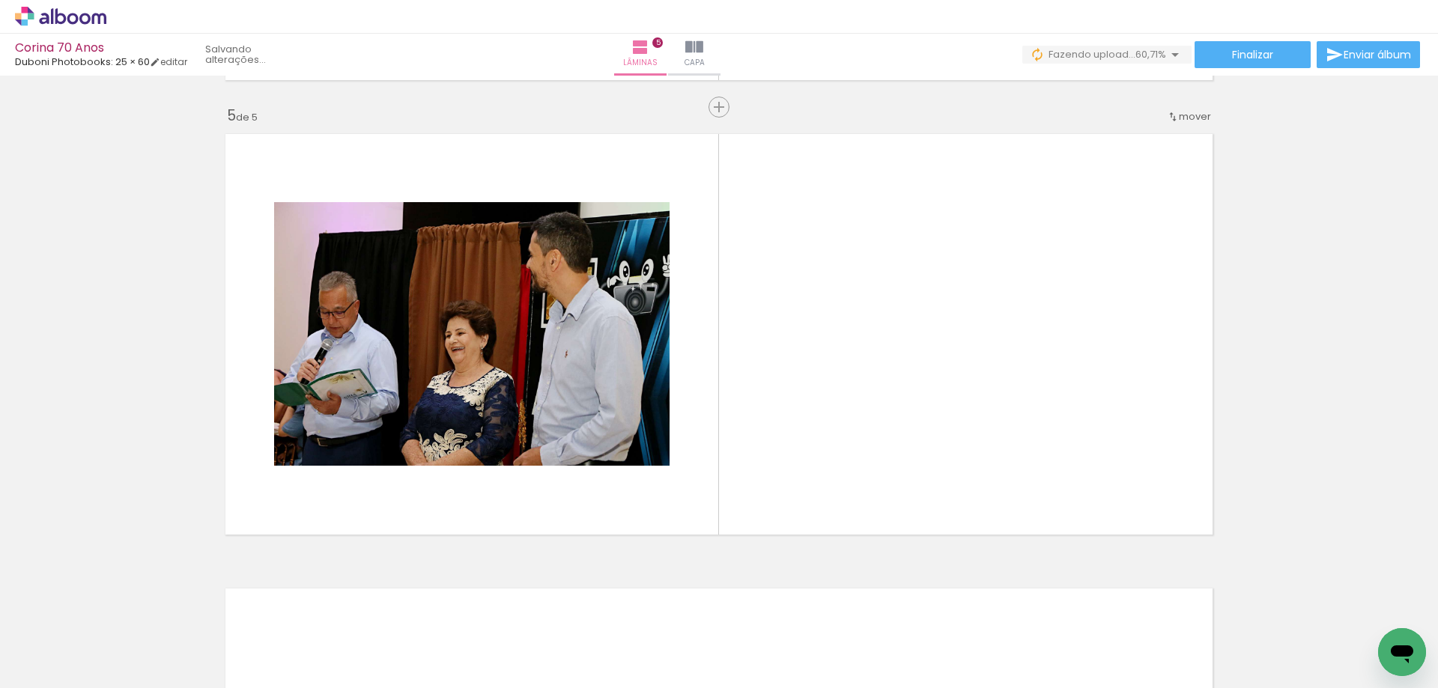
scroll to position [1810, 0]
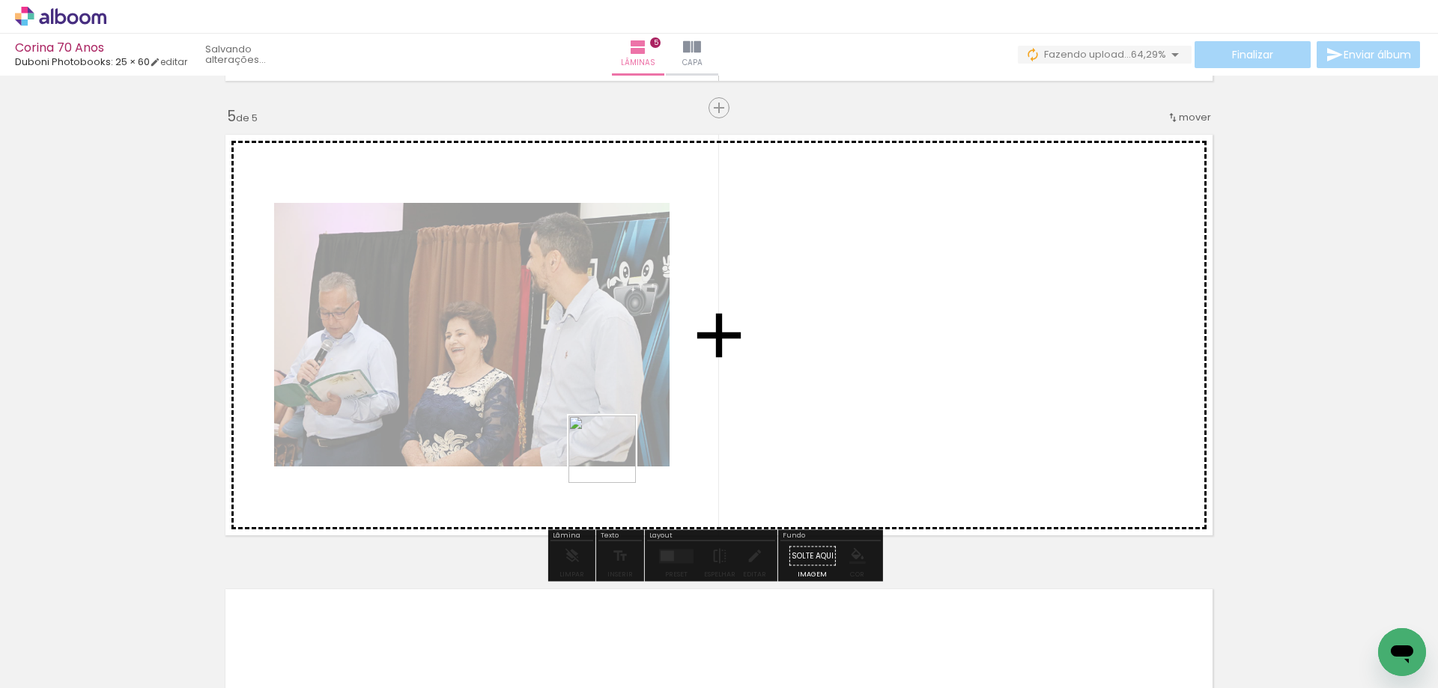
drag, startPoint x: 613, startPoint y: 460, endPoint x: 600, endPoint y: 380, distance: 81.1
click at [600, 380] on quentale-workspace at bounding box center [719, 344] width 1438 height 688
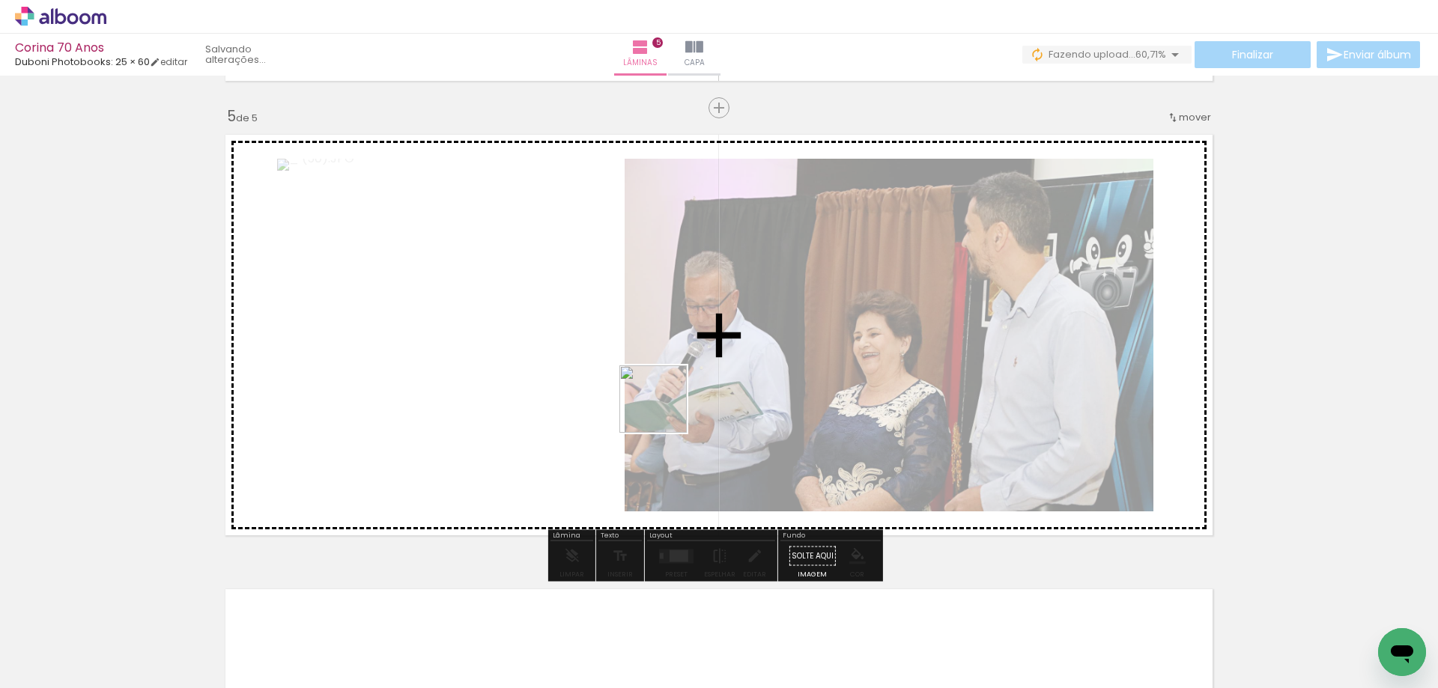
drag, startPoint x: 678, startPoint y: 507, endPoint x: 664, endPoint y: 410, distance: 97.6
click at [664, 410] on quentale-workspace at bounding box center [719, 344] width 1438 height 688
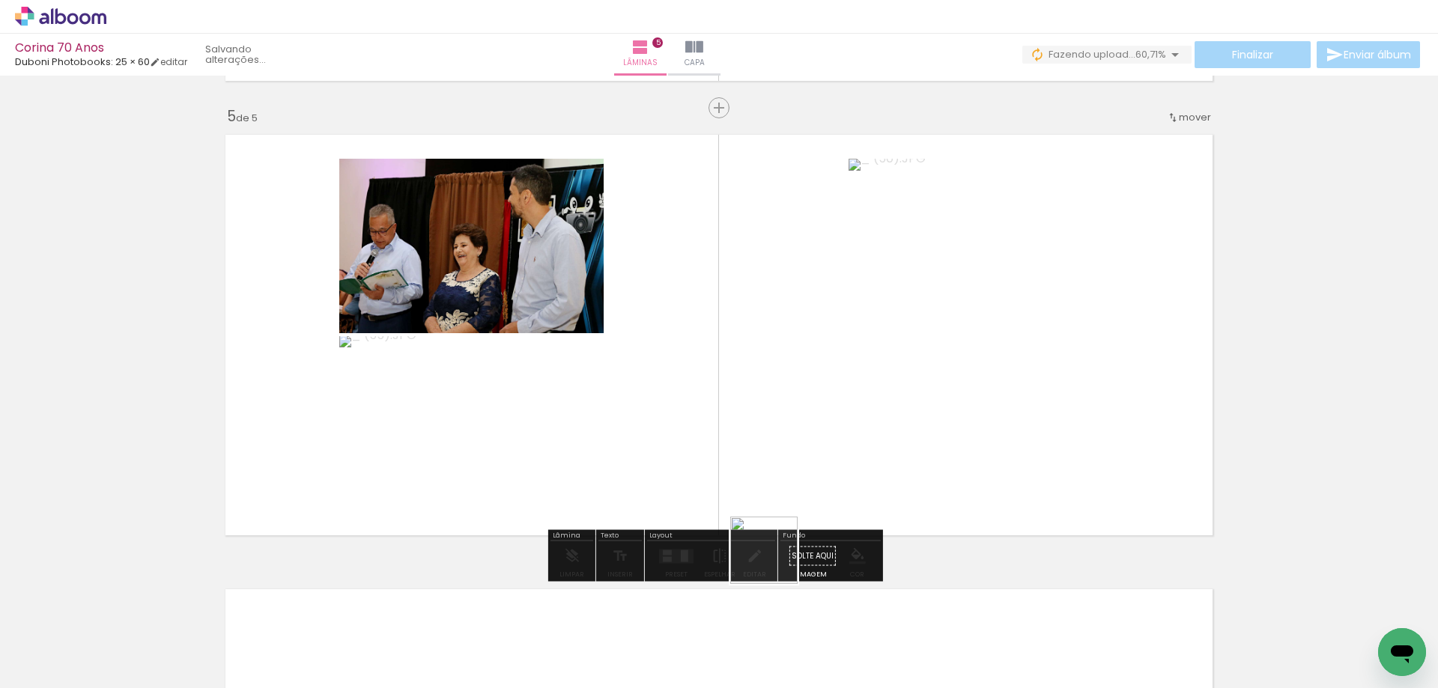
drag, startPoint x: 785, startPoint y: 637, endPoint x: 842, endPoint y: 544, distance: 108.9
click at [761, 348] on quentale-workspace at bounding box center [719, 344] width 1438 height 688
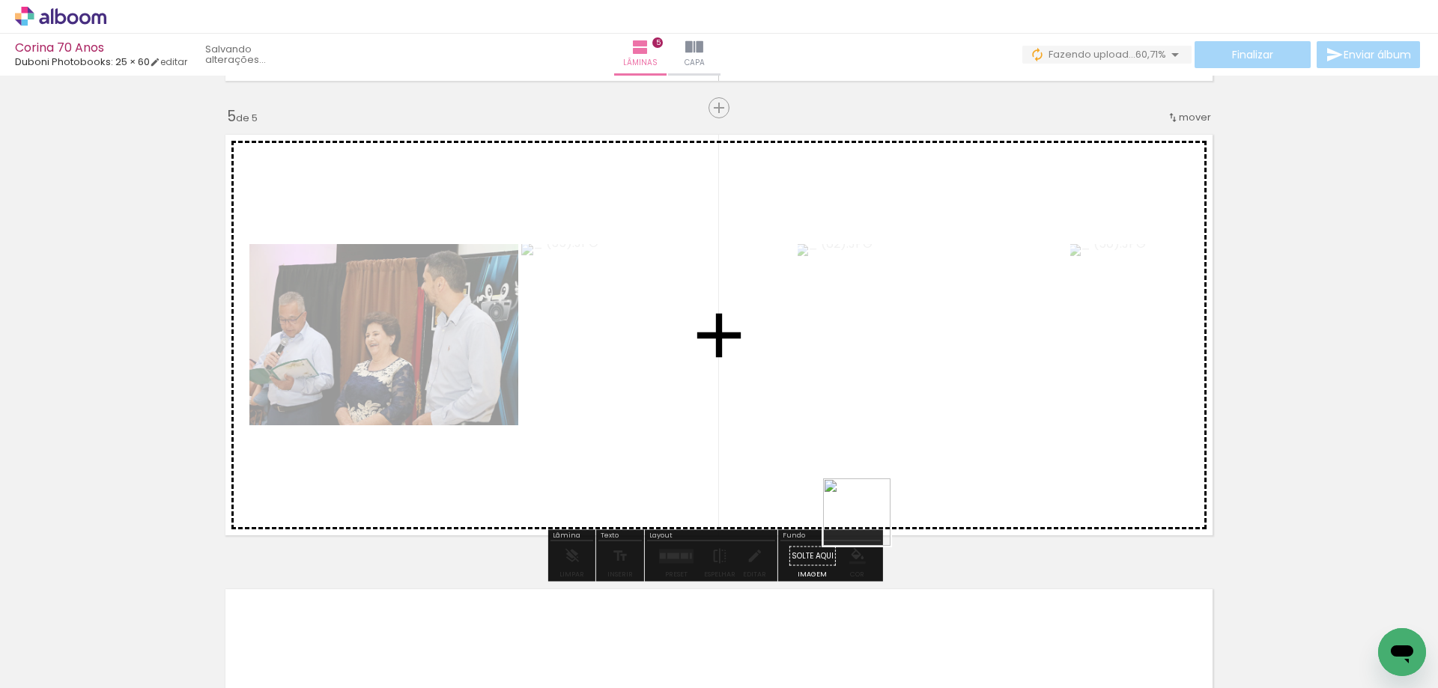
drag, startPoint x: 881, startPoint y: 631, endPoint x: 850, endPoint y: 375, distance: 258.0
click at [850, 375] on quentale-workspace at bounding box center [719, 344] width 1438 height 688
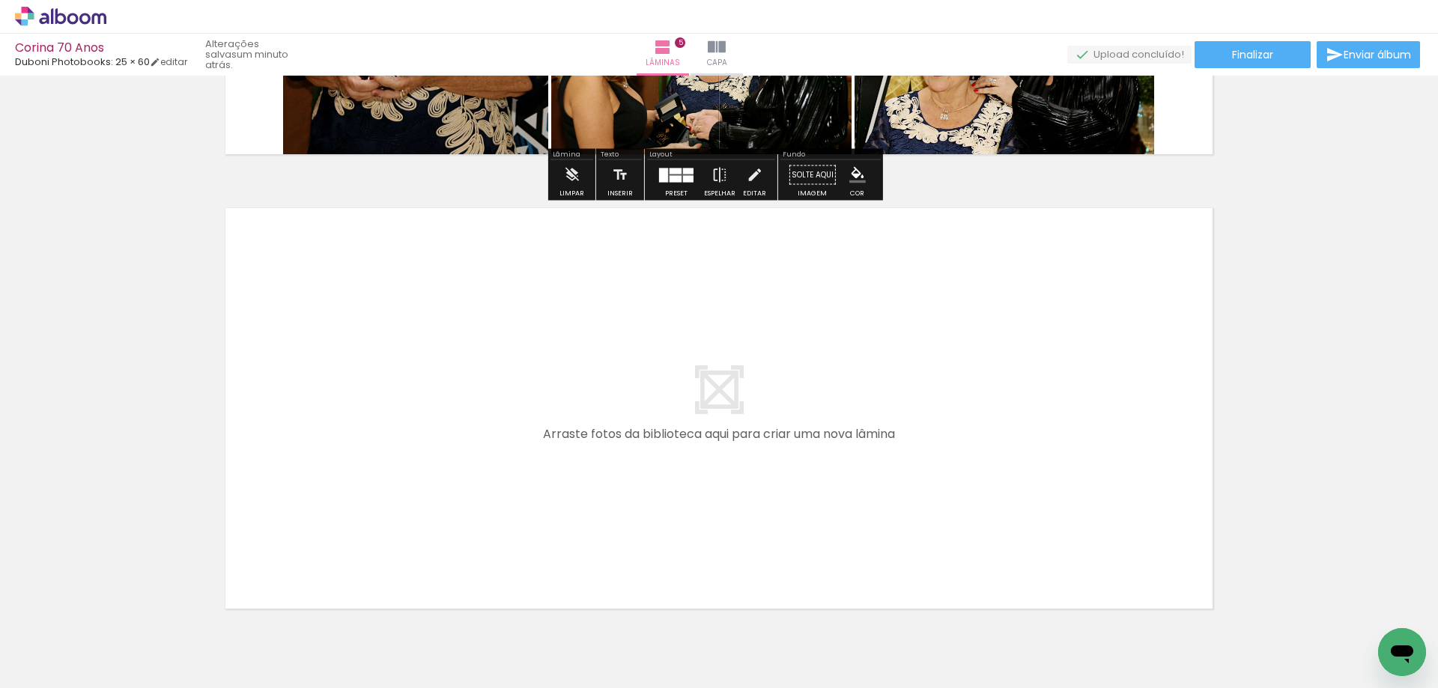
scroll to position [2266, 0]
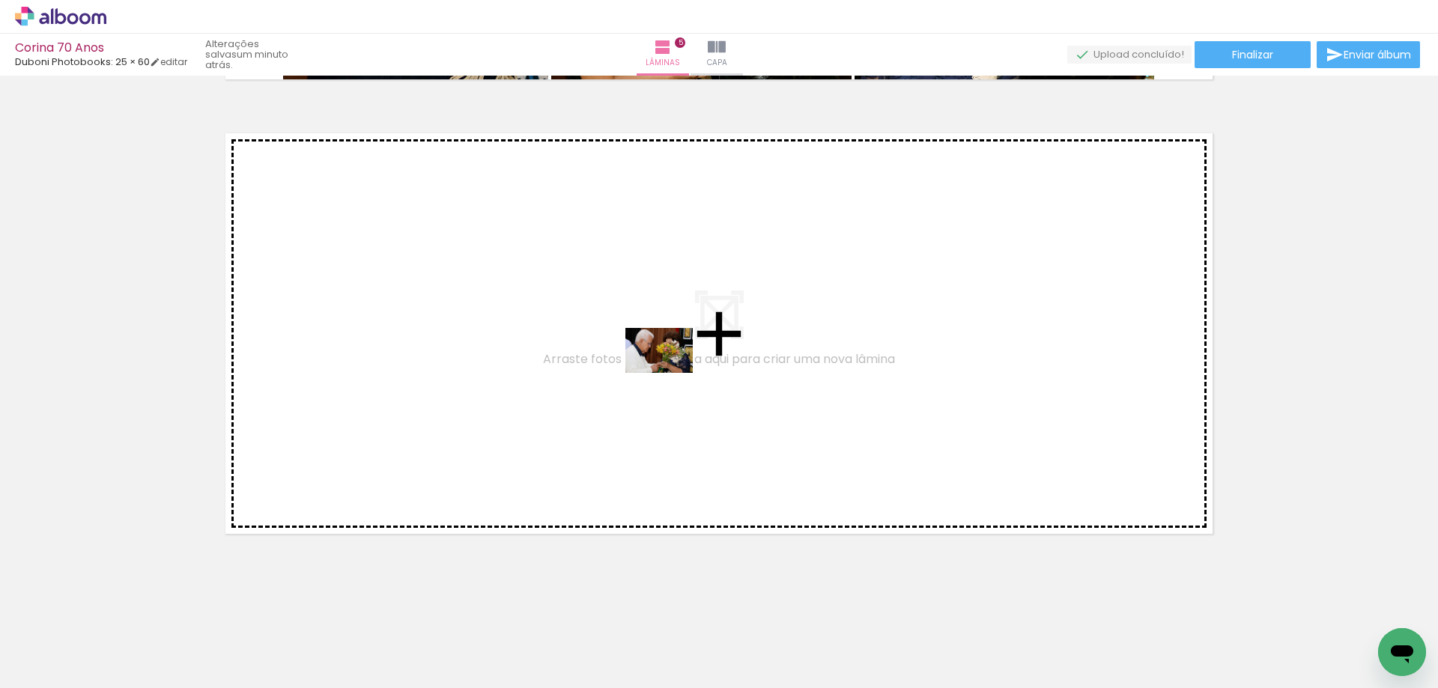
drag, startPoint x: 965, startPoint y: 639, endPoint x: 949, endPoint y: 611, distance: 32.9
click at [669, 373] on quentale-workspace at bounding box center [719, 344] width 1438 height 688
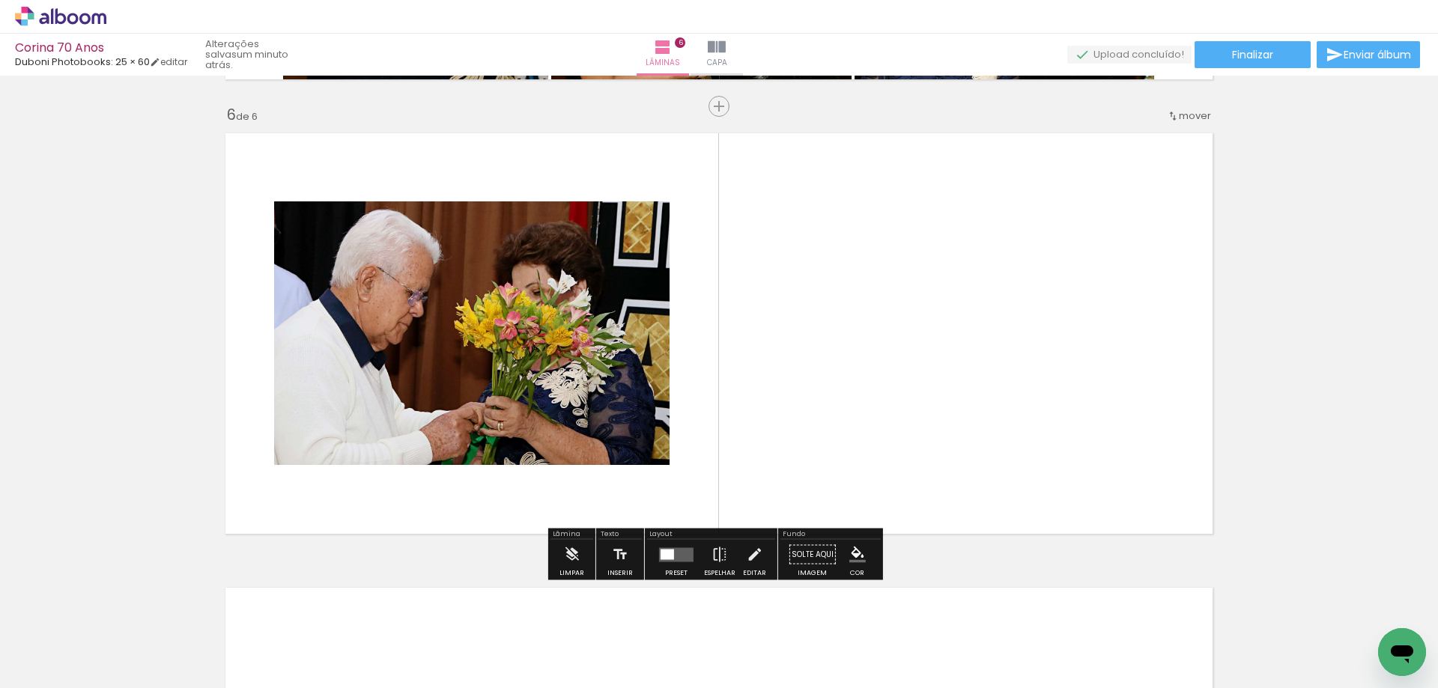
scroll to position [2265, 0]
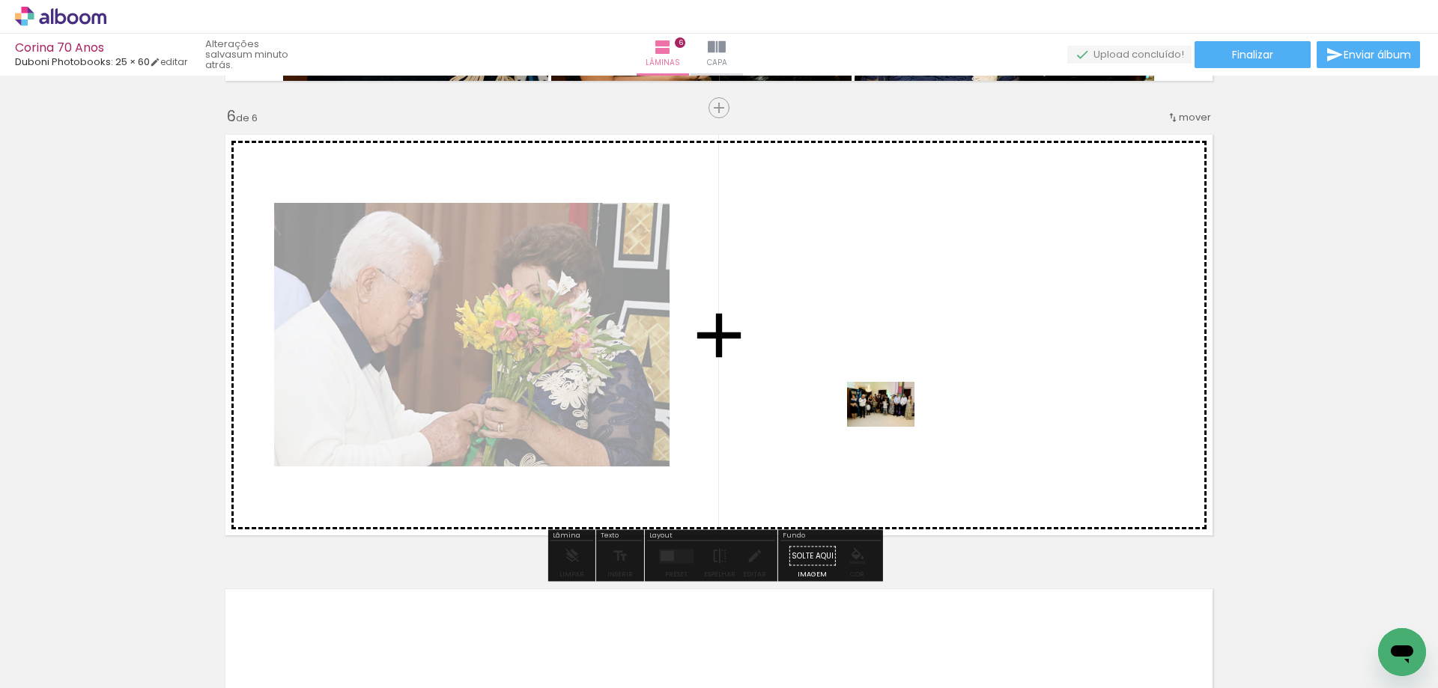
drag, startPoint x: 1056, startPoint y: 642, endPoint x: 892, endPoint y: 427, distance: 270.3
click at [892, 427] on quentale-workspace at bounding box center [719, 344] width 1438 height 688
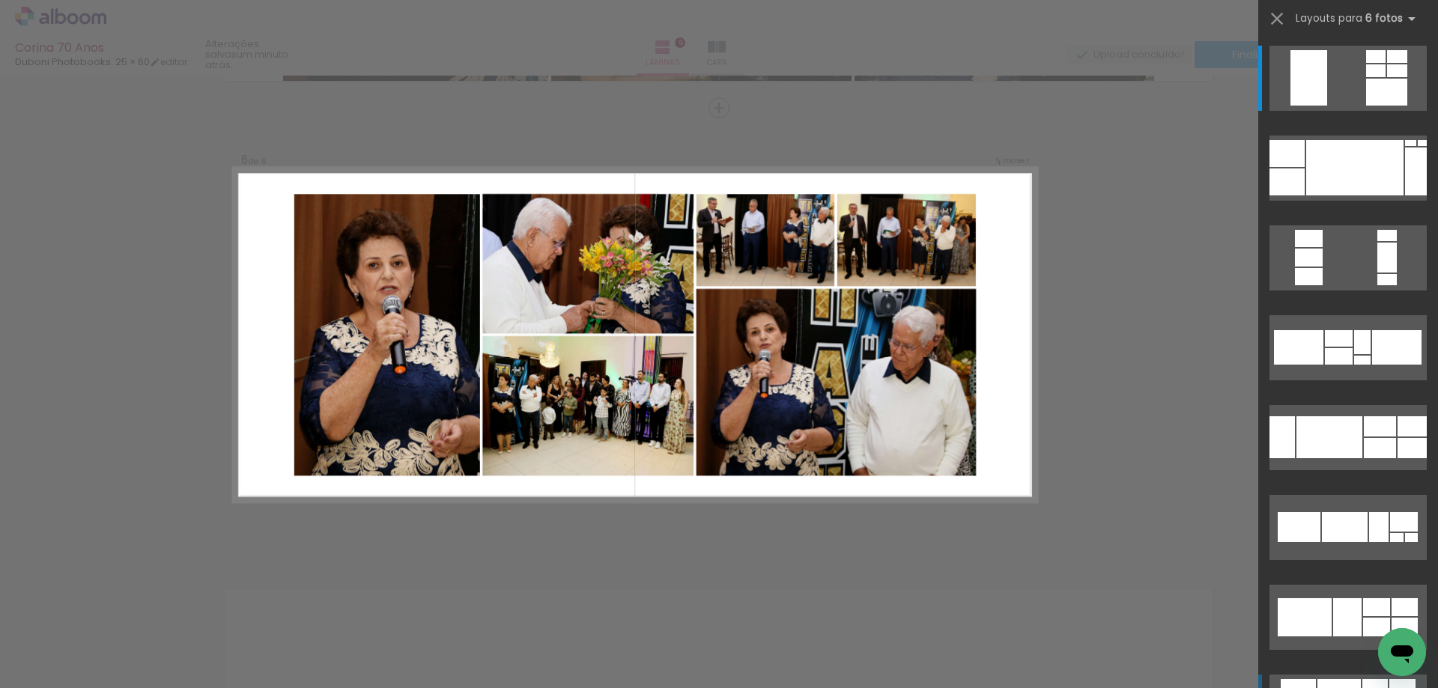
scroll to position [0, 1038]
